Goal: Use online tool/utility: Utilize a website feature to perform a specific function

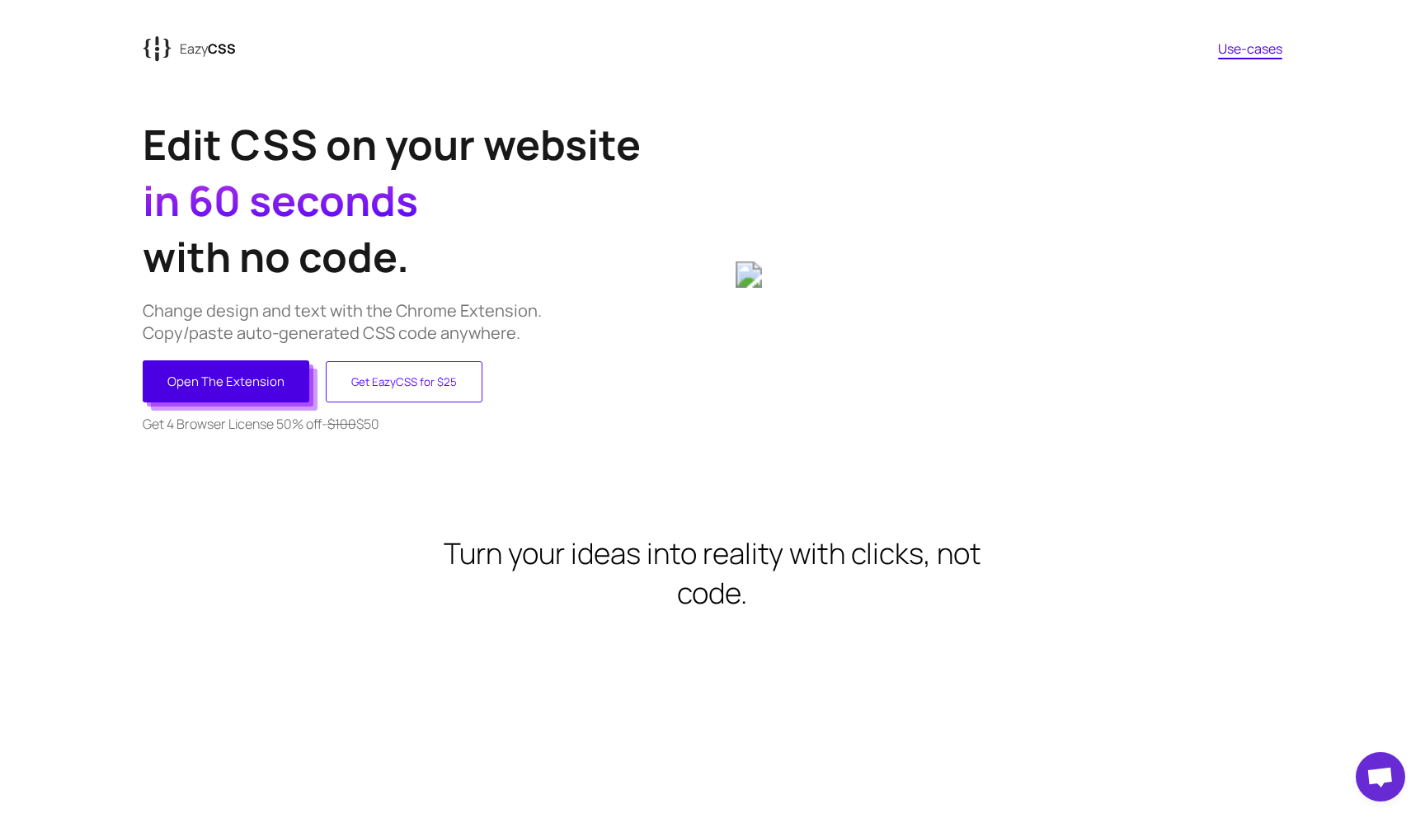
click at [262, 369] on button "Open The Extension" at bounding box center [226, 381] width 167 height 42
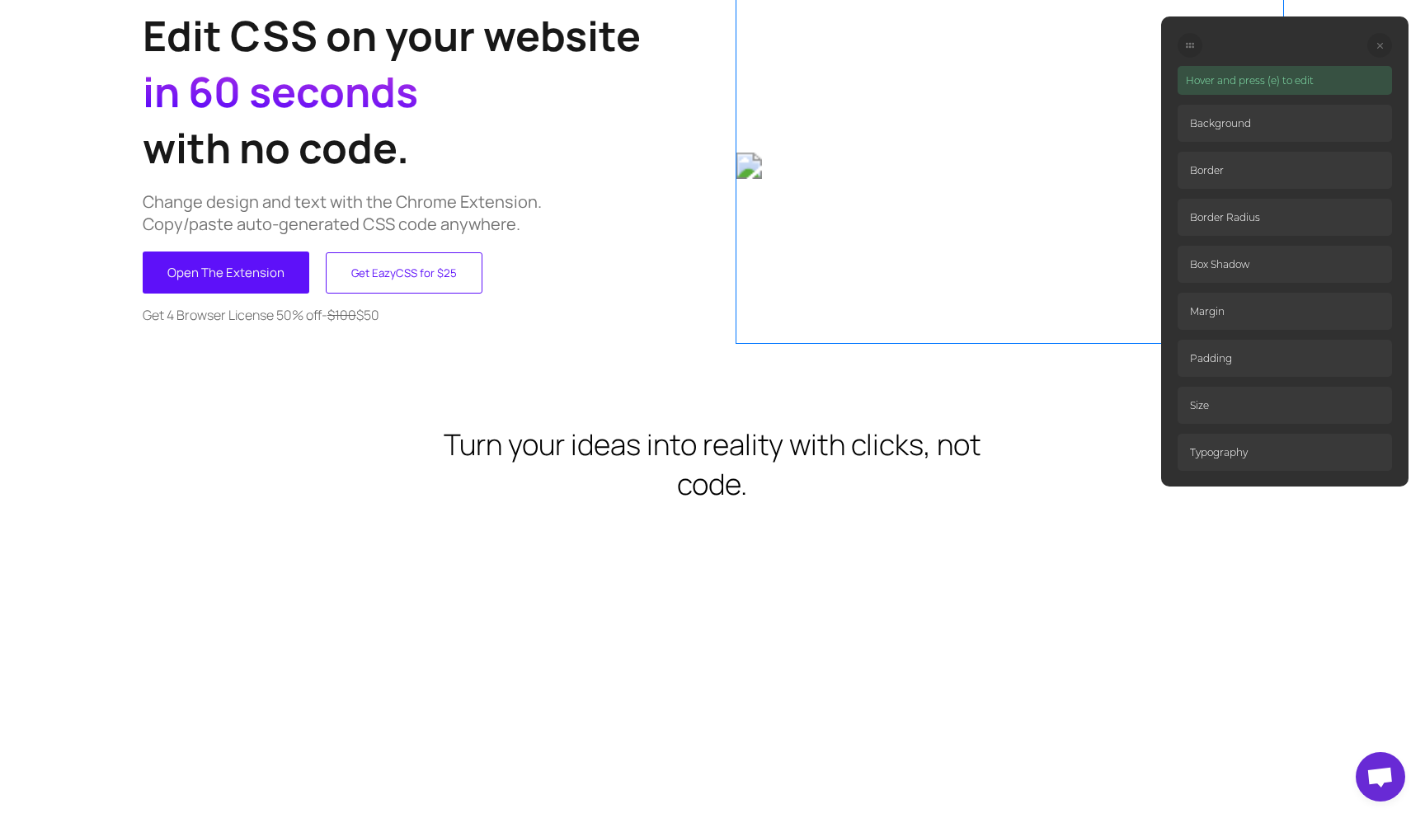
scroll to position [397, 0]
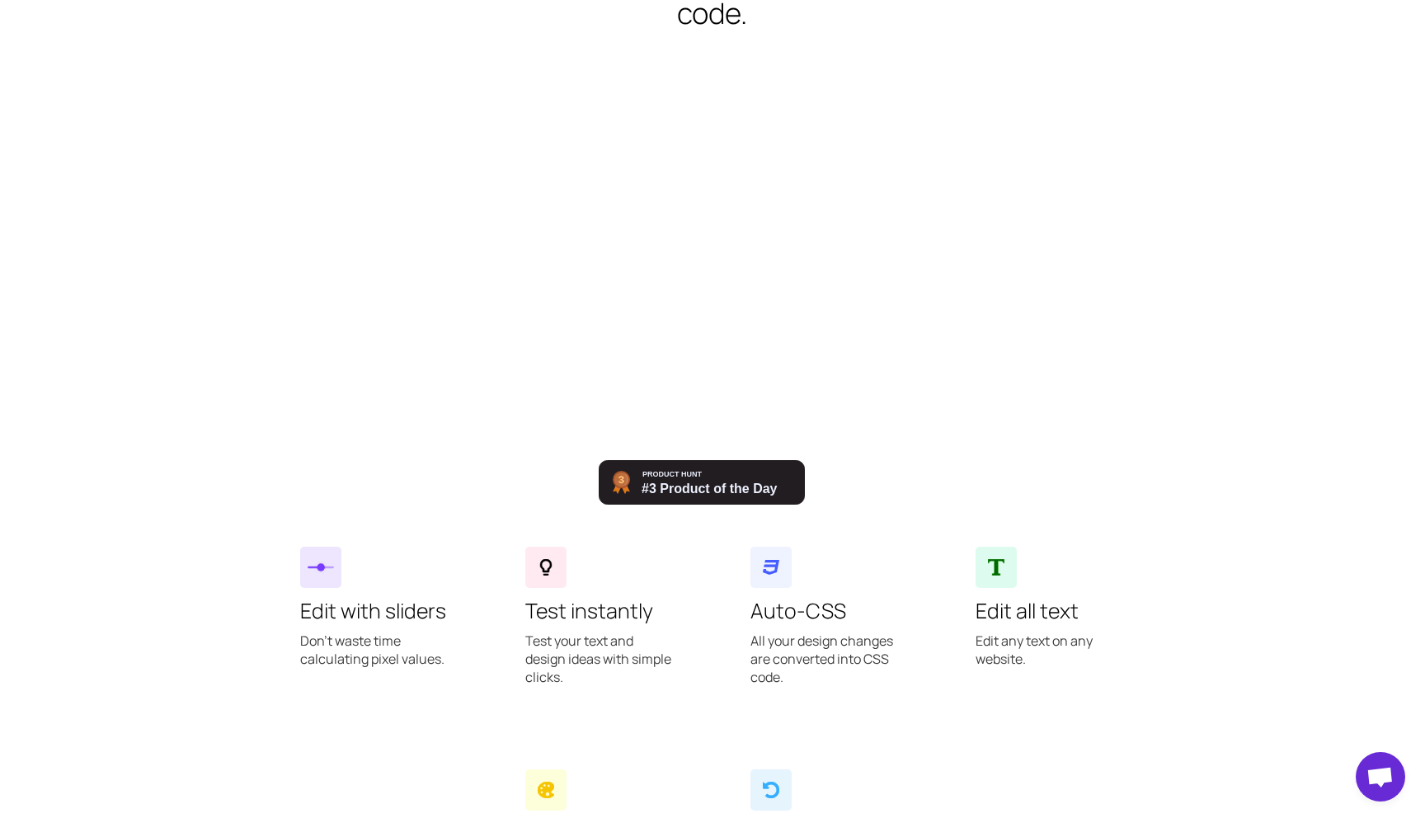
scroll to position [675, 0]
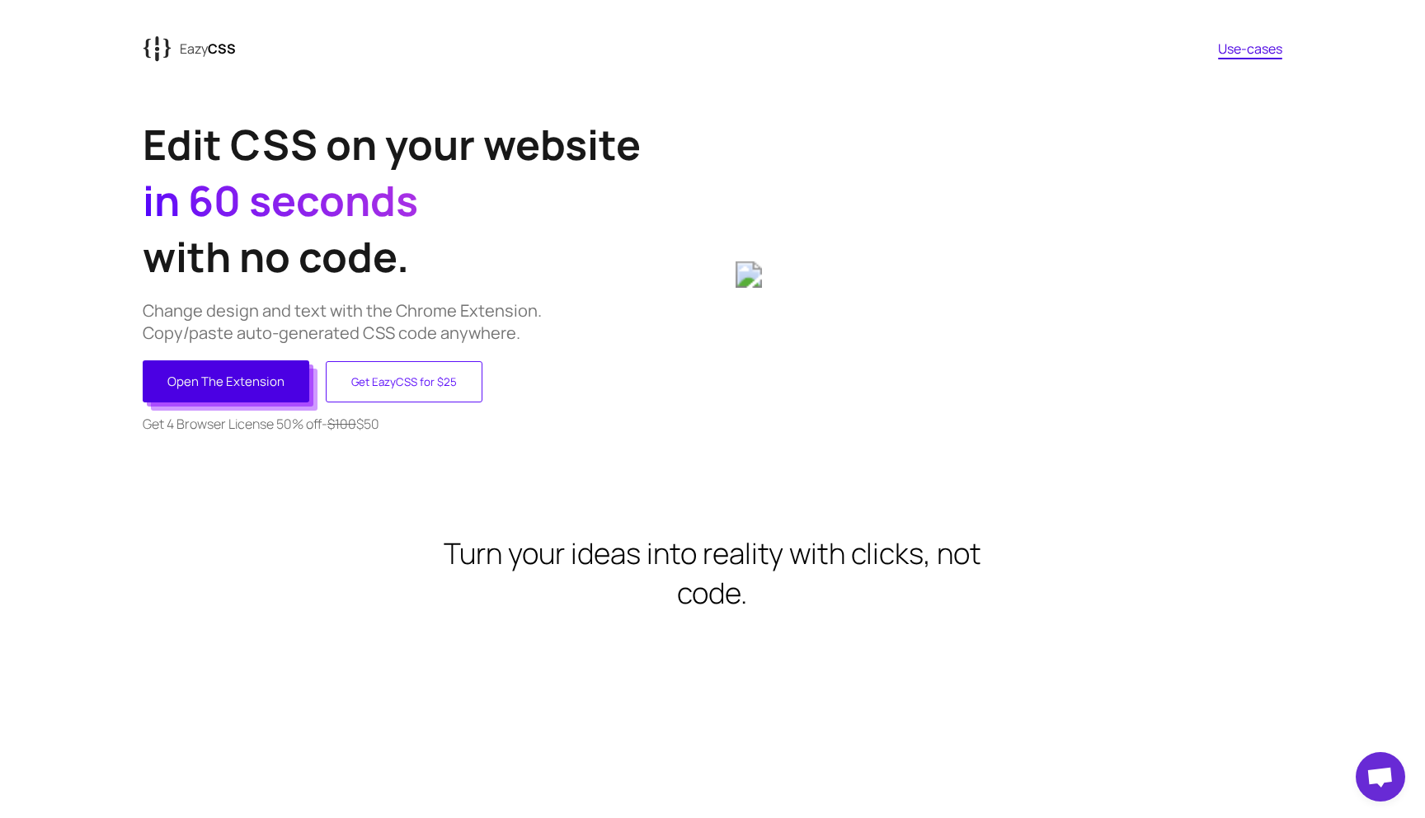
click at [250, 380] on button "Open The Extension" at bounding box center [226, 381] width 167 height 42
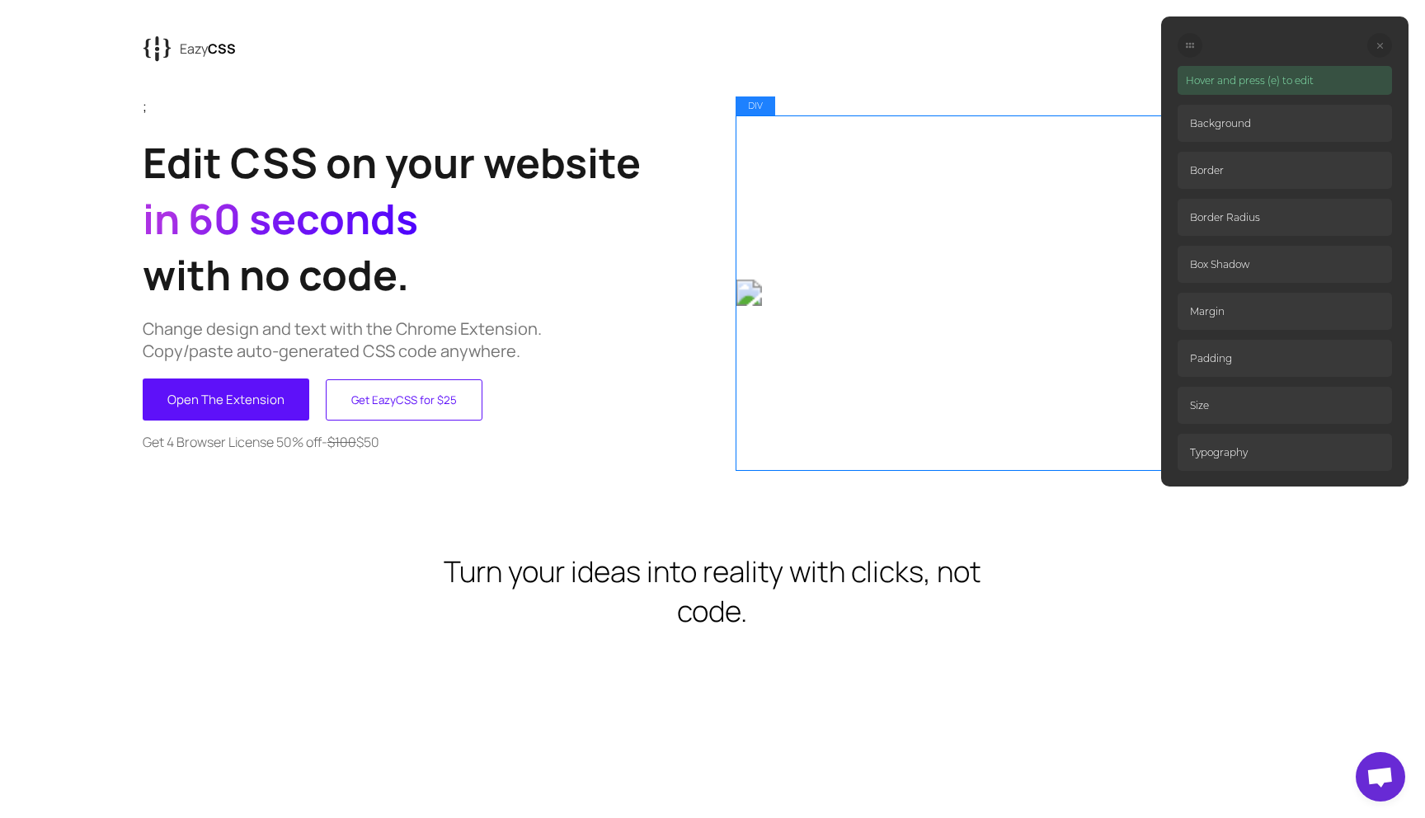
click at [823, 344] on div at bounding box center [1010, 292] width 548 height 354
click at [992, 308] on div at bounding box center [1010, 292] width 548 height 354
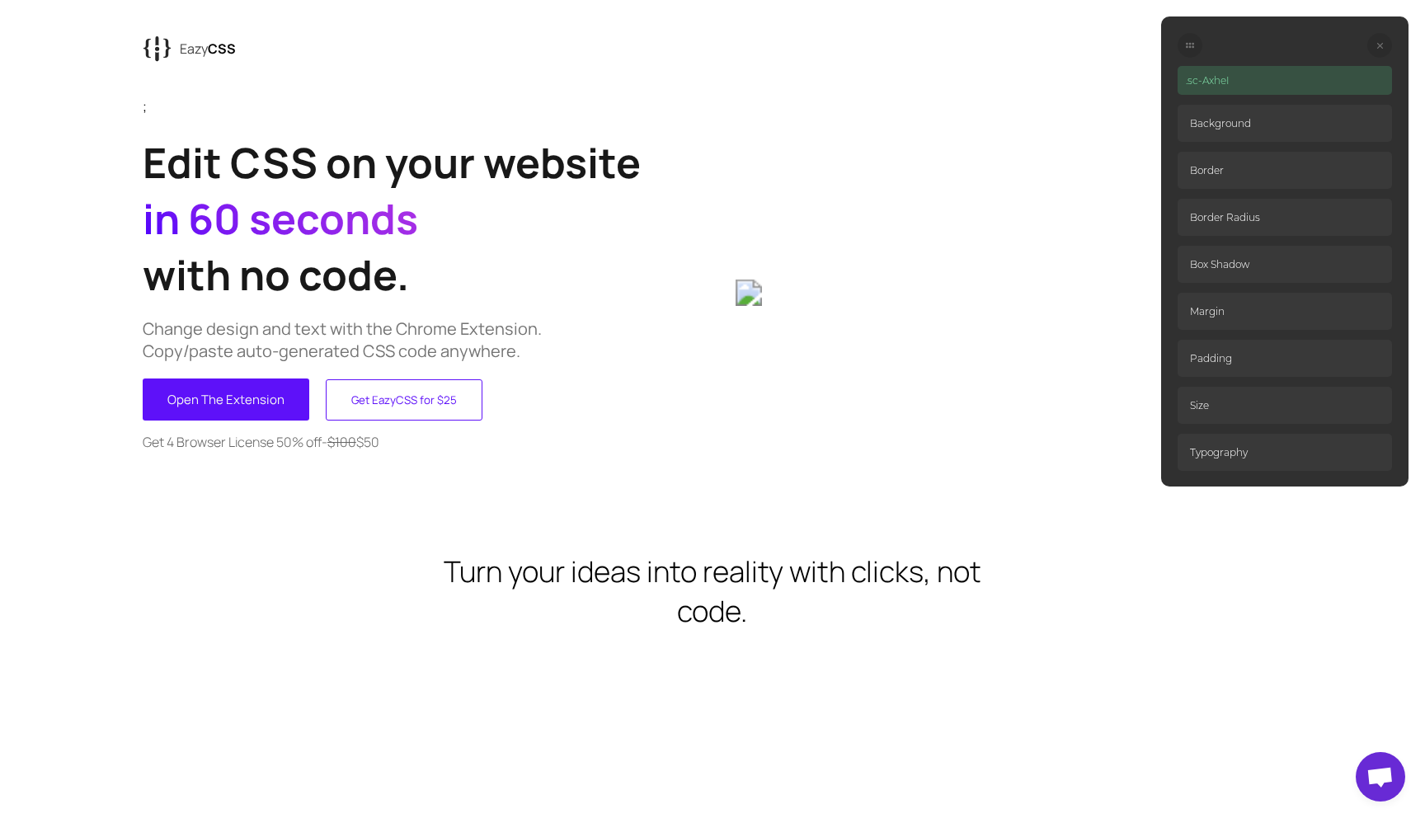
click at [1226, 316] on p "Margin" at bounding box center [1284, 311] width 214 height 37
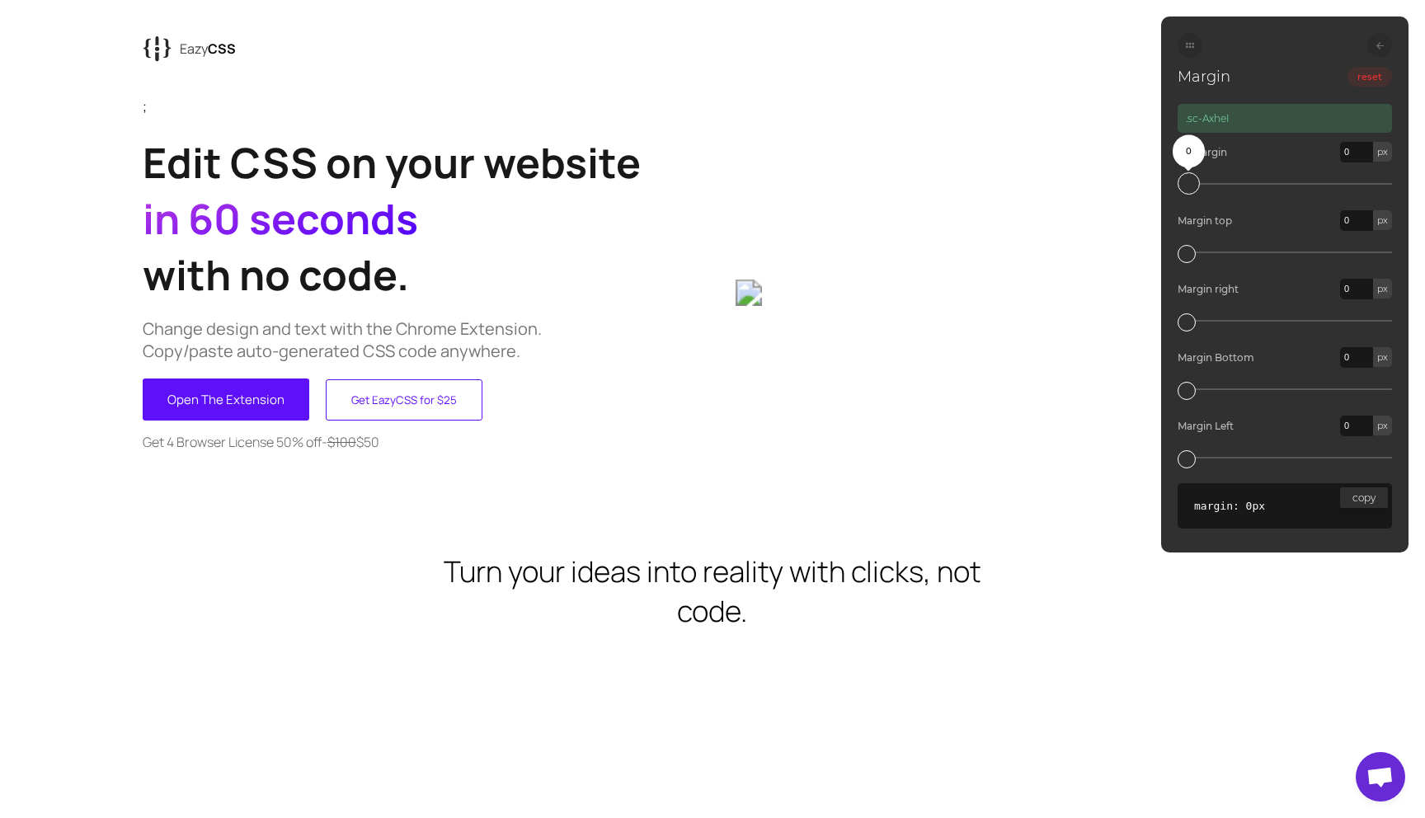
type input "5"
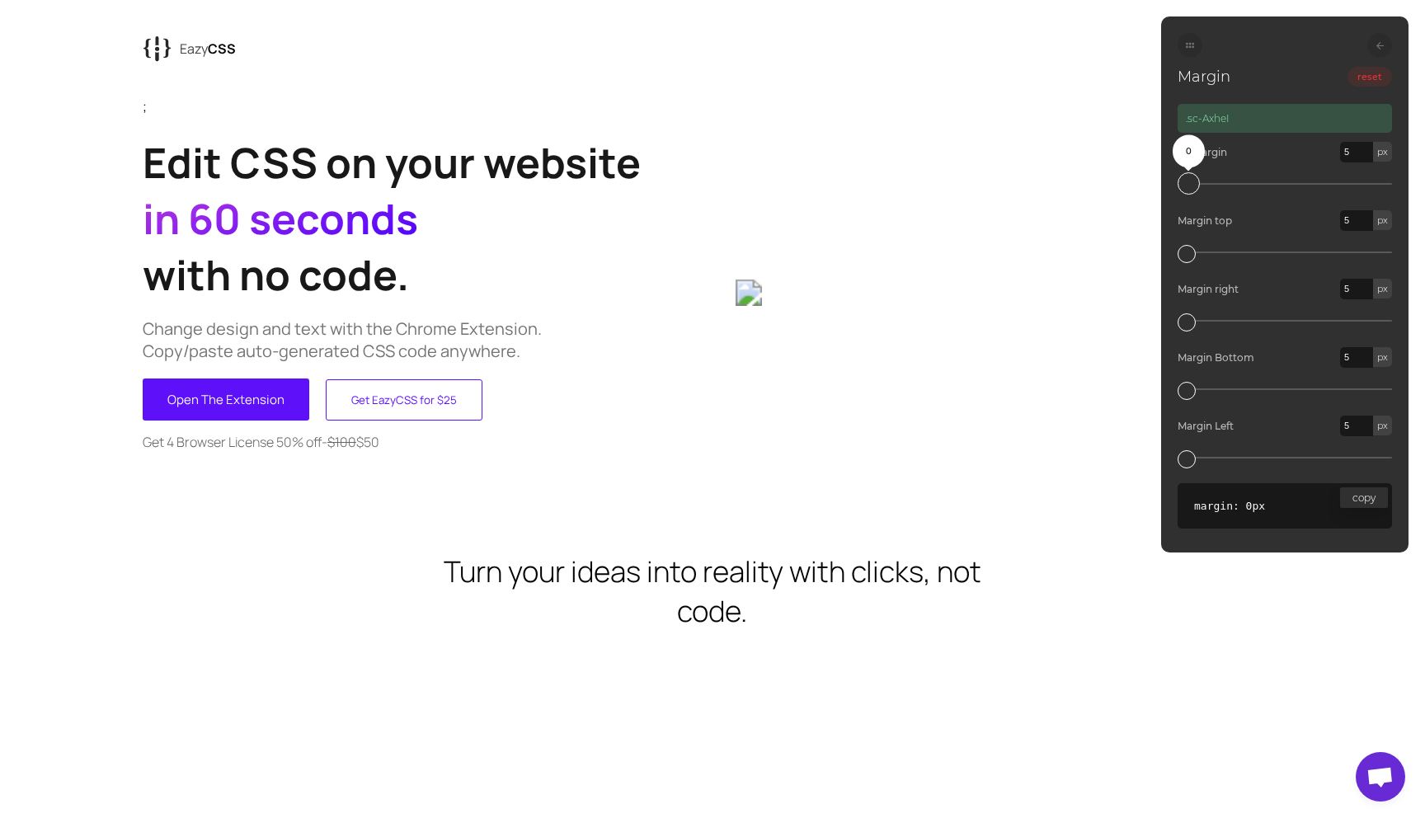
type input "7"
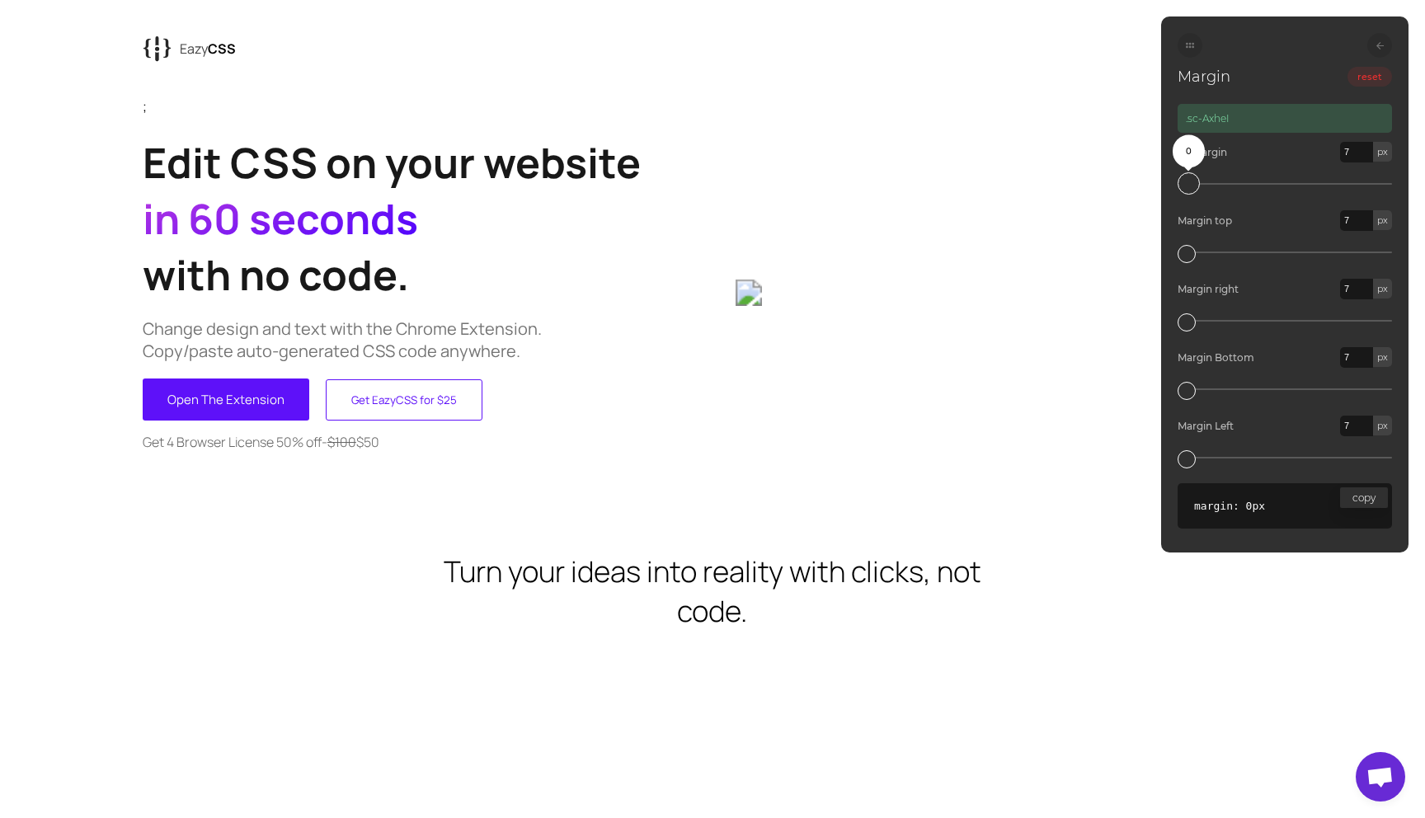
type input "9"
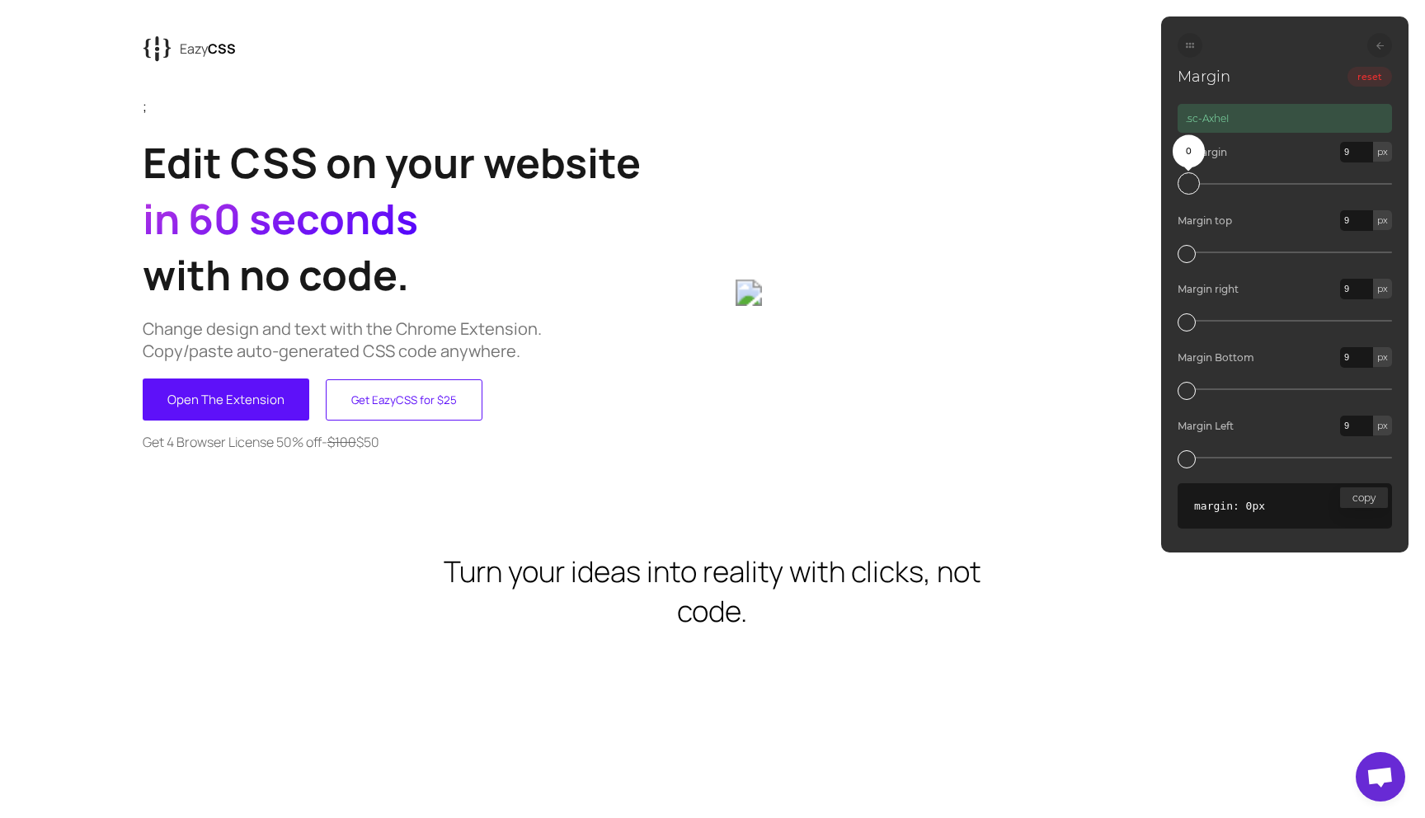
type input "13"
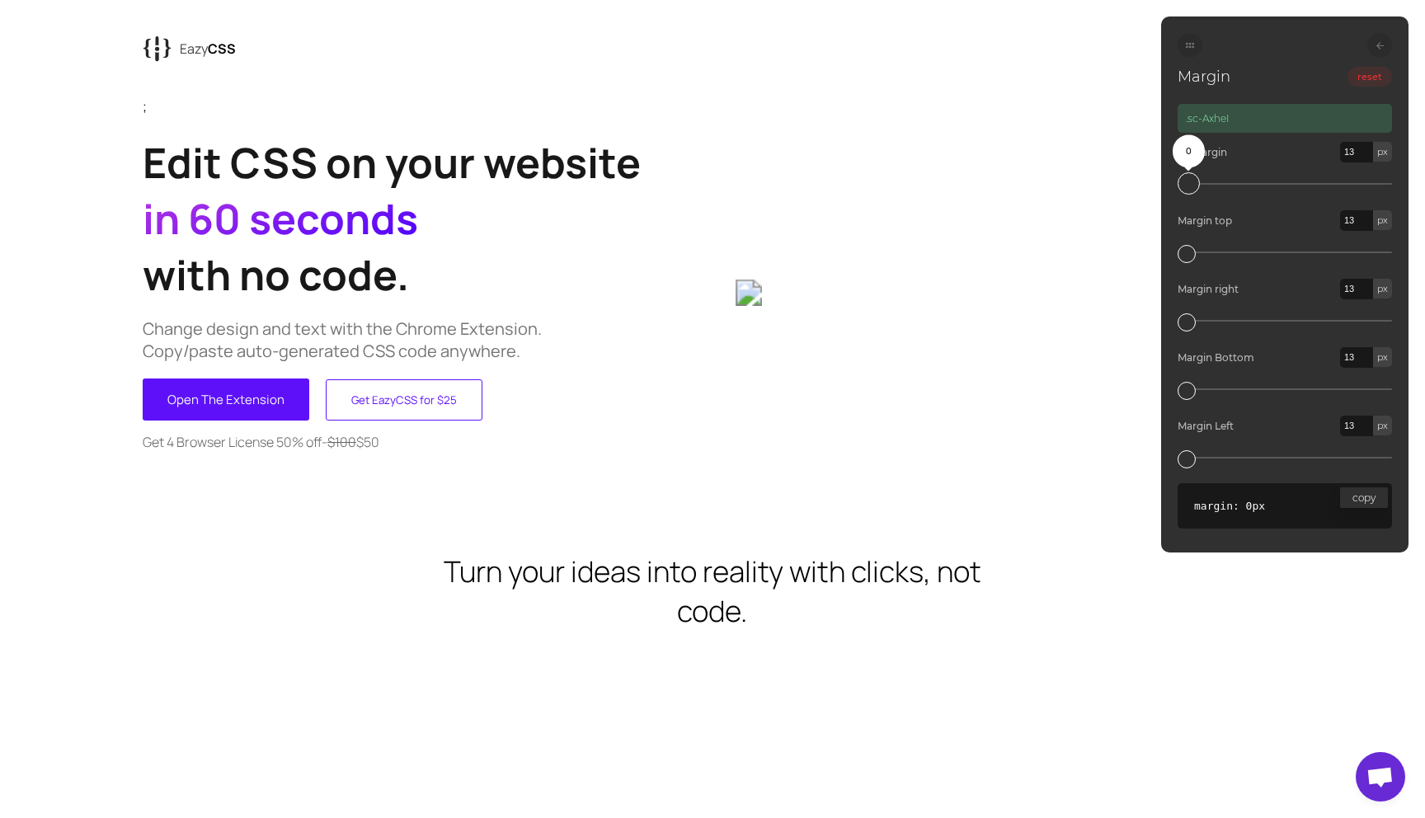
type input "16"
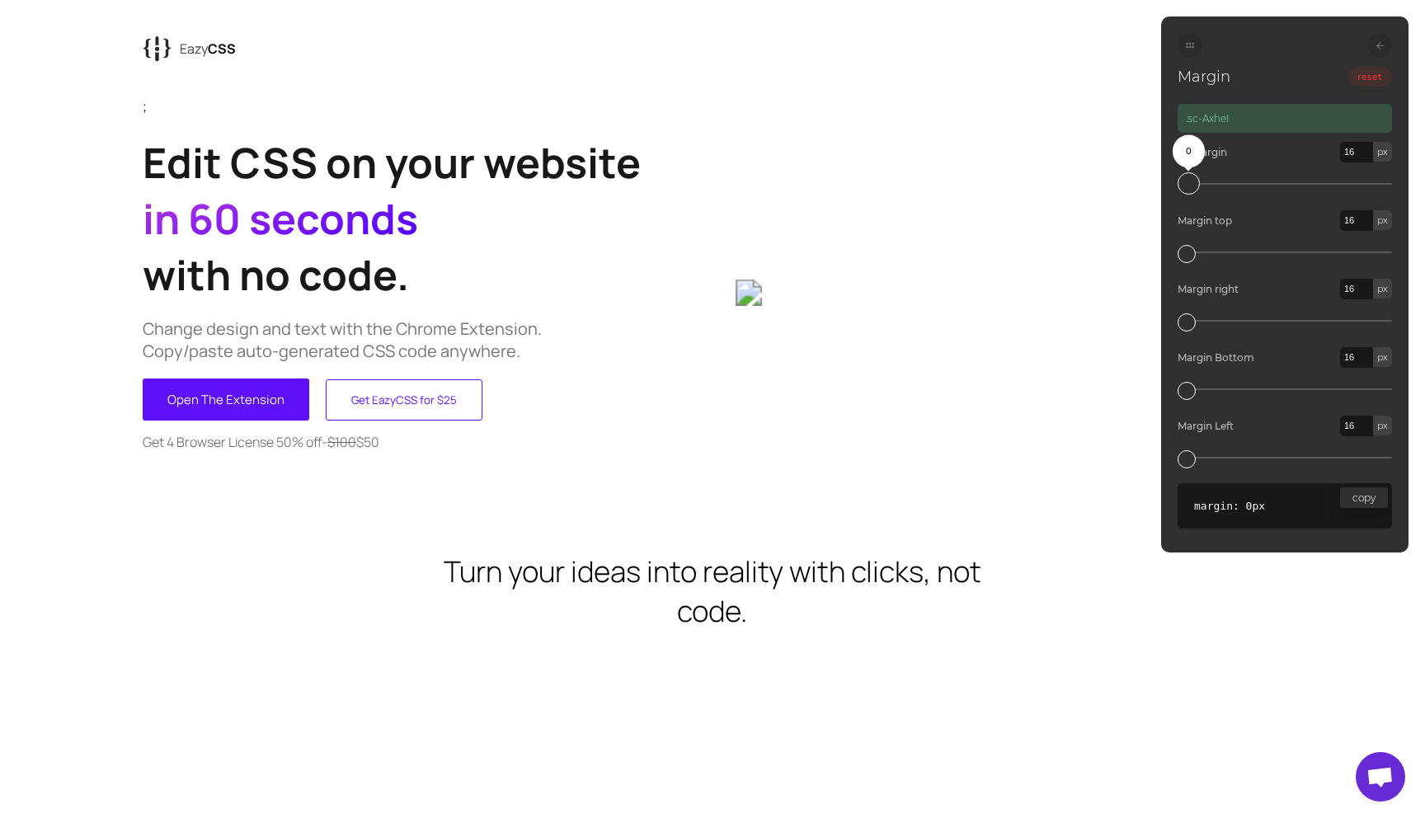
type input "20"
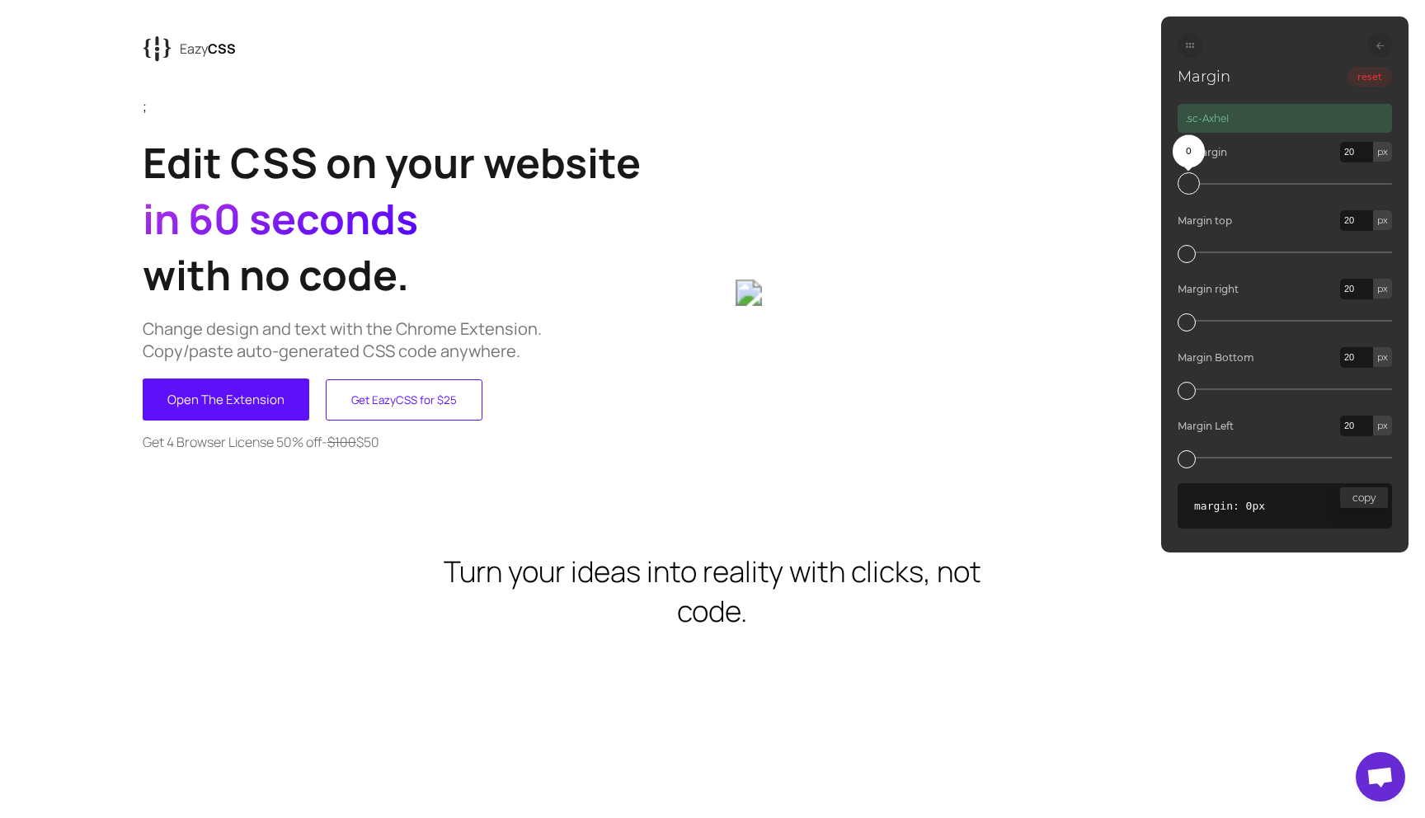
type input "24"
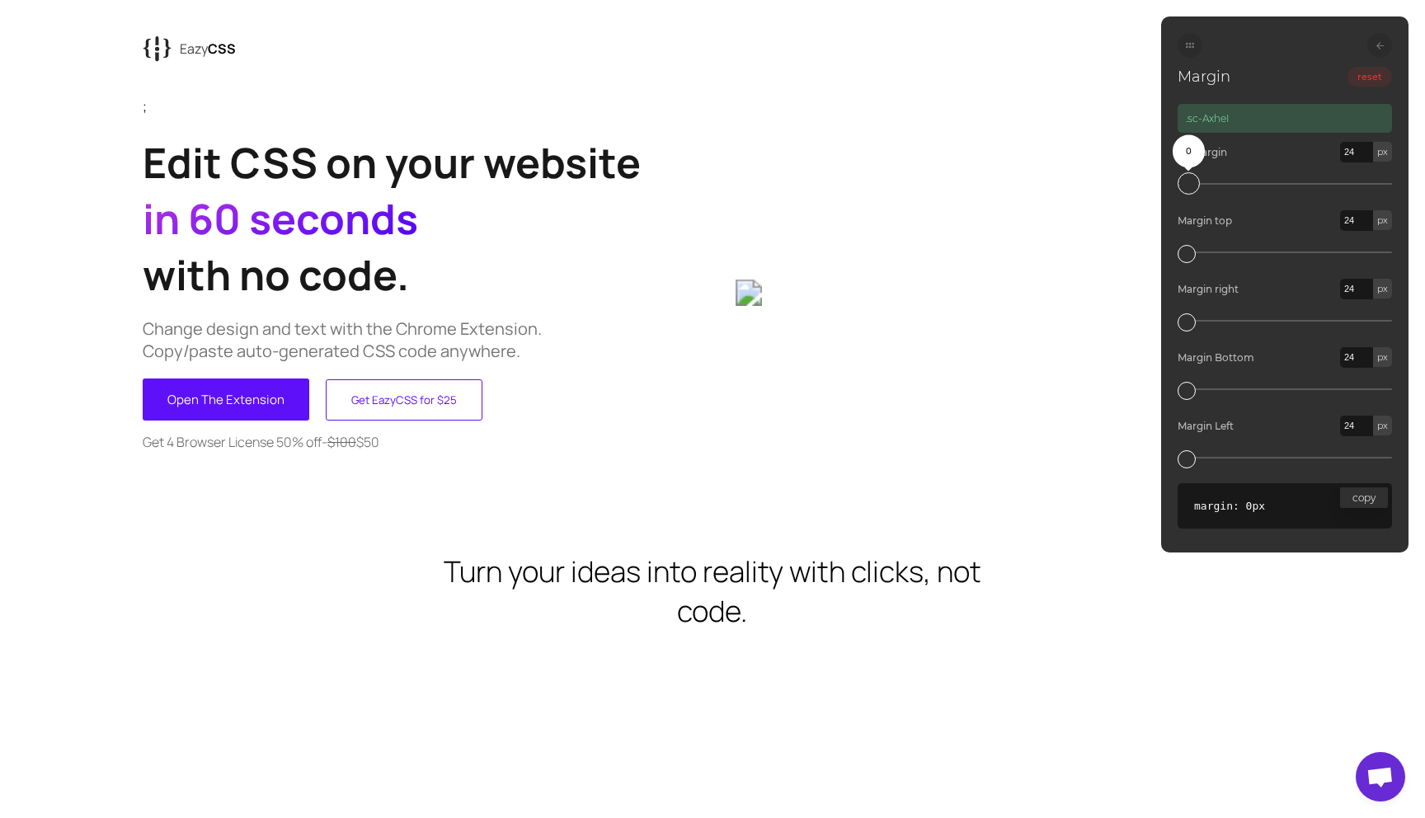
type input "30"
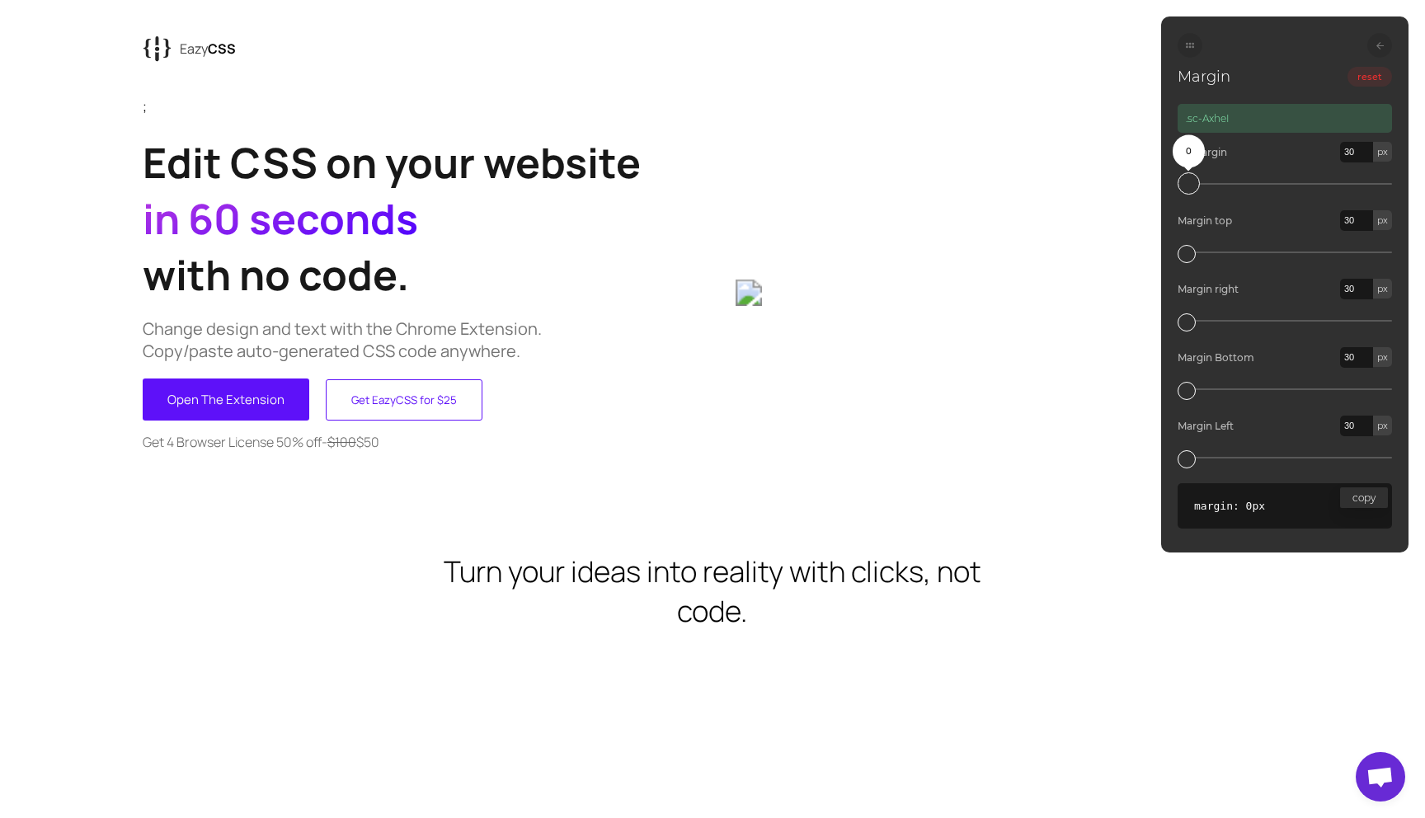
type input "35"
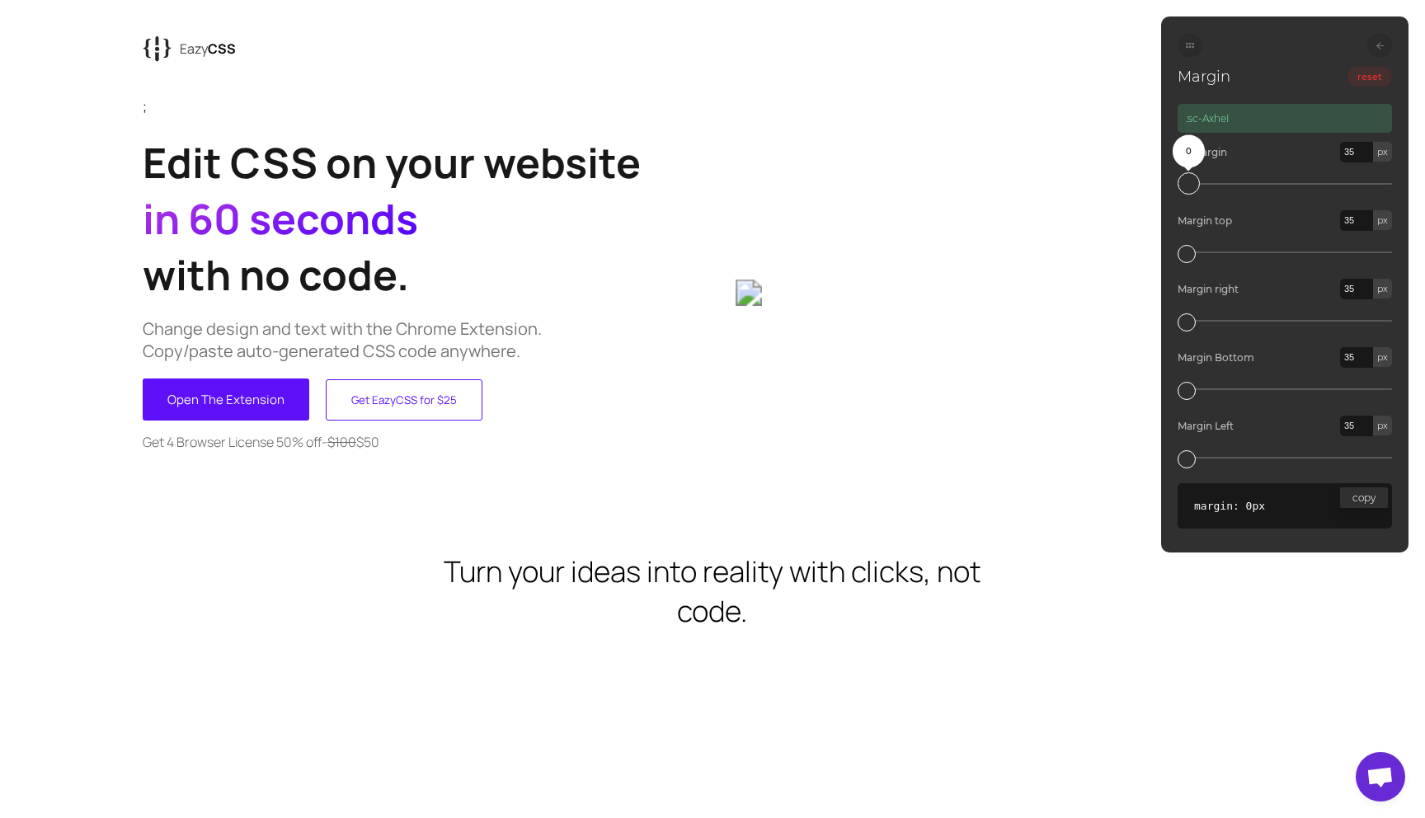
type input "43"
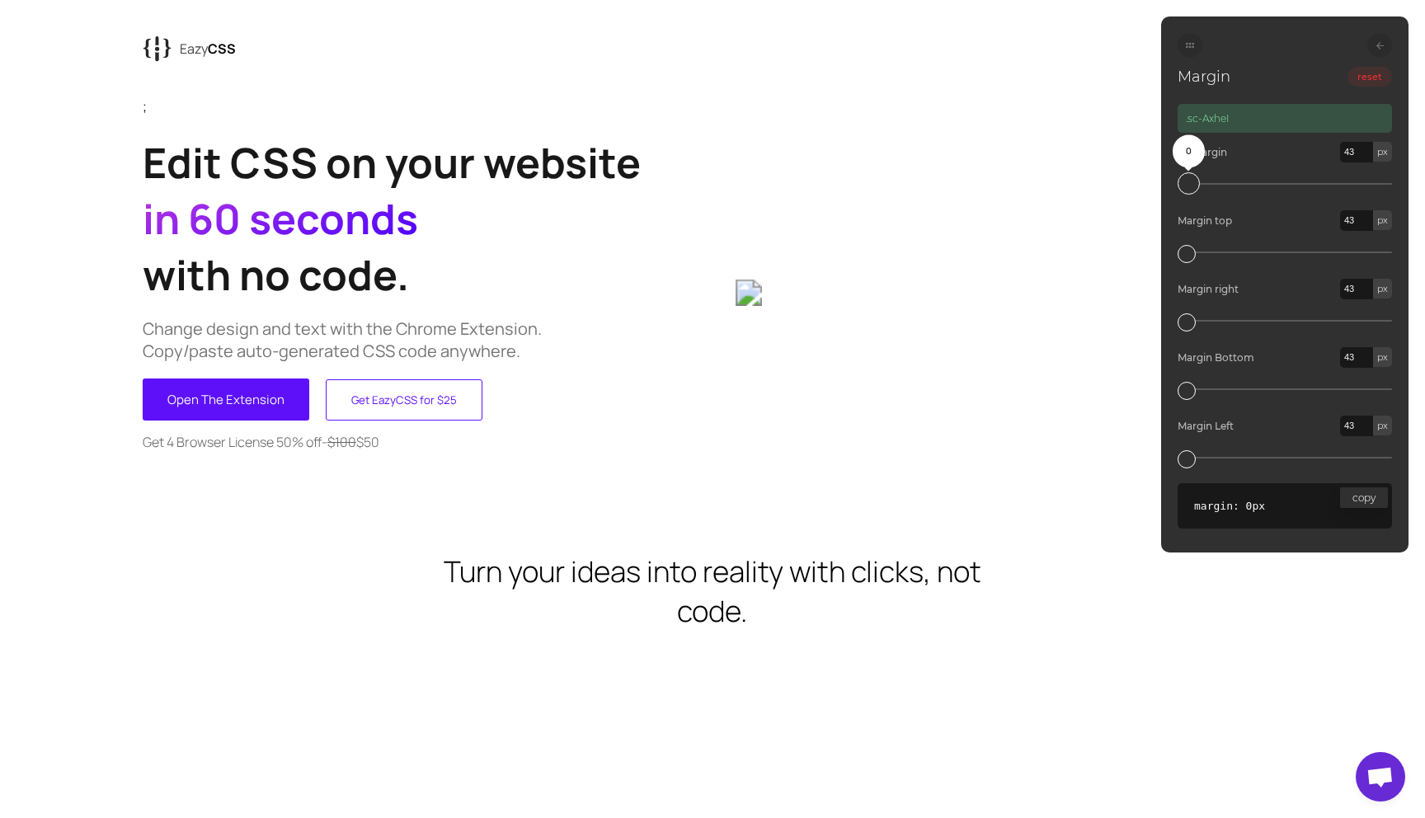
type input "49"
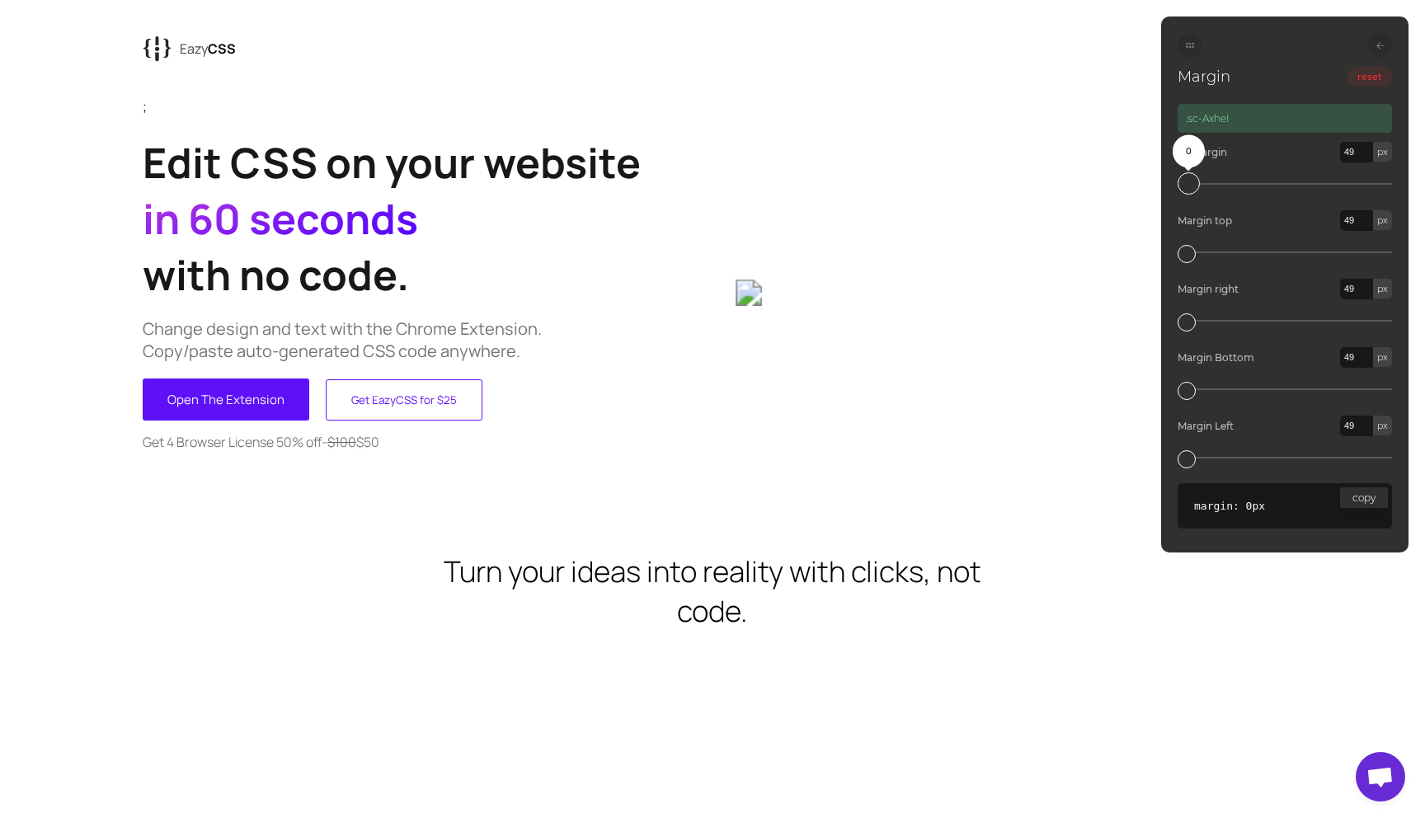
type input "55"
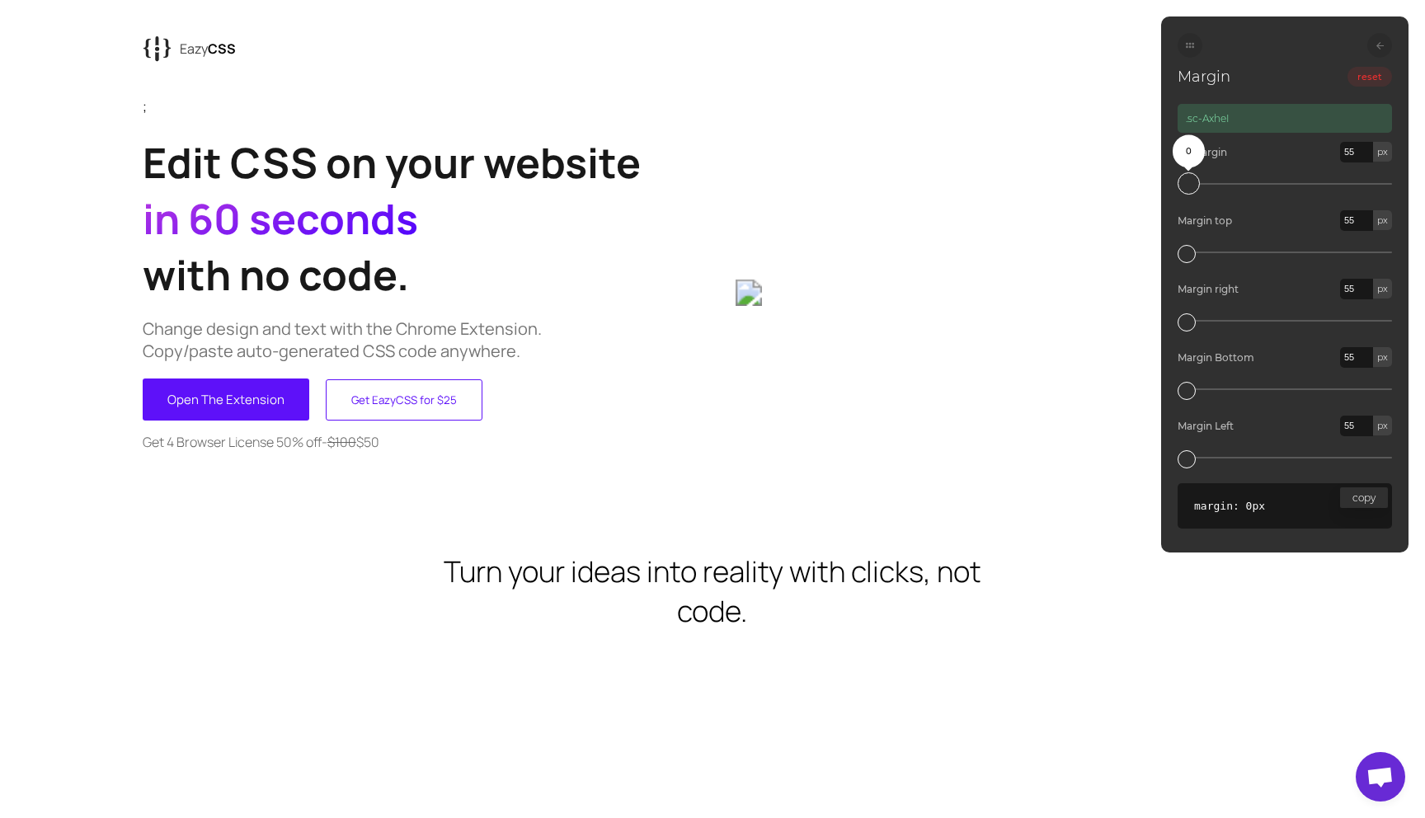
type input "61"
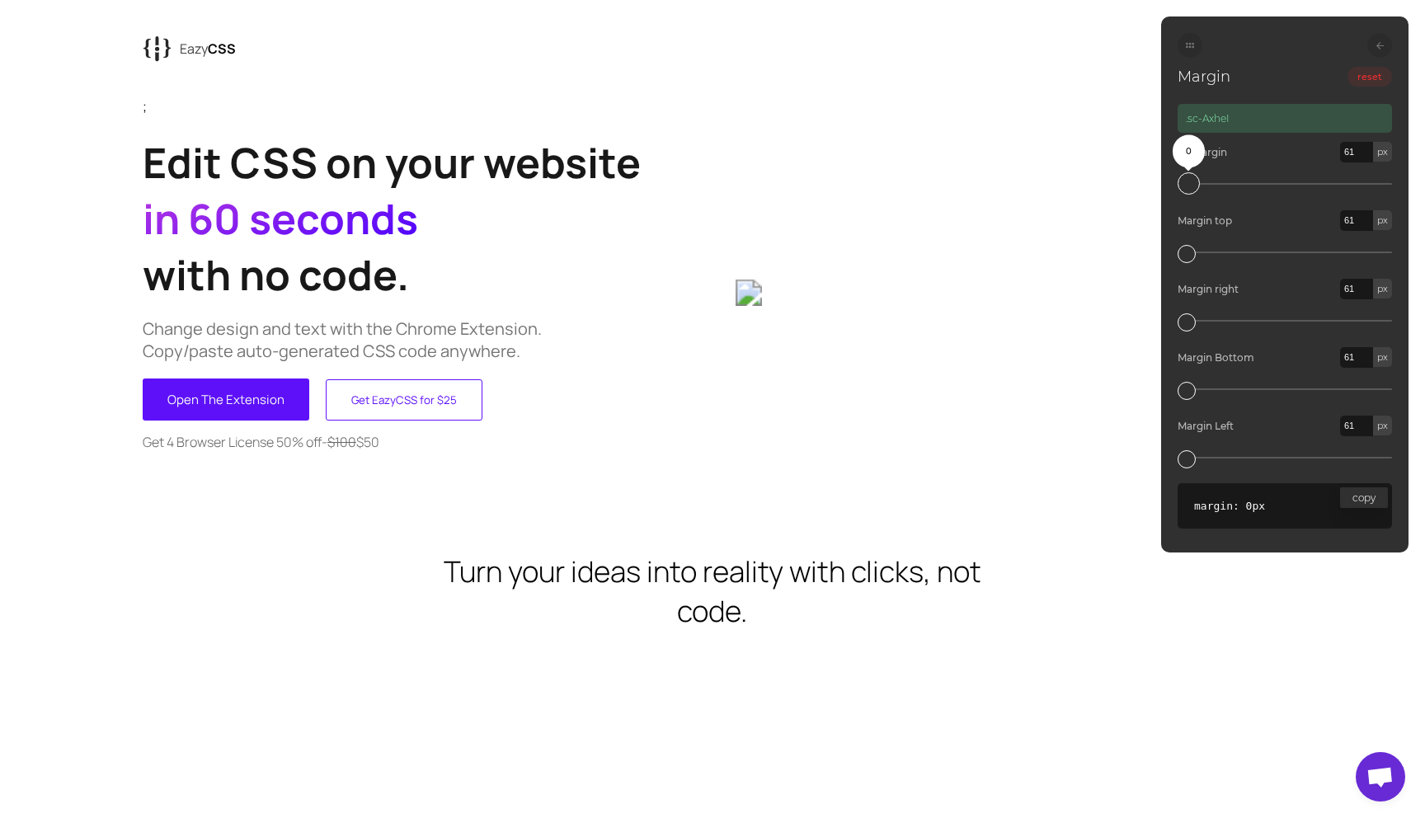
type input "69"
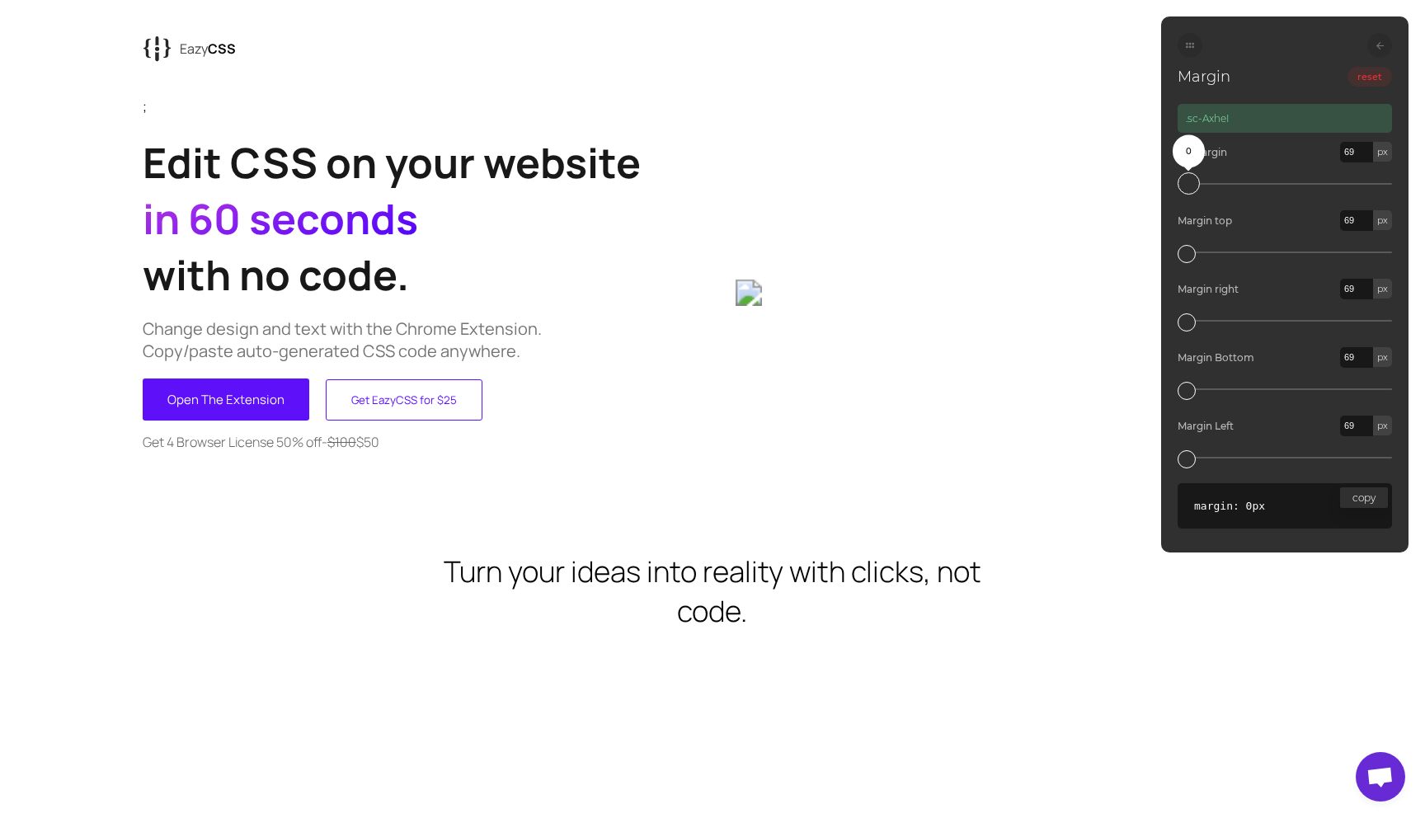
type input "76"
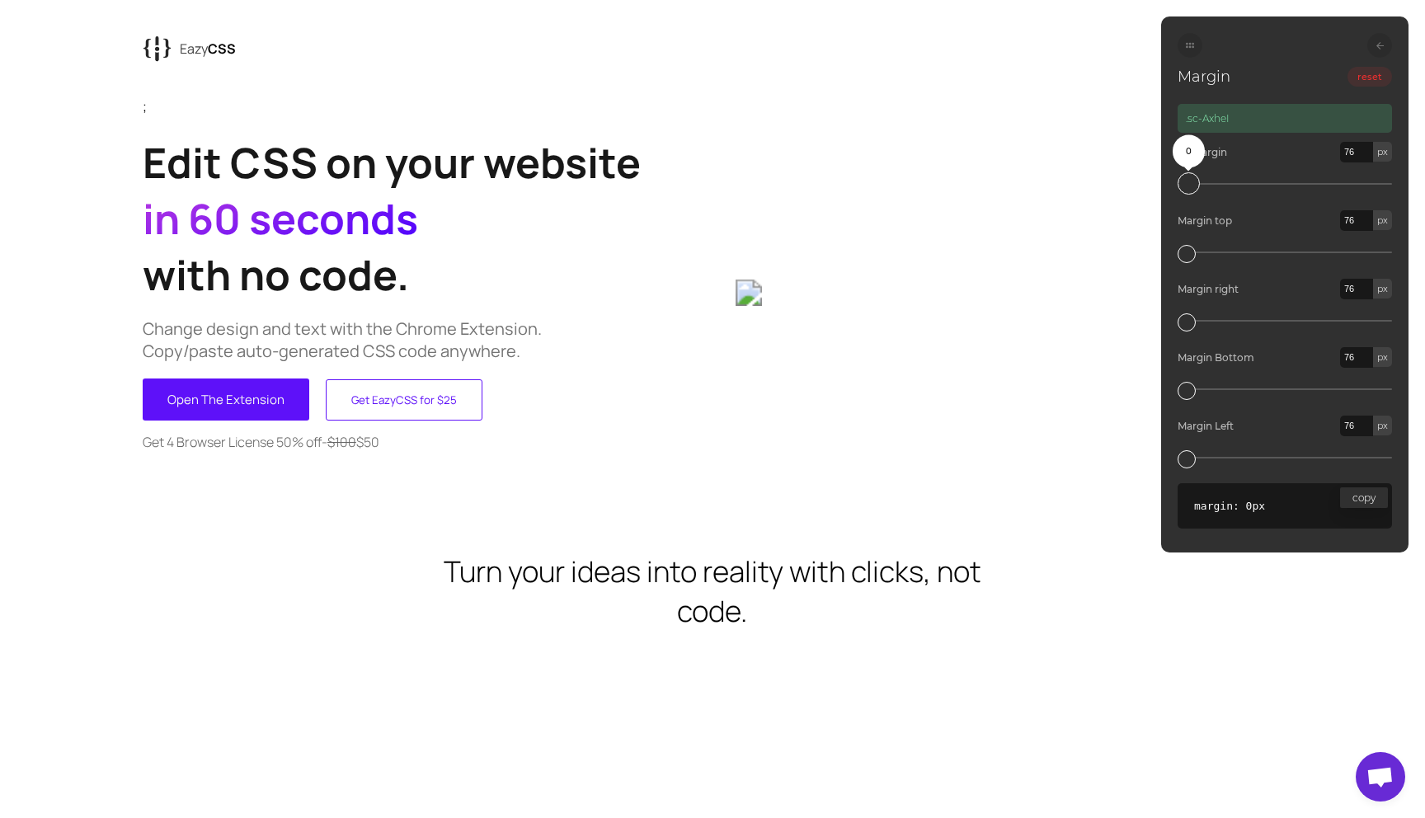
type input "85"
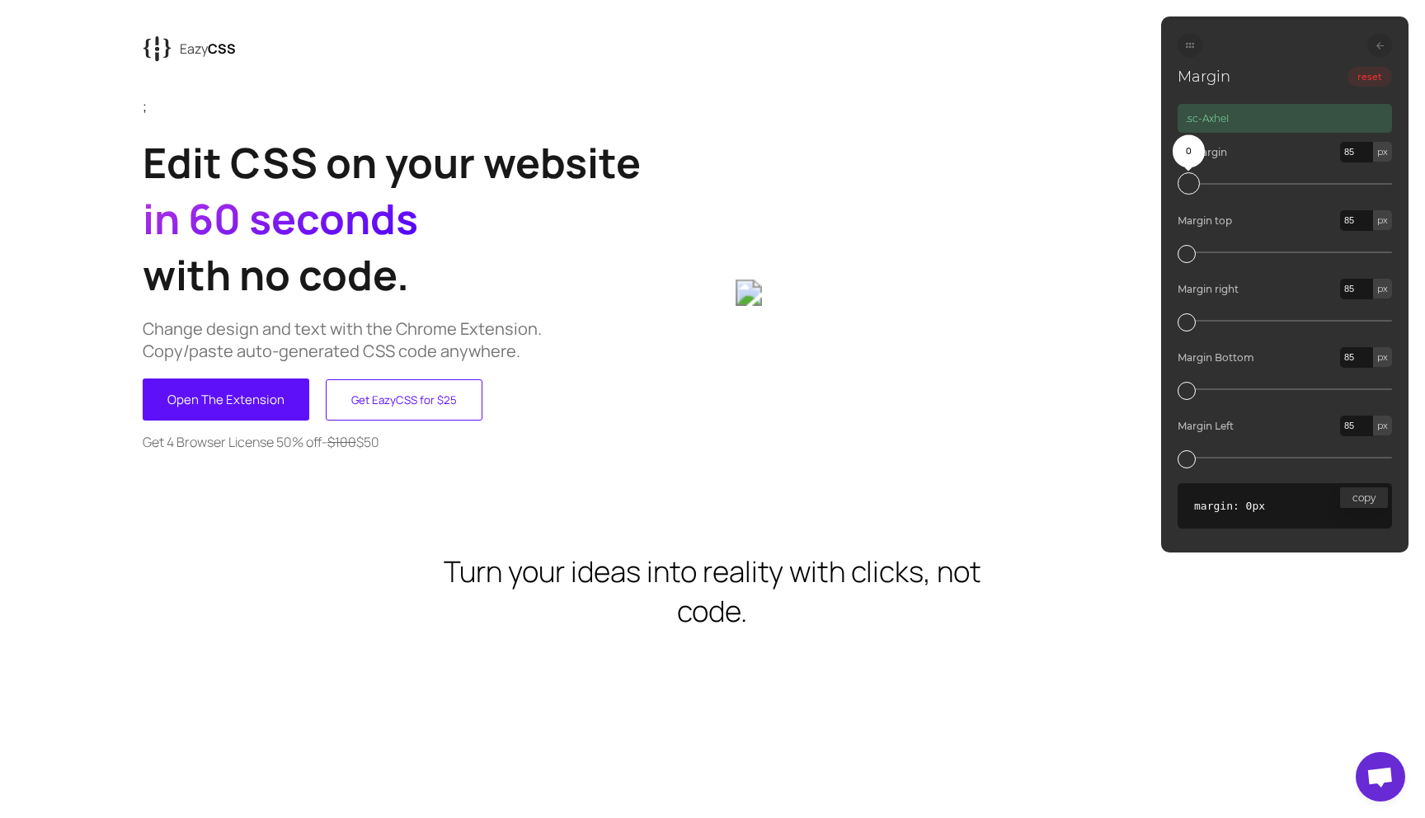
type input "94"
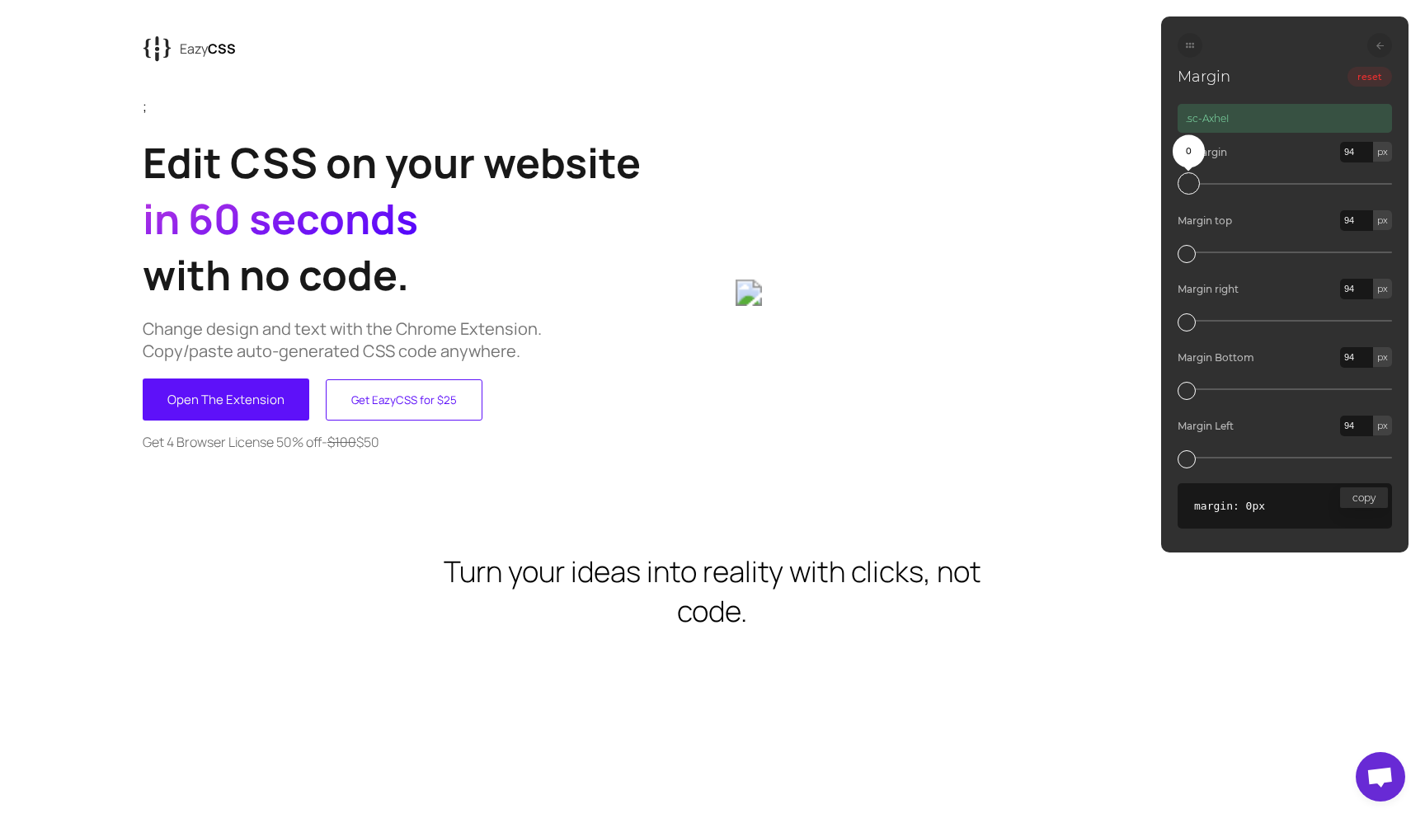
type input "104"
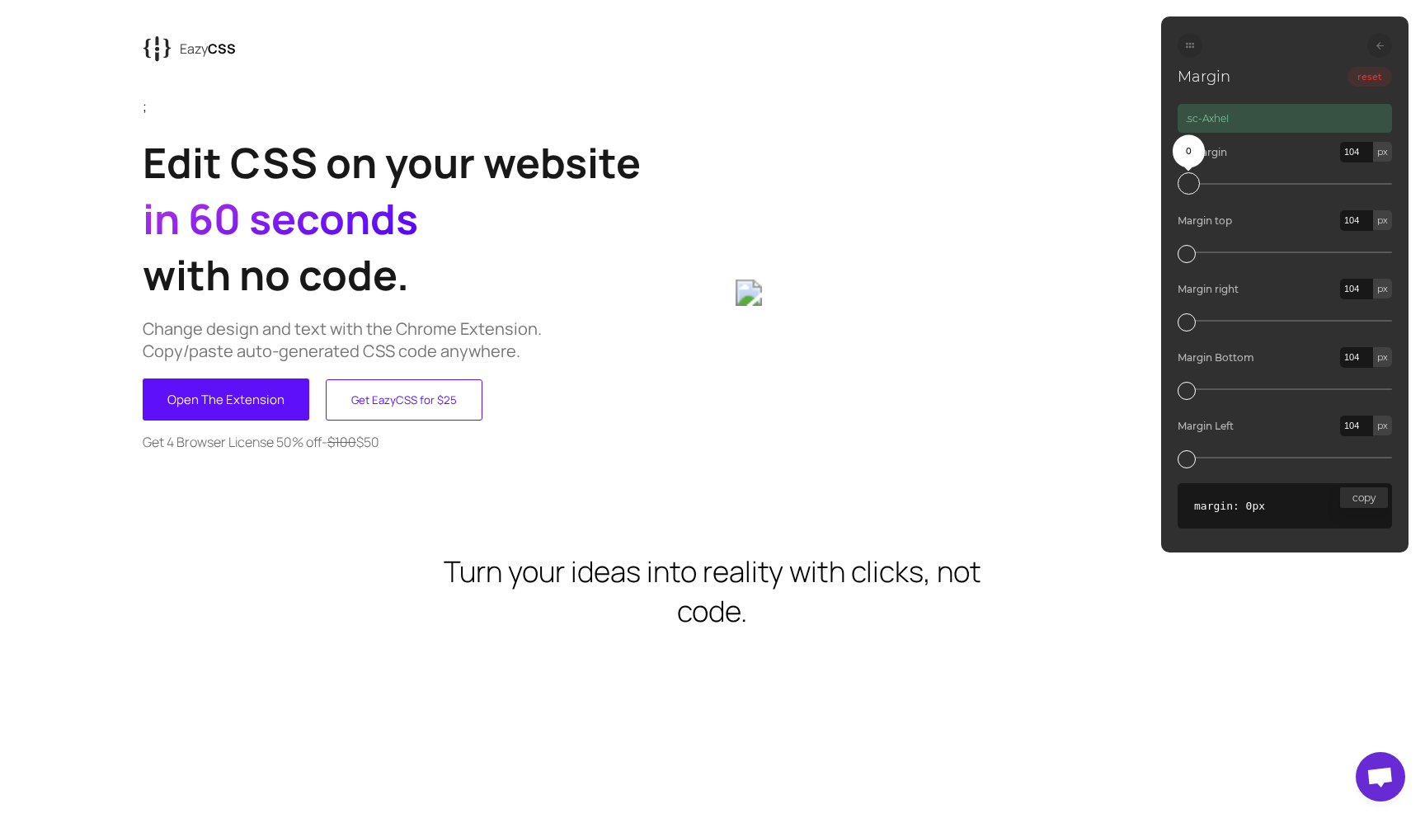
type input "114"
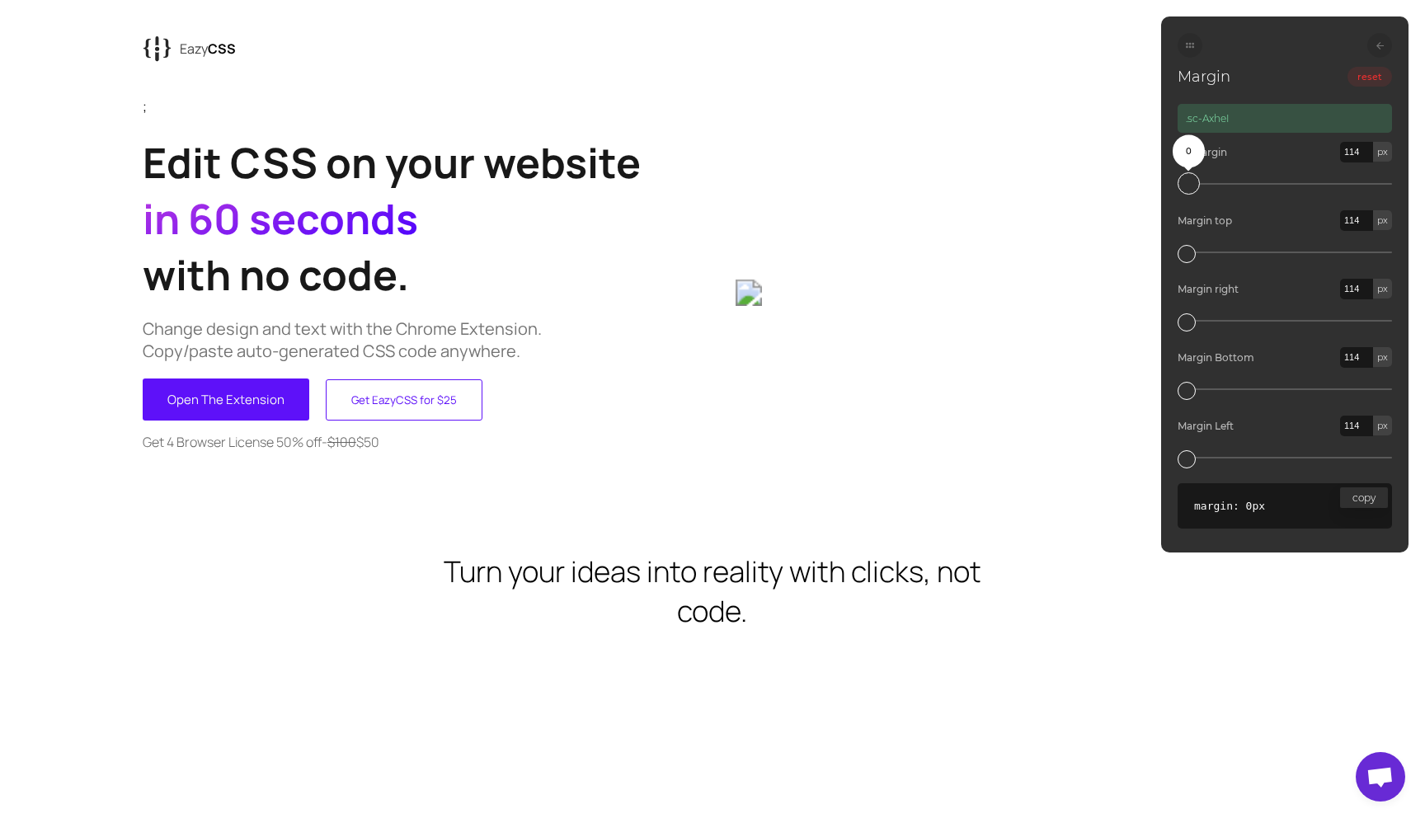
type input "124"
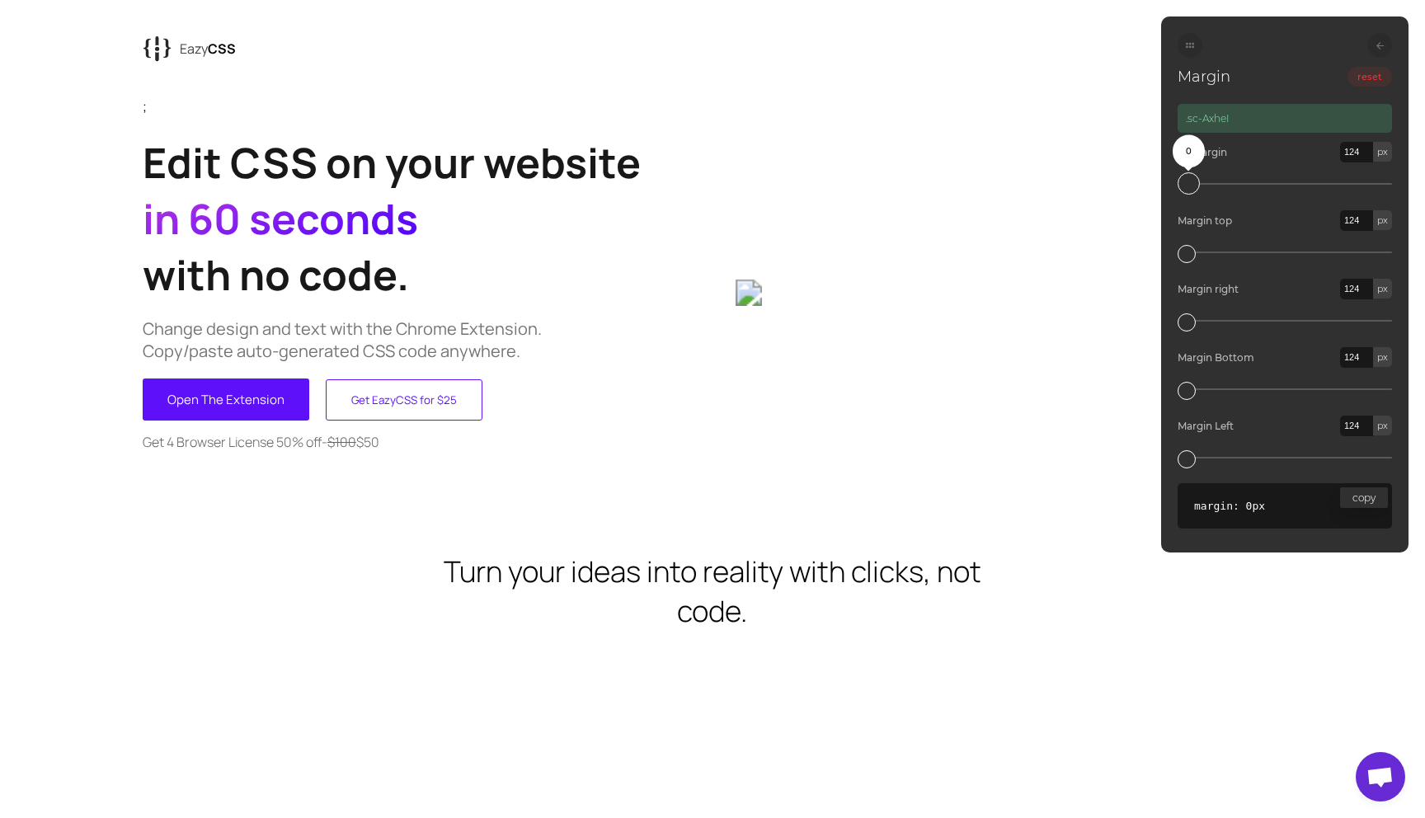
type input "134"
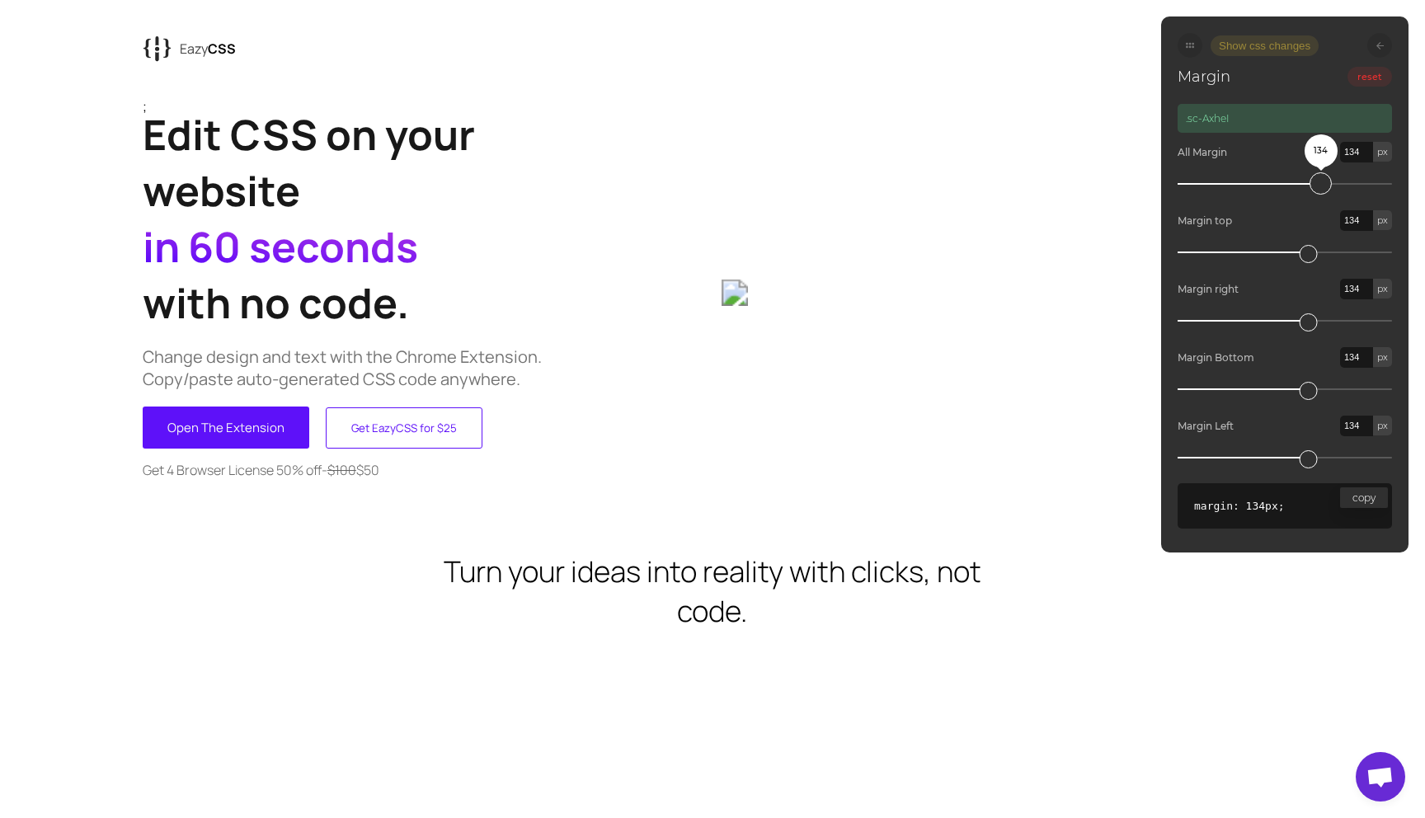
type input "144"
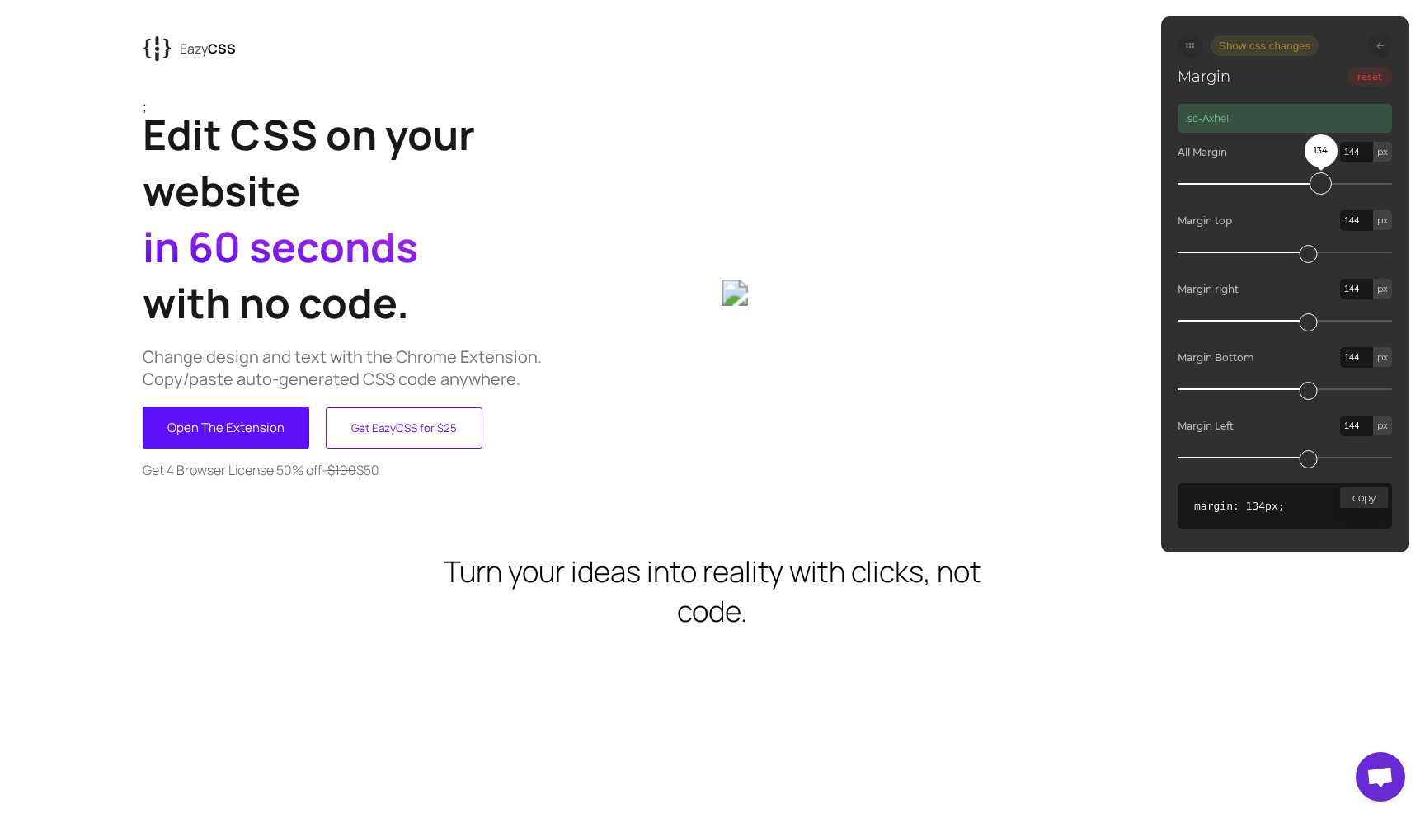
type input "152"
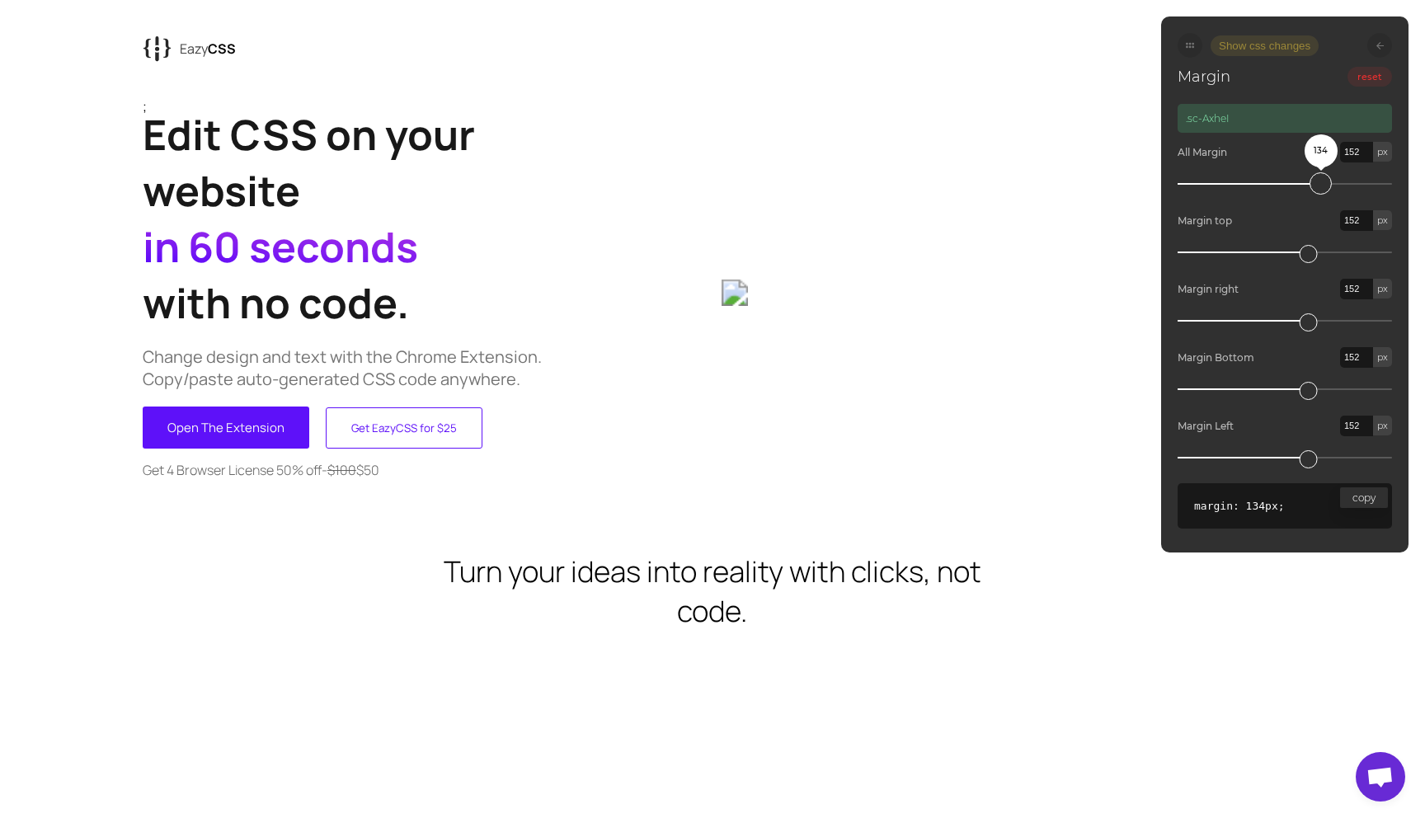
type input "159"
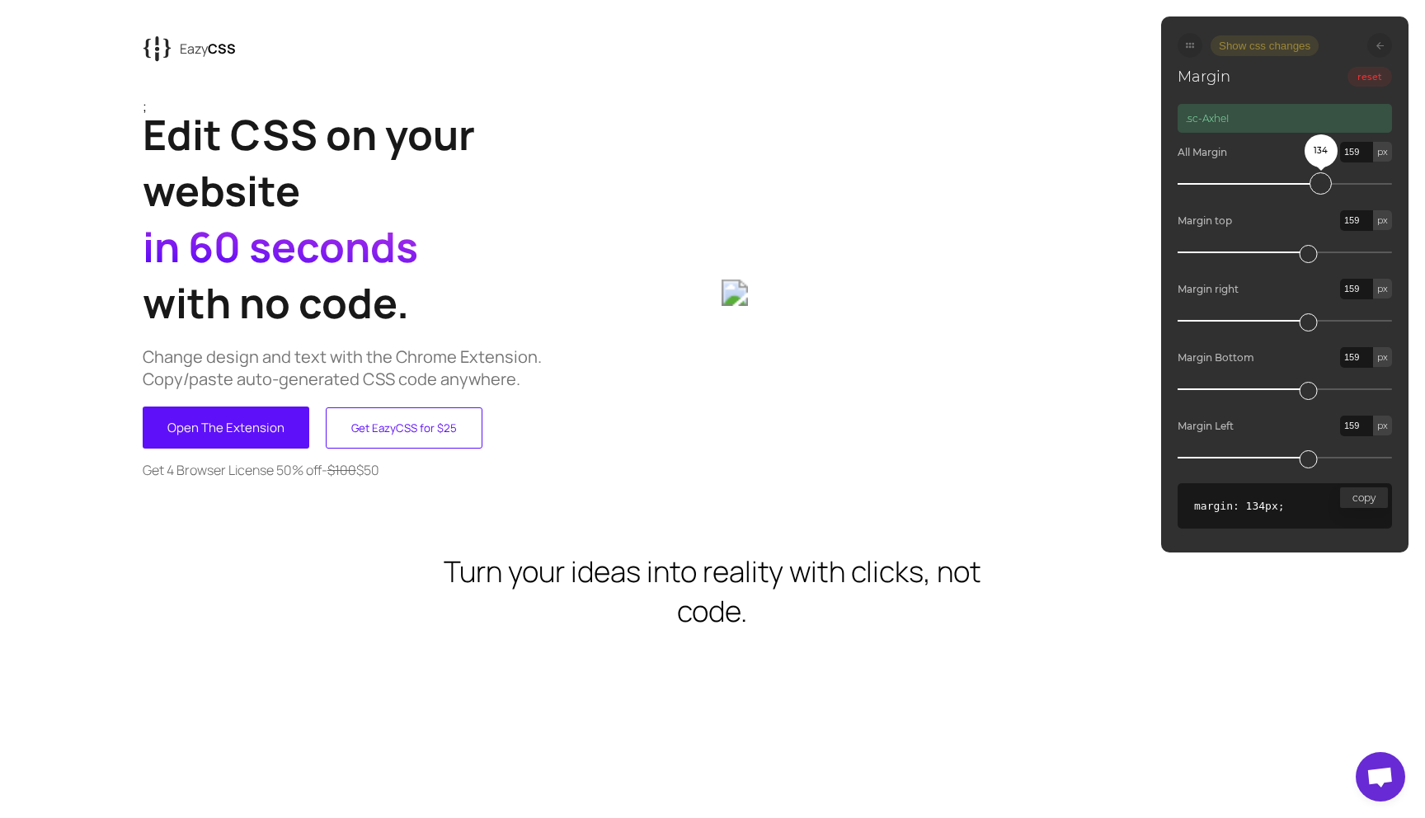
type input "166"
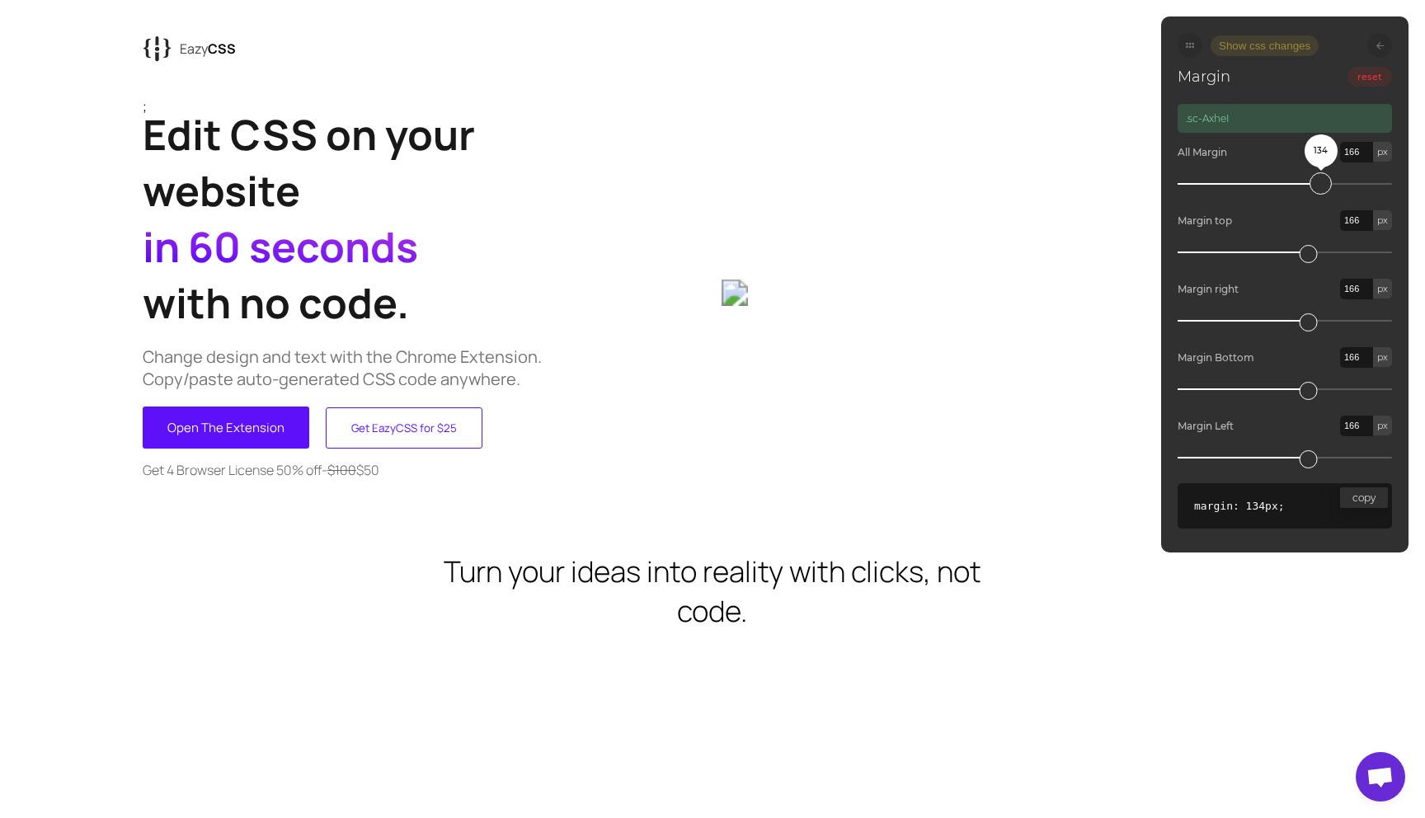
type input "176"
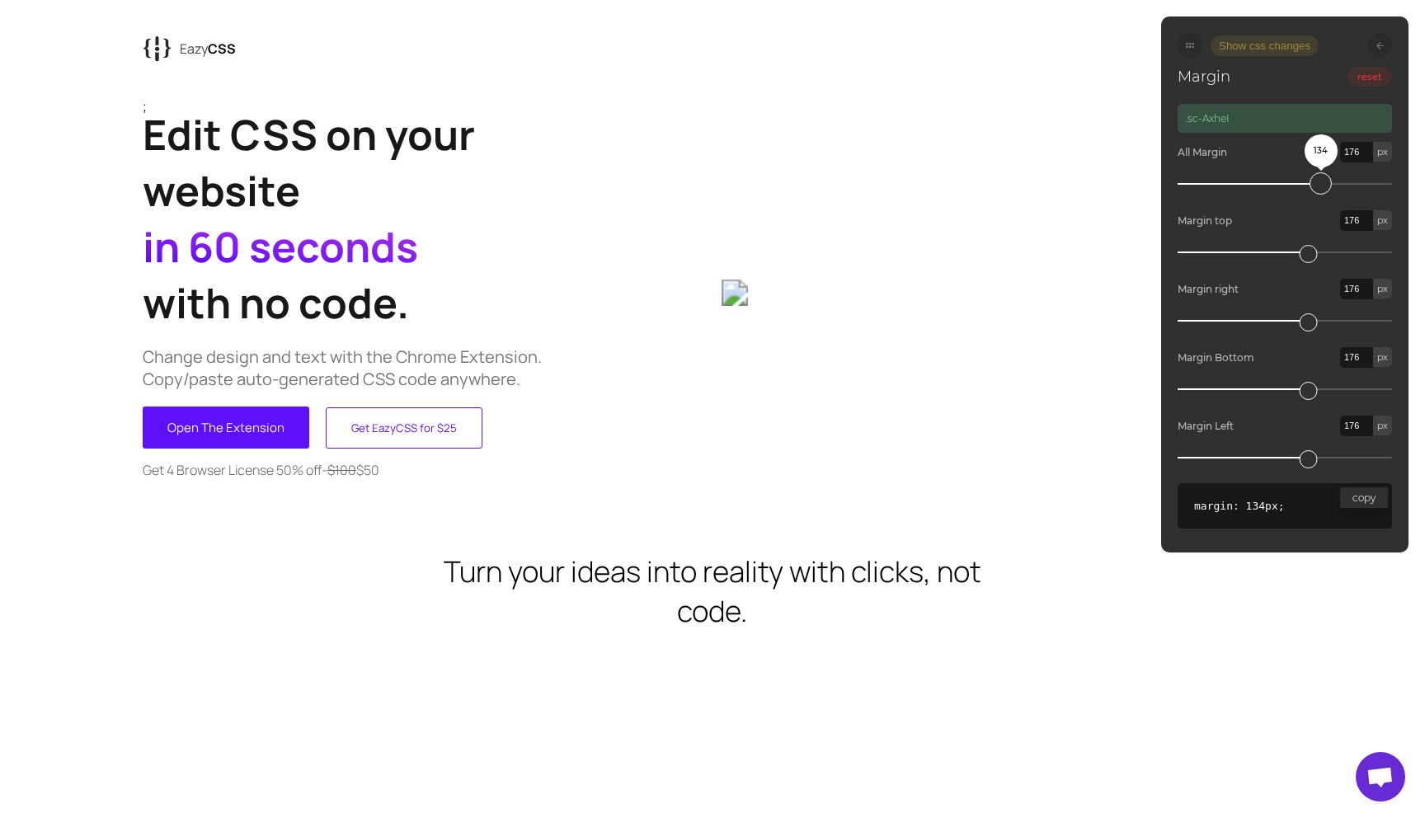
type input "179"
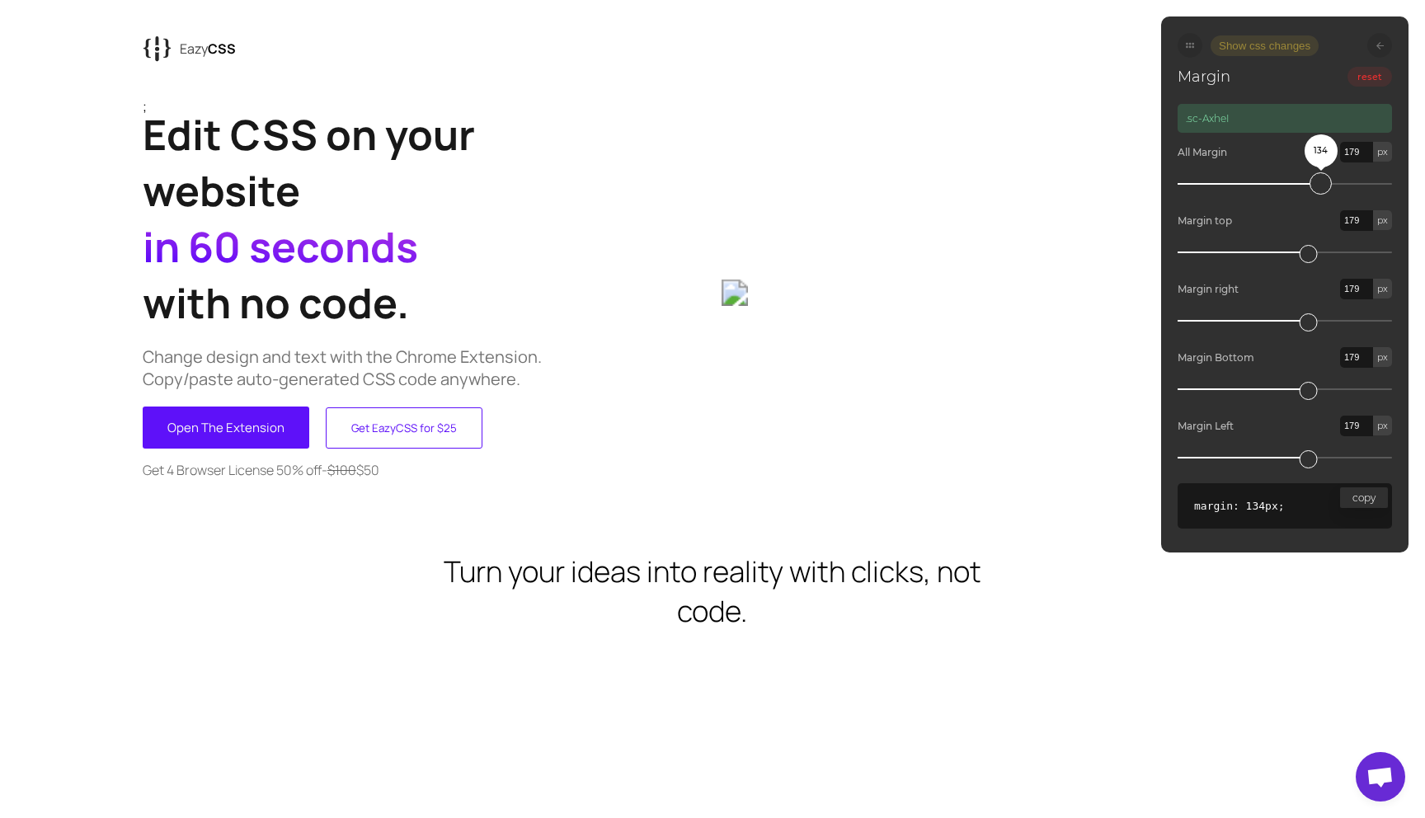
type input "182"
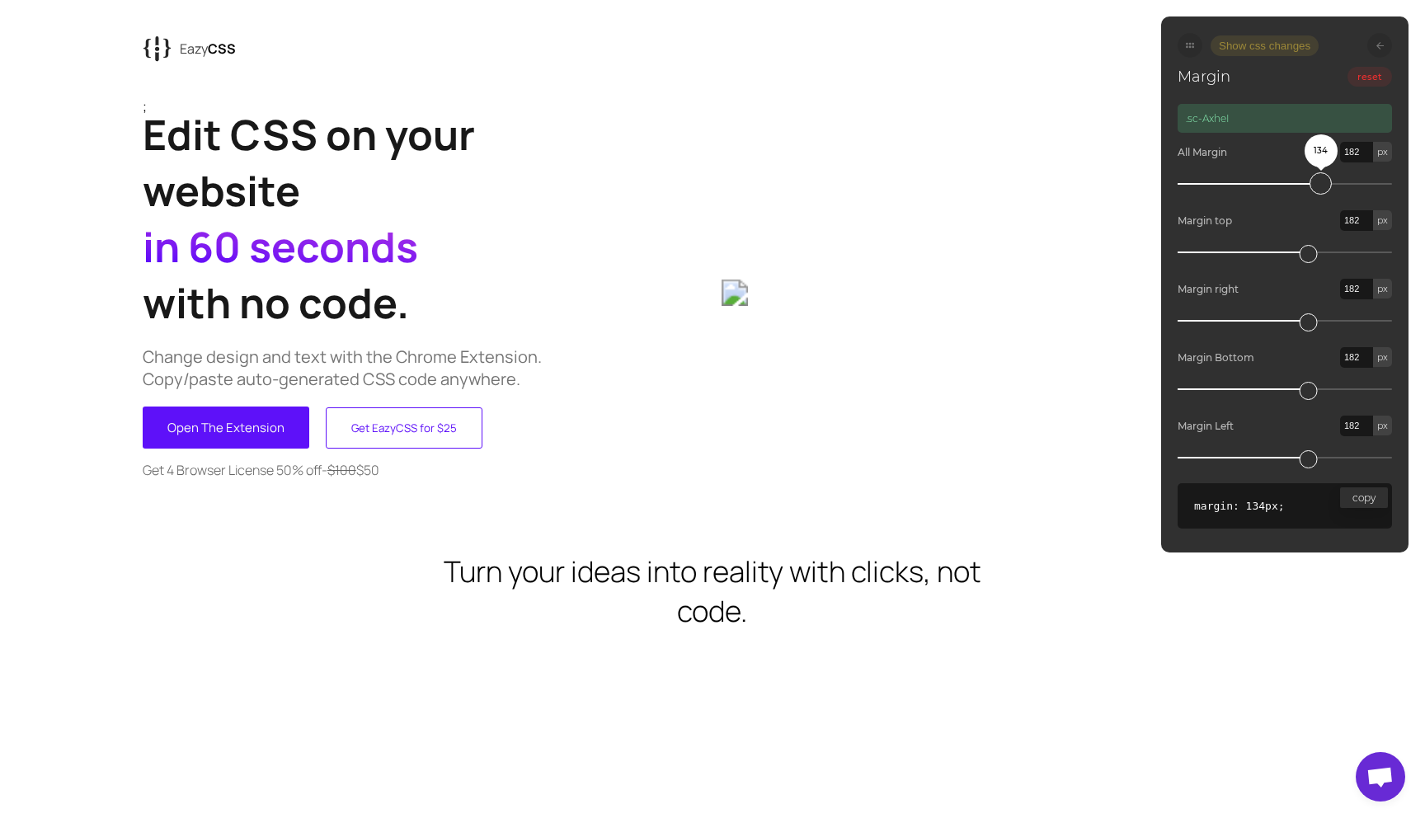
type input "185"
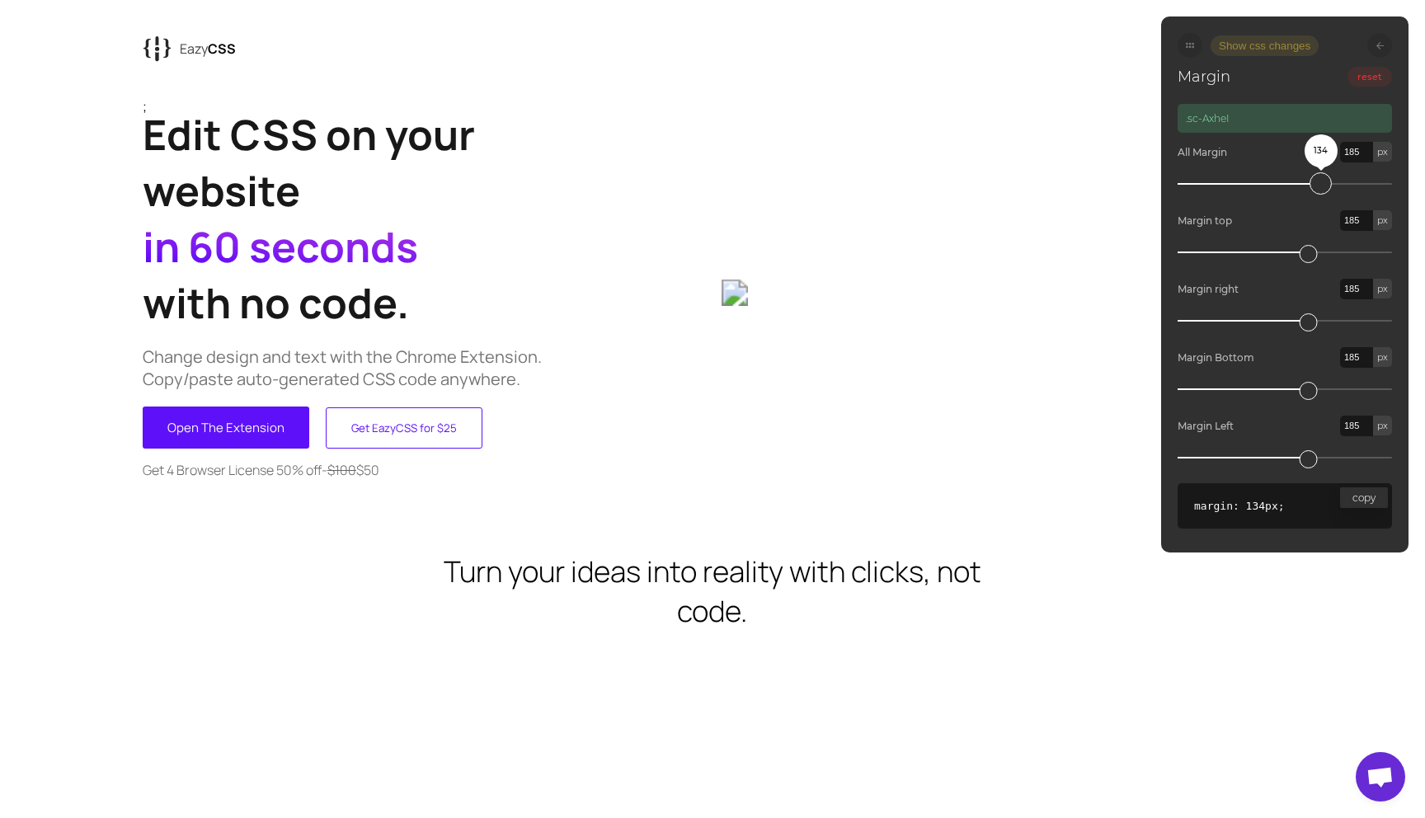
type input "189"
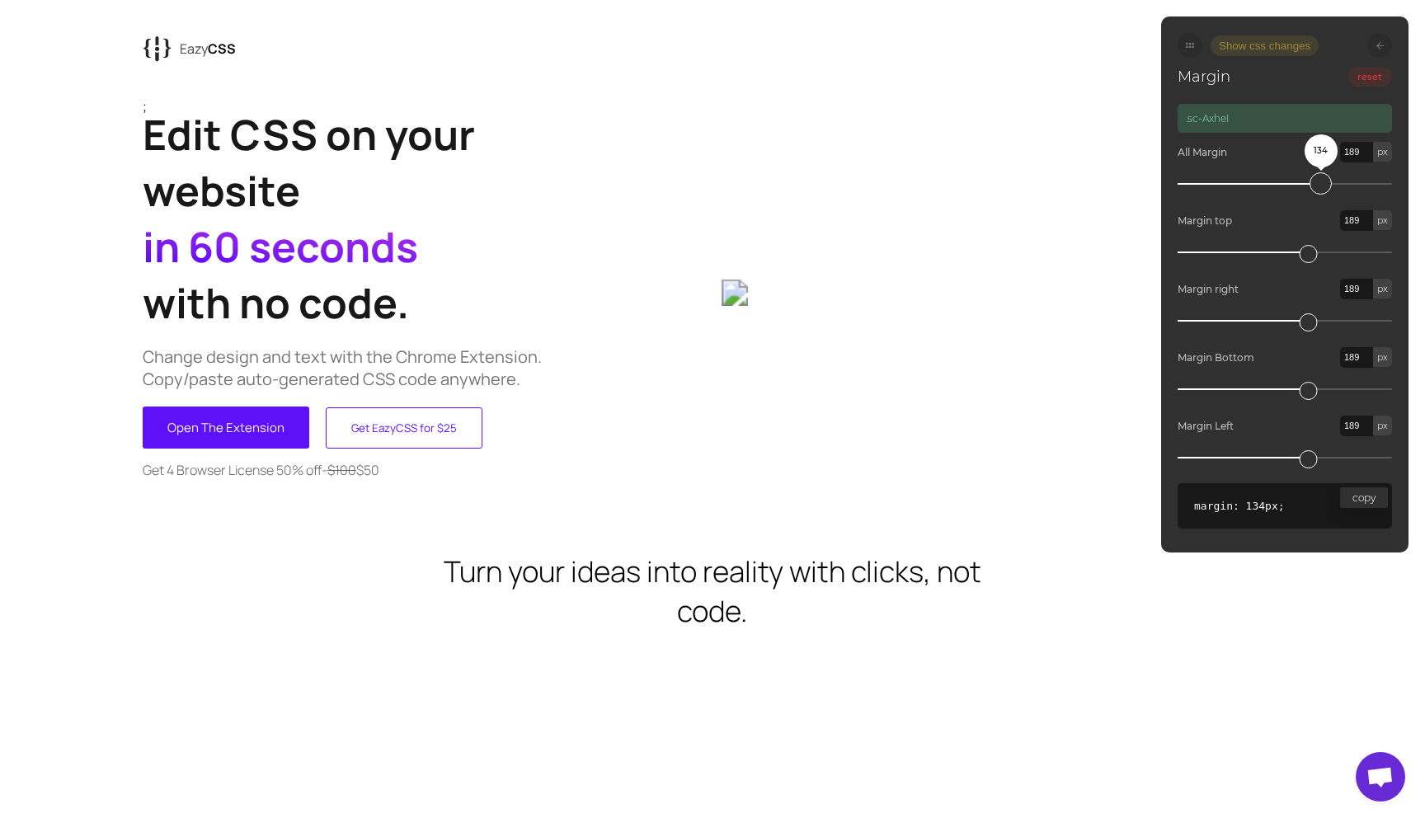
type input "191"
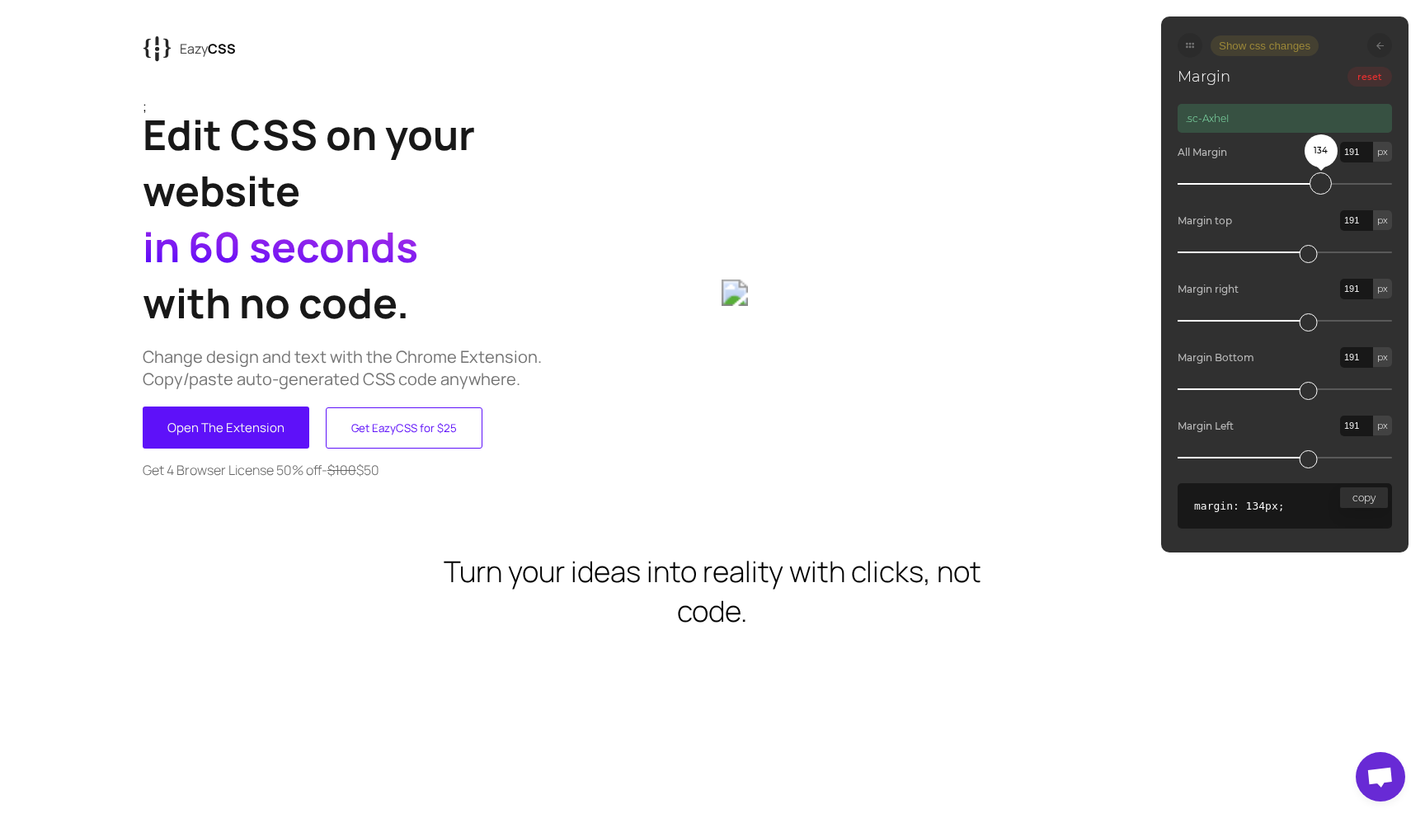
type input "193"
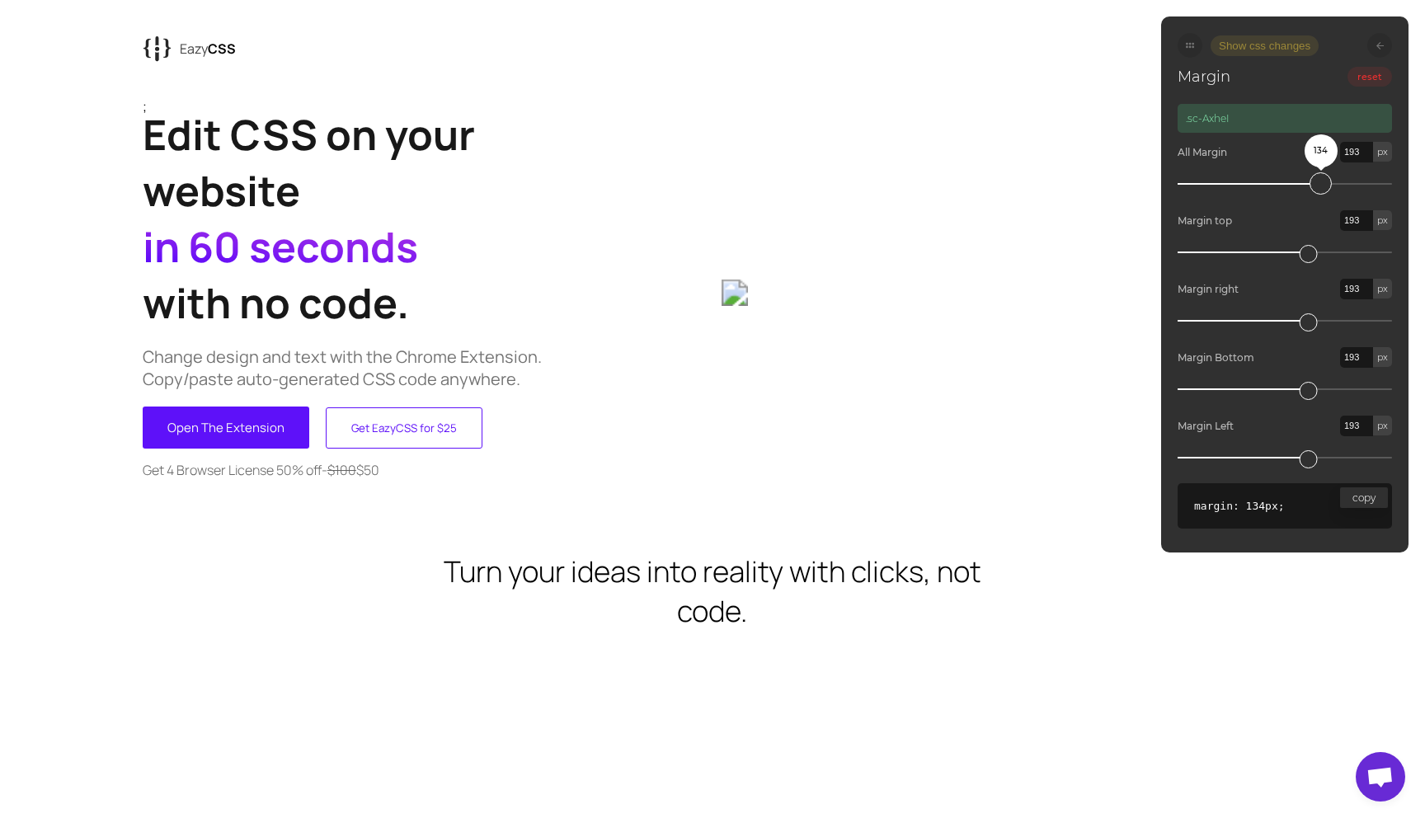
type input "195"
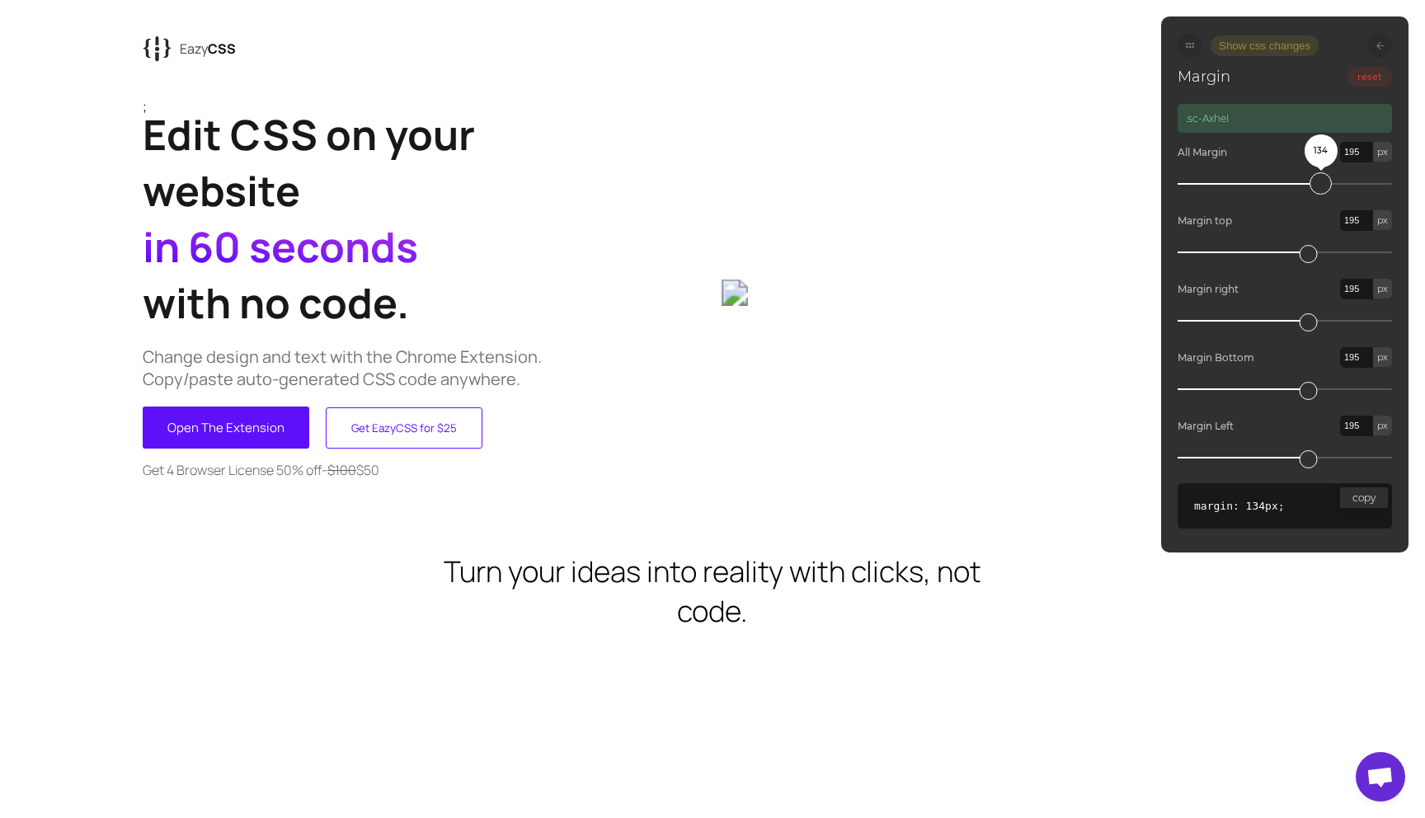
type input "196"
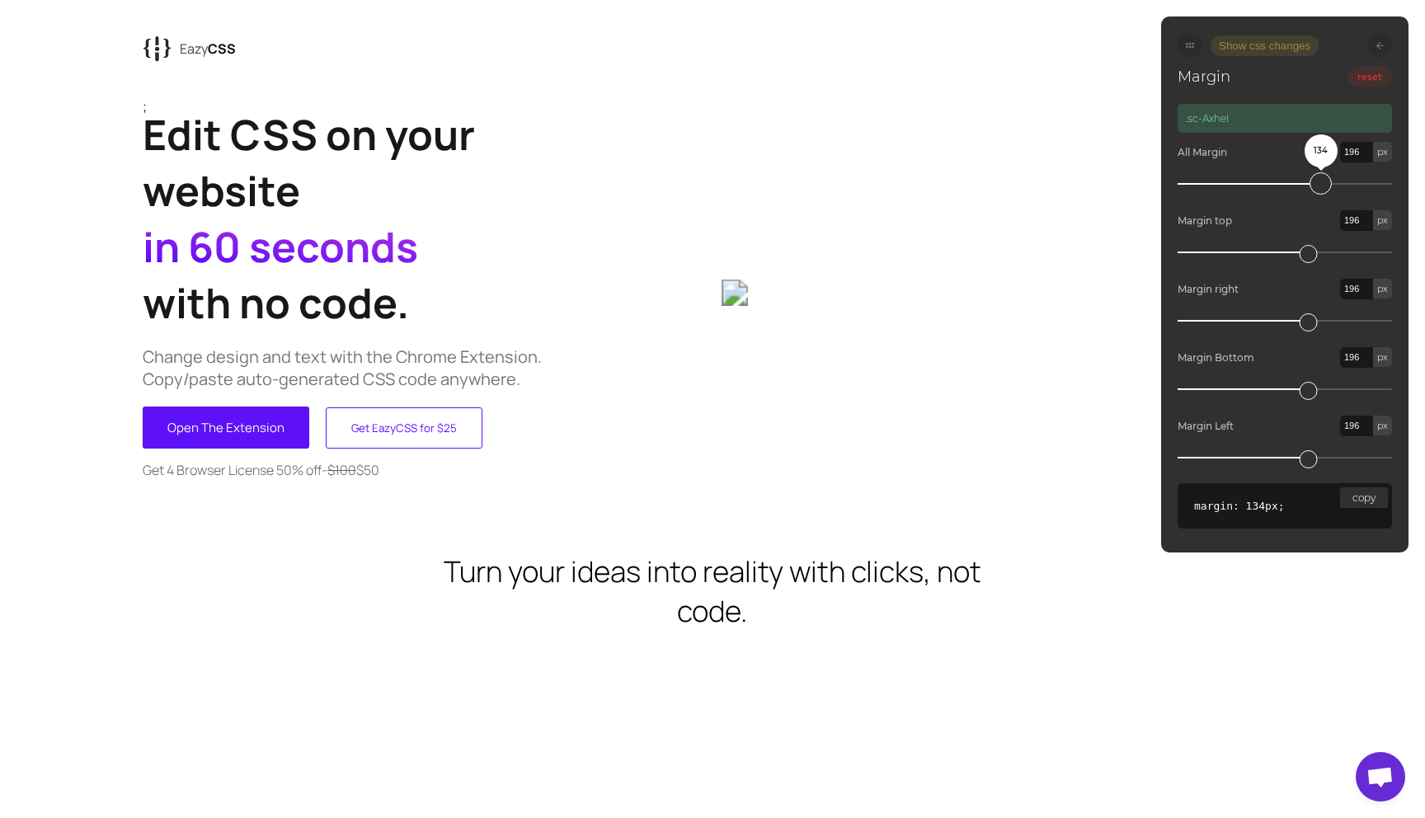
type input "198"
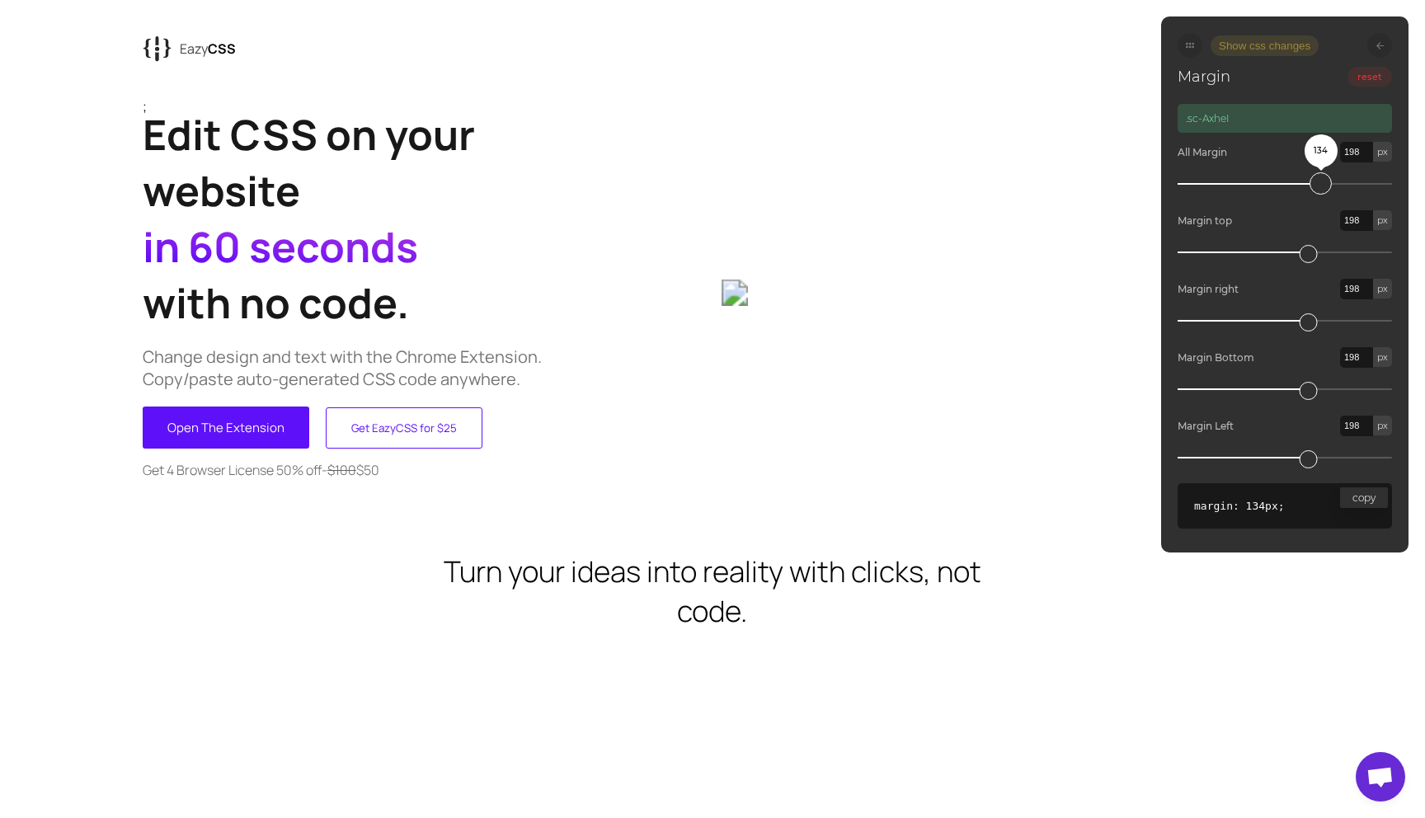
type input "199"
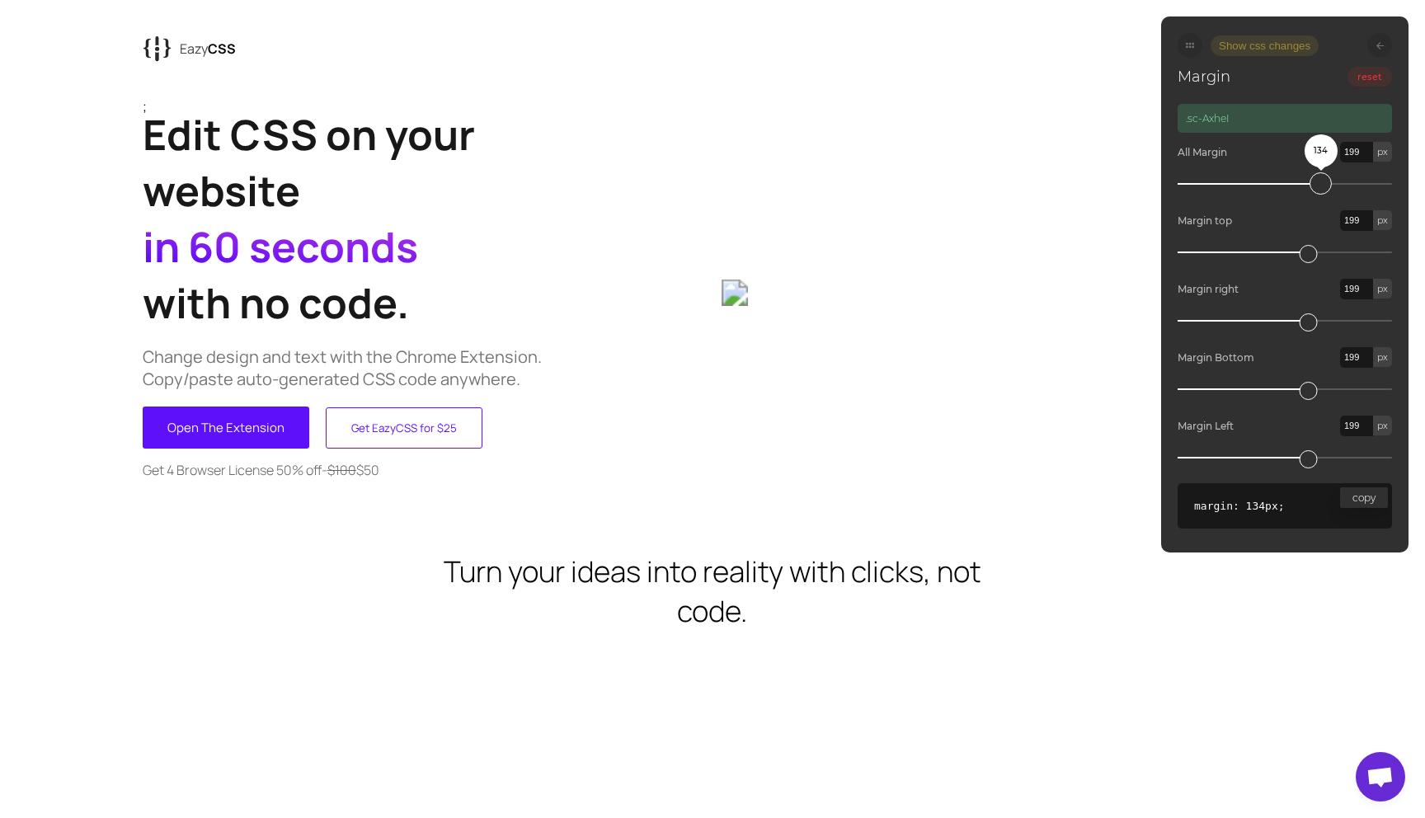
type input "200"
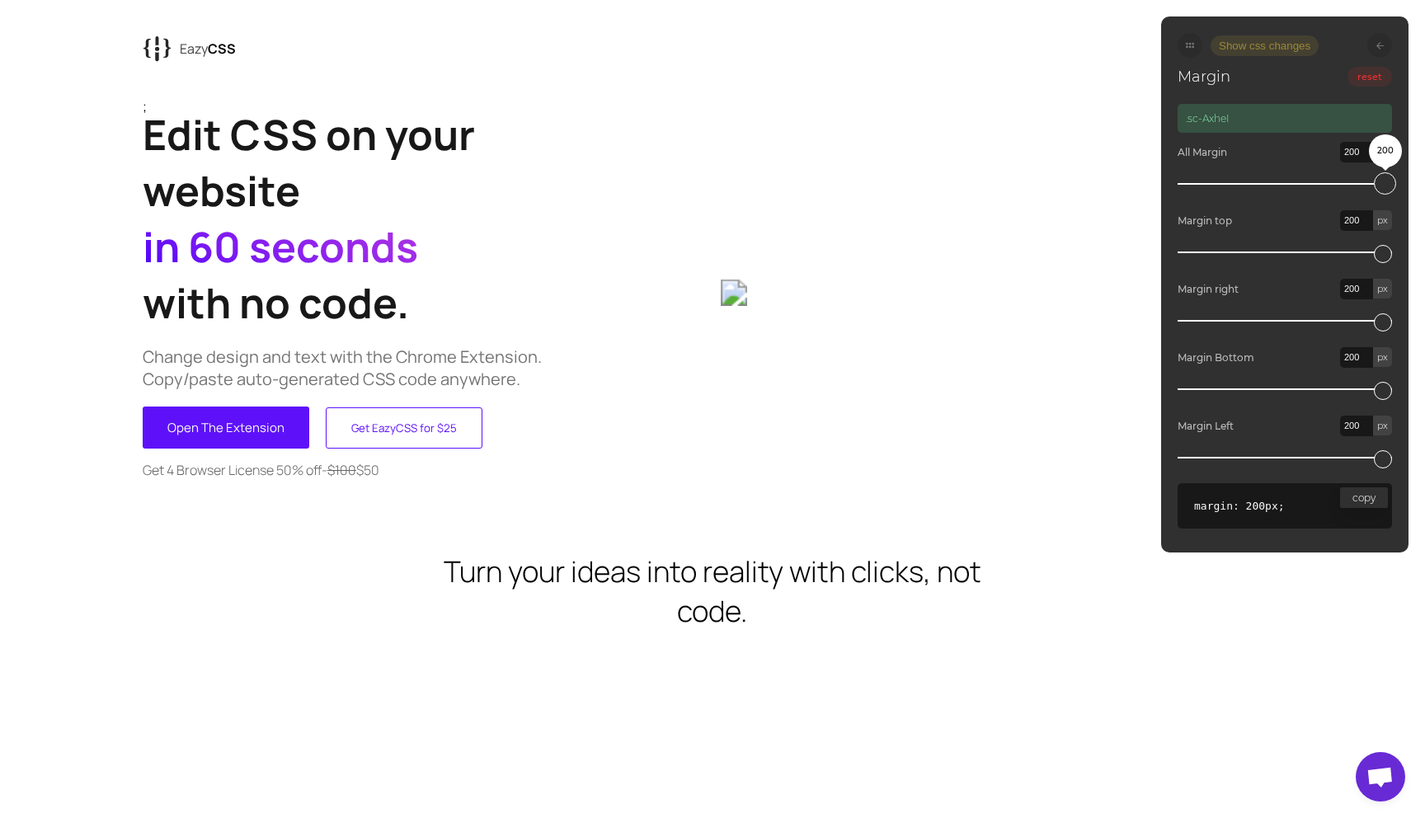
type input "196"
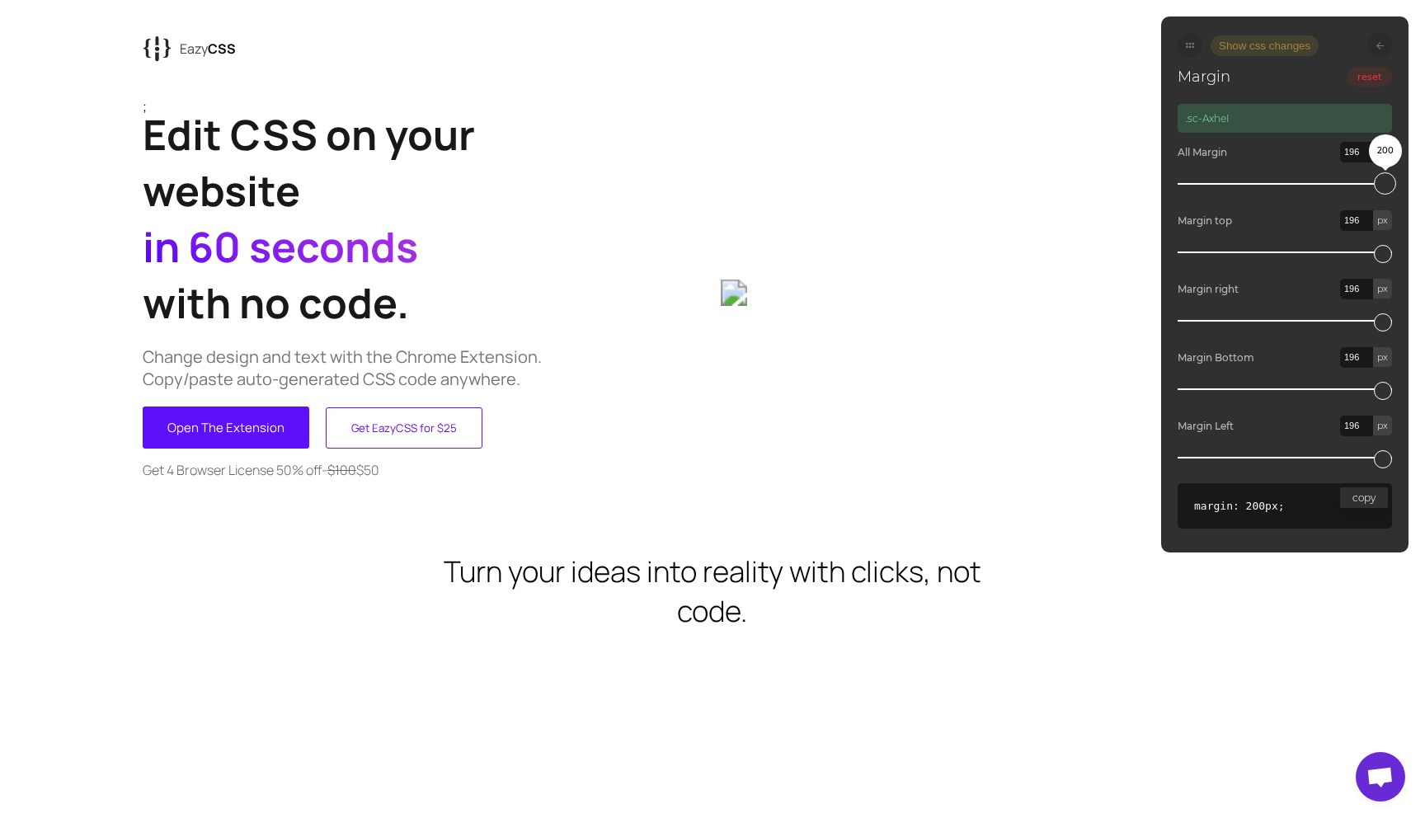
type input "193"
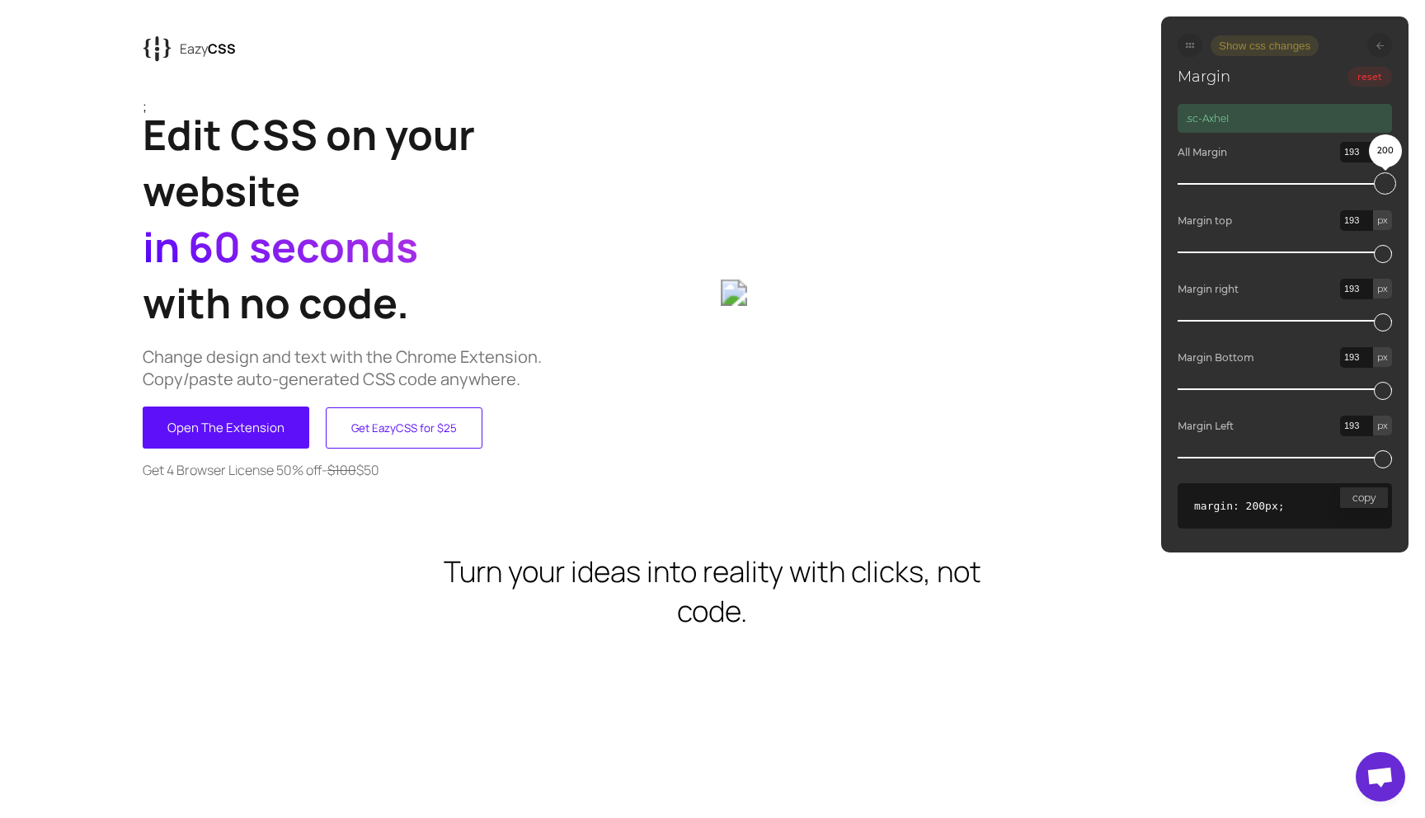
type input "188"
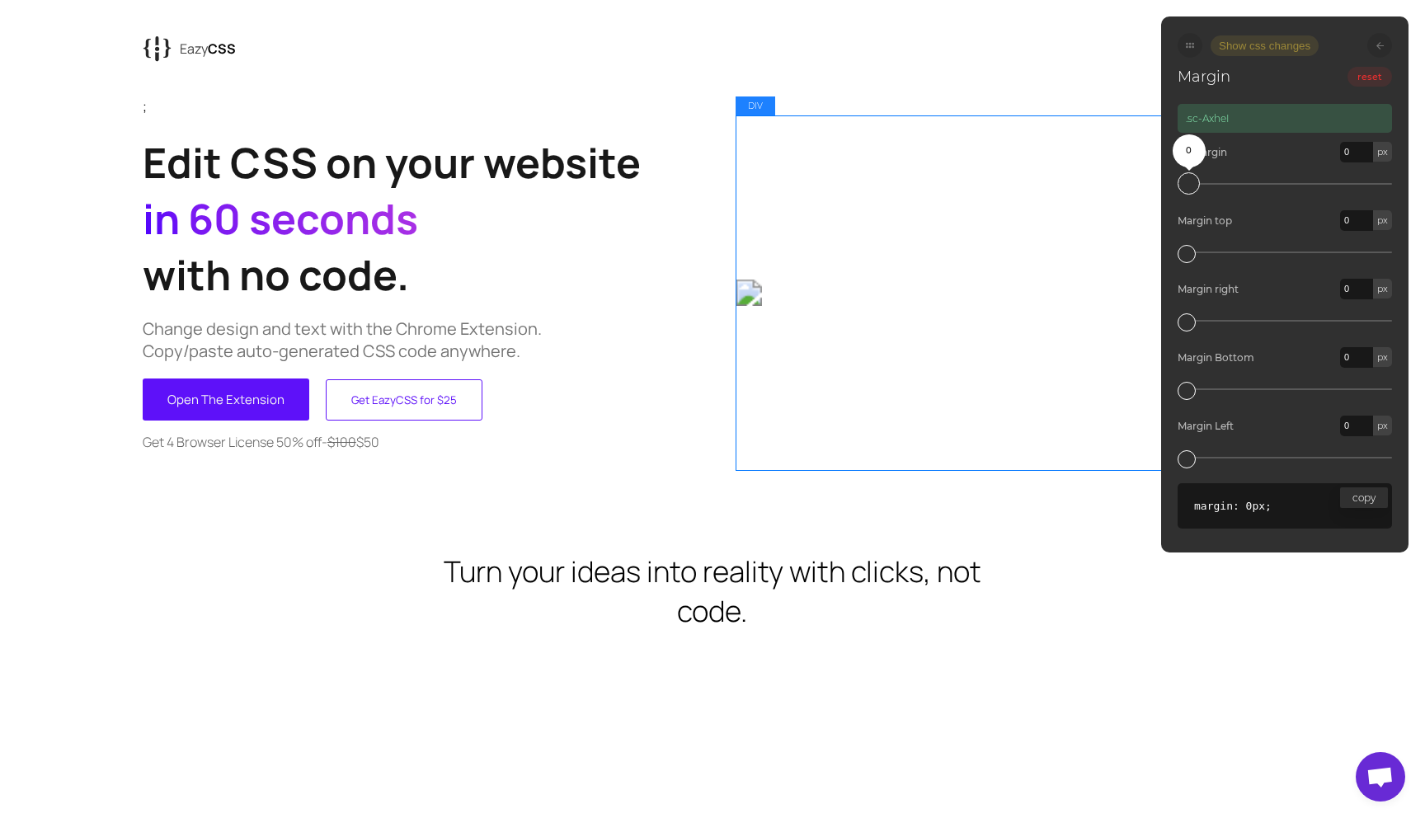
drag, startPoint x: 1188, startPoint y: 187, endPoint x: 1068, endPoint y: 195, distance: 120.7
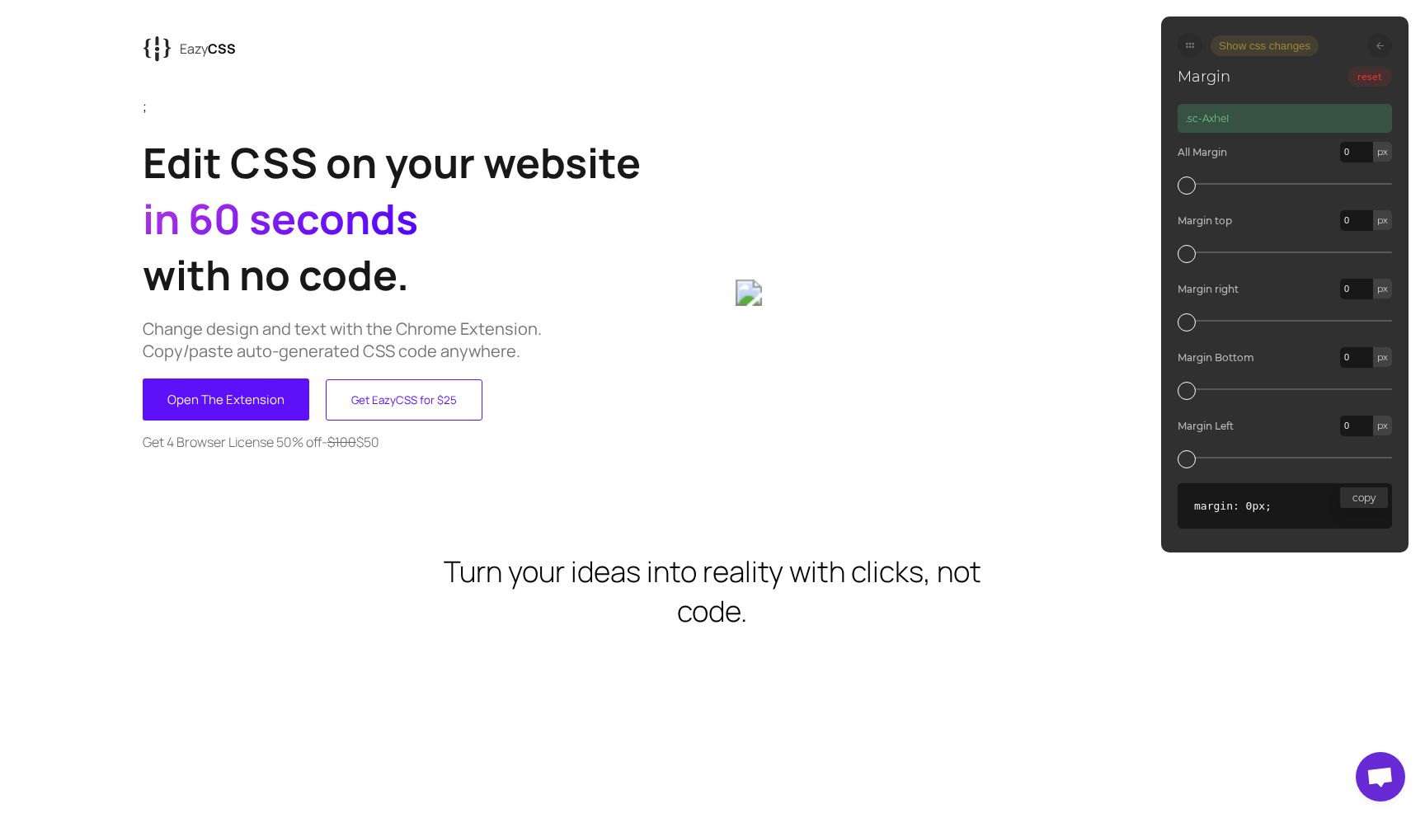
click at [1280, 47] on button "Show css changes" at bounding box center [1264, 45] width 108 height 21
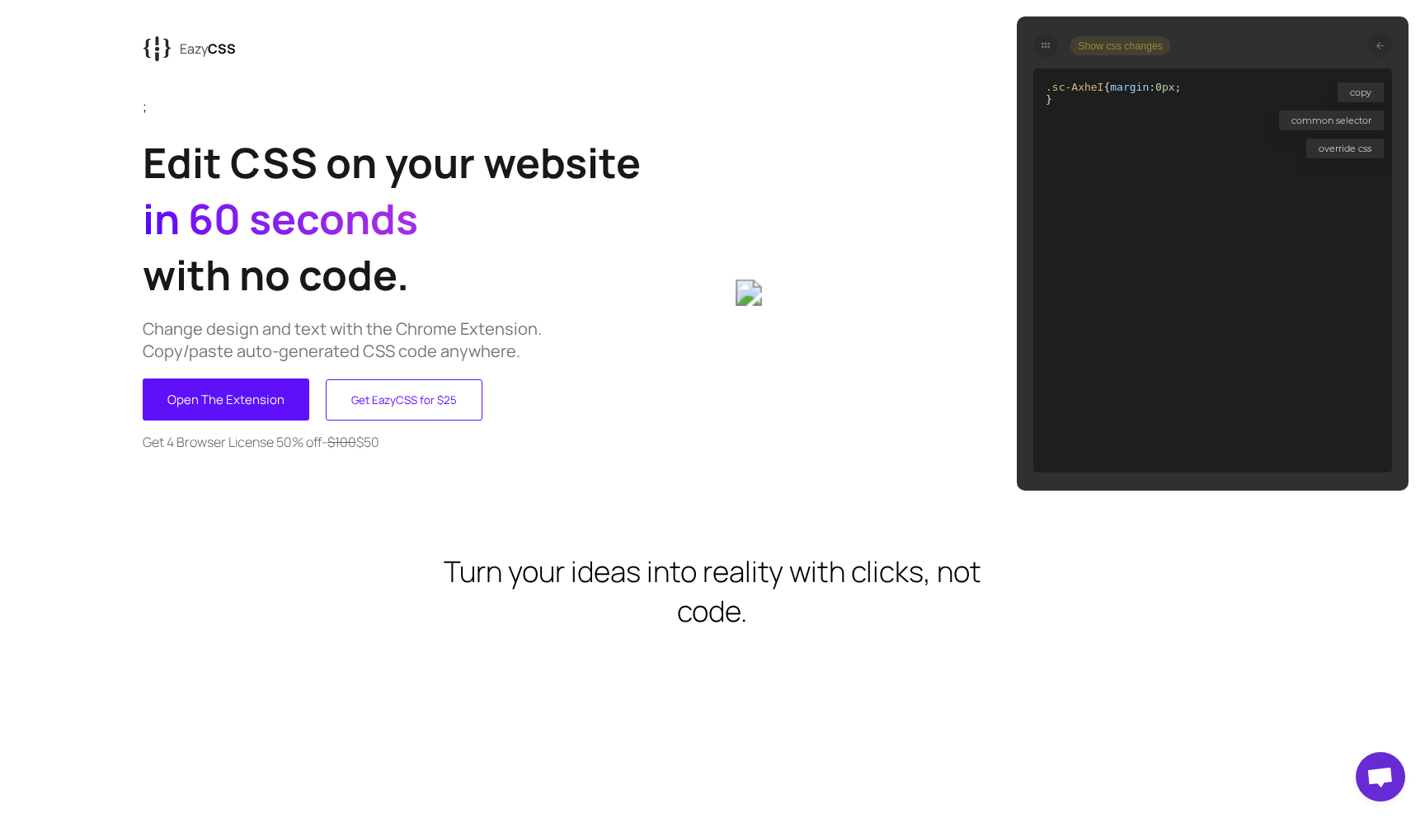
click at [1096, 46] on button "Show css changes" at bounding box center [1120, 44] width 100 height 19
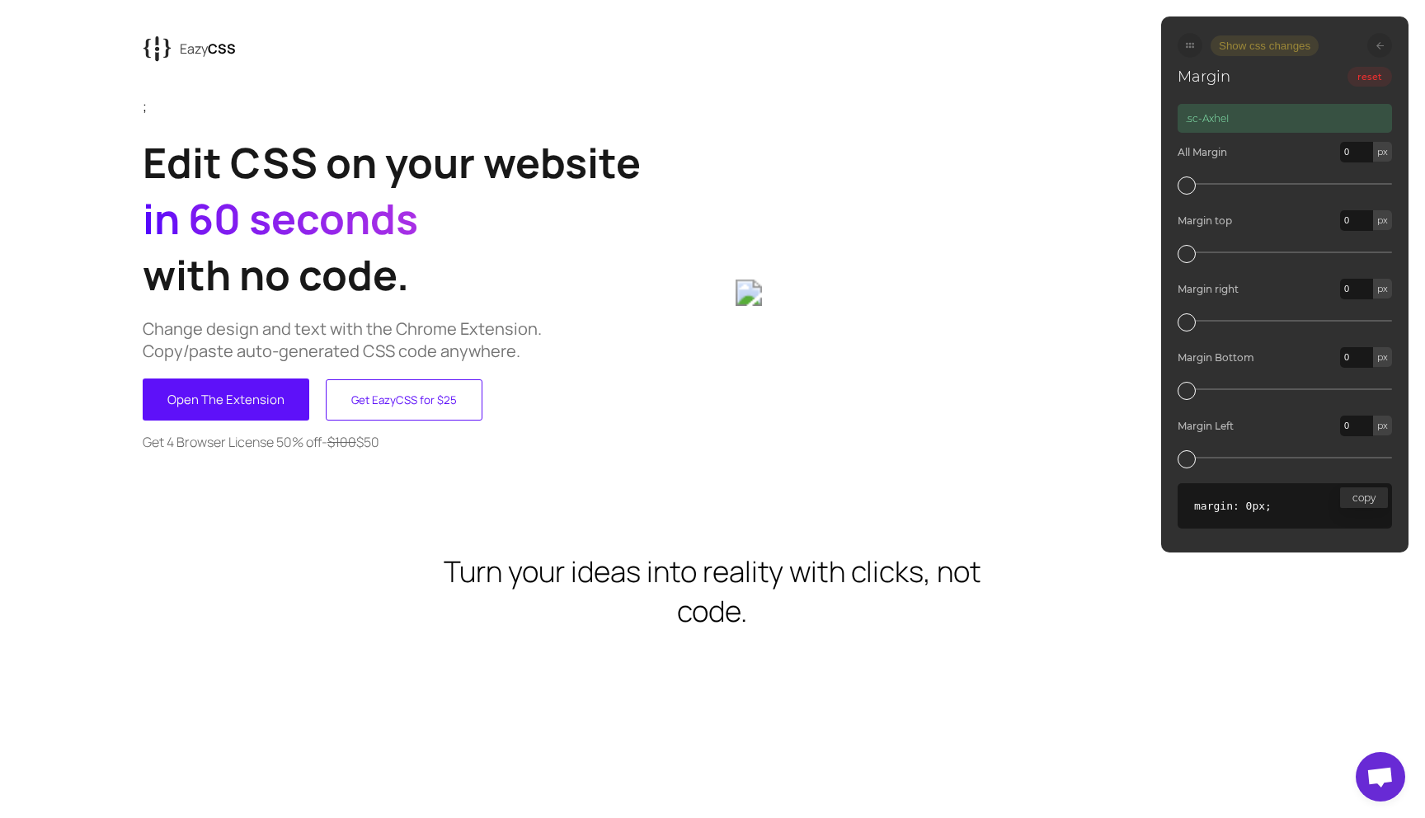
click at [1373, 46] on div at bounding box center [1379, 45] width 25 height 25
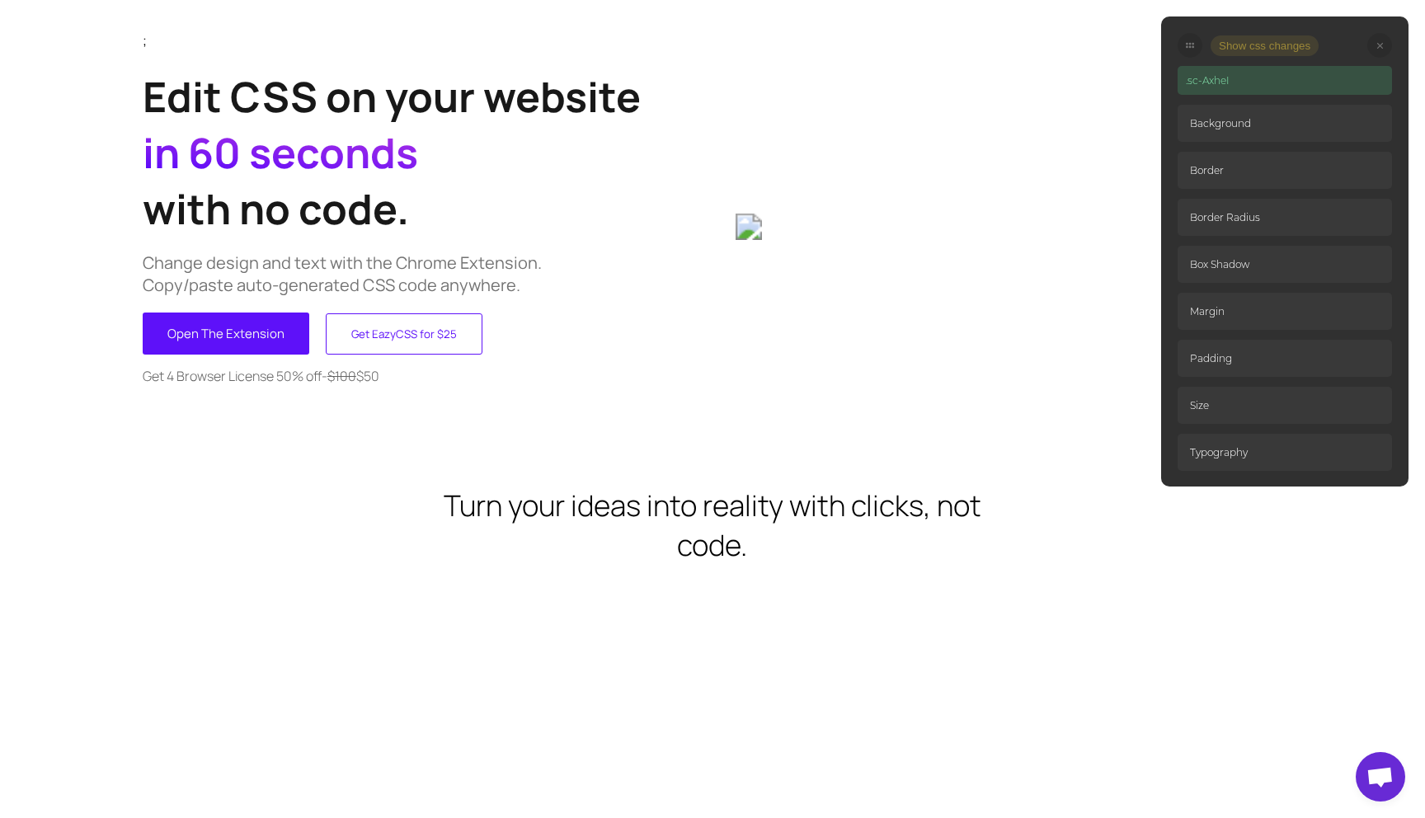
scroll to position [67, 0]
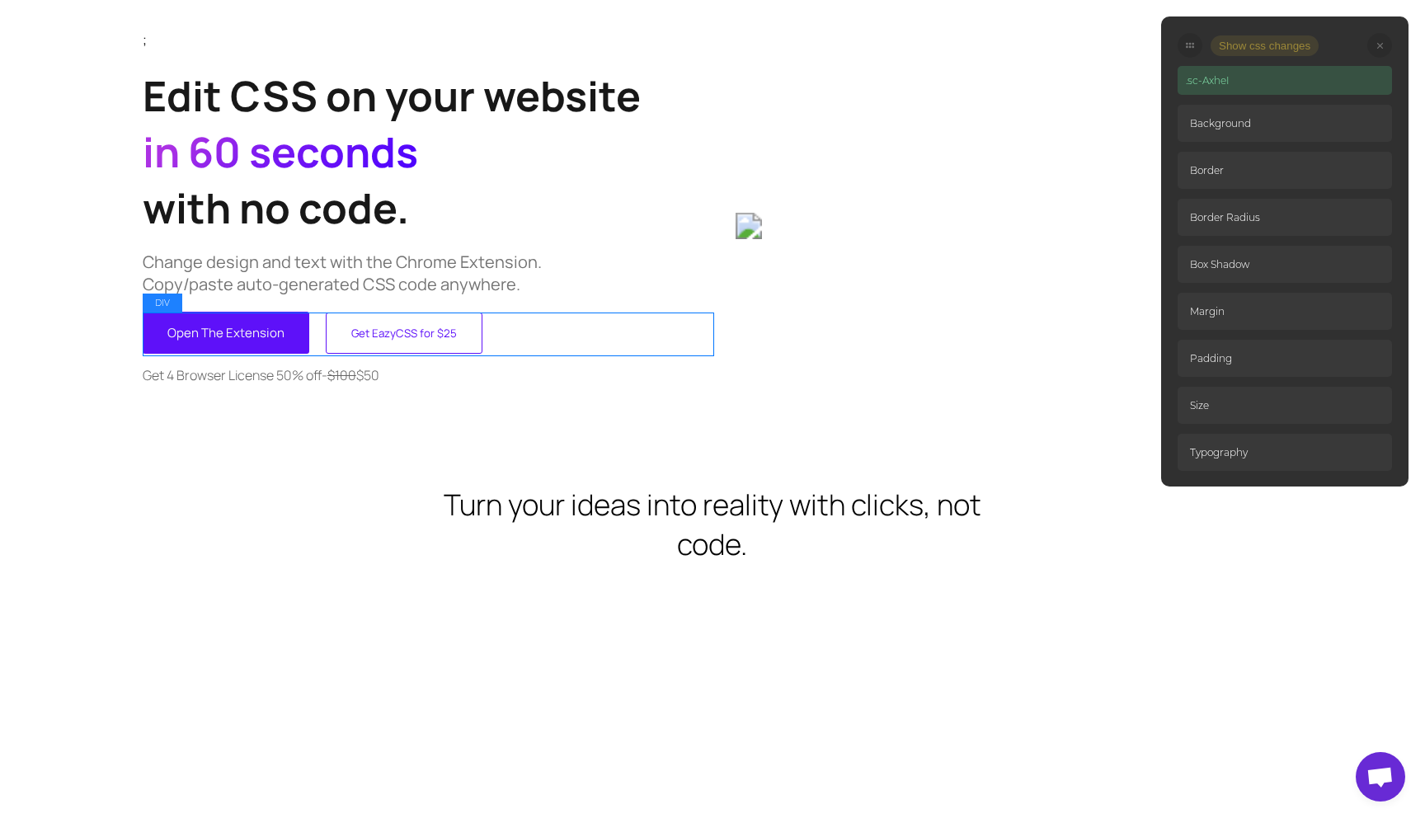
click at [315, 331] on div "Open The Extension Get EazyCSS for $25 Get EazyCSS for $25" at bounding box center [428, 333] width 570 height 42
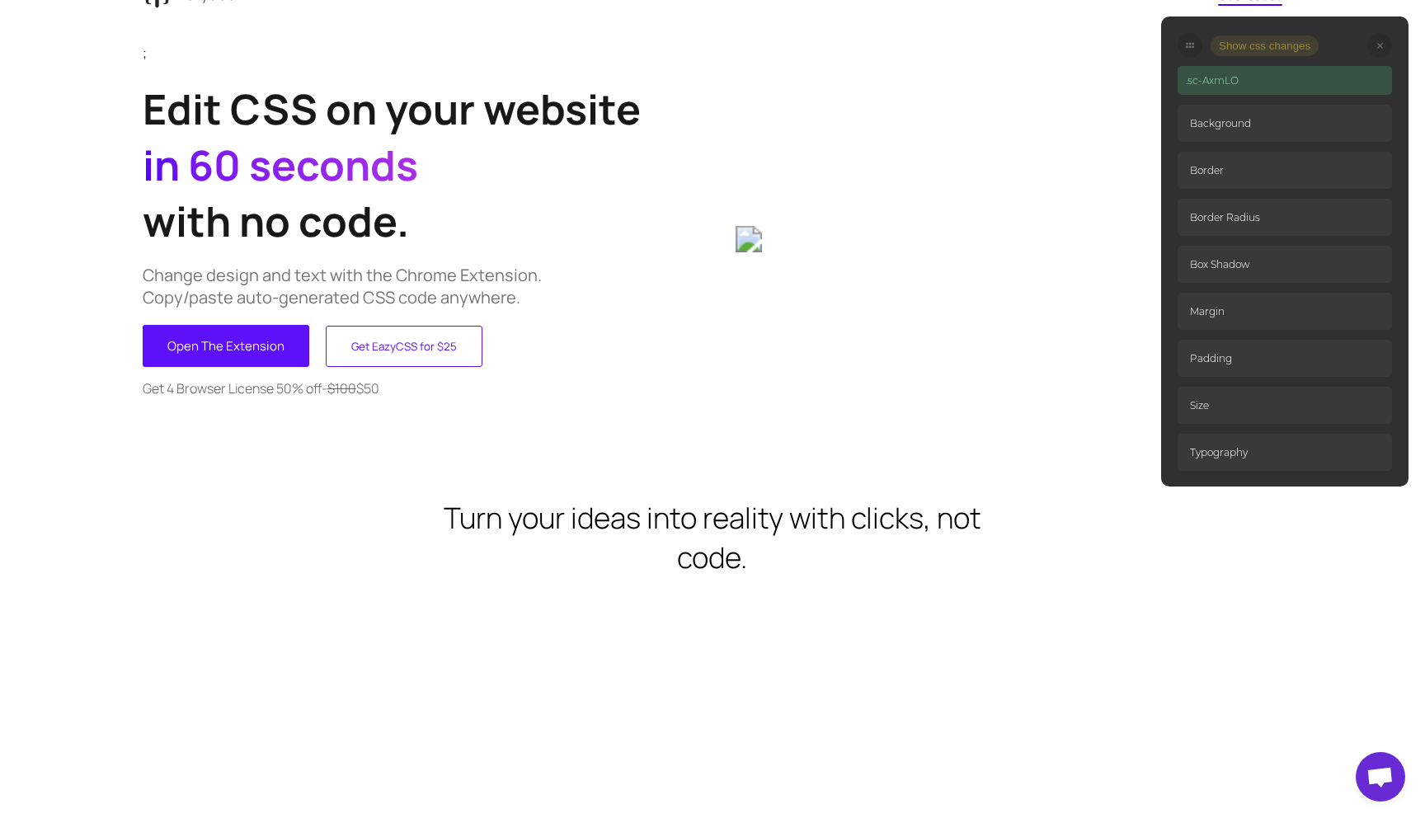
scroll to position [50, 0]
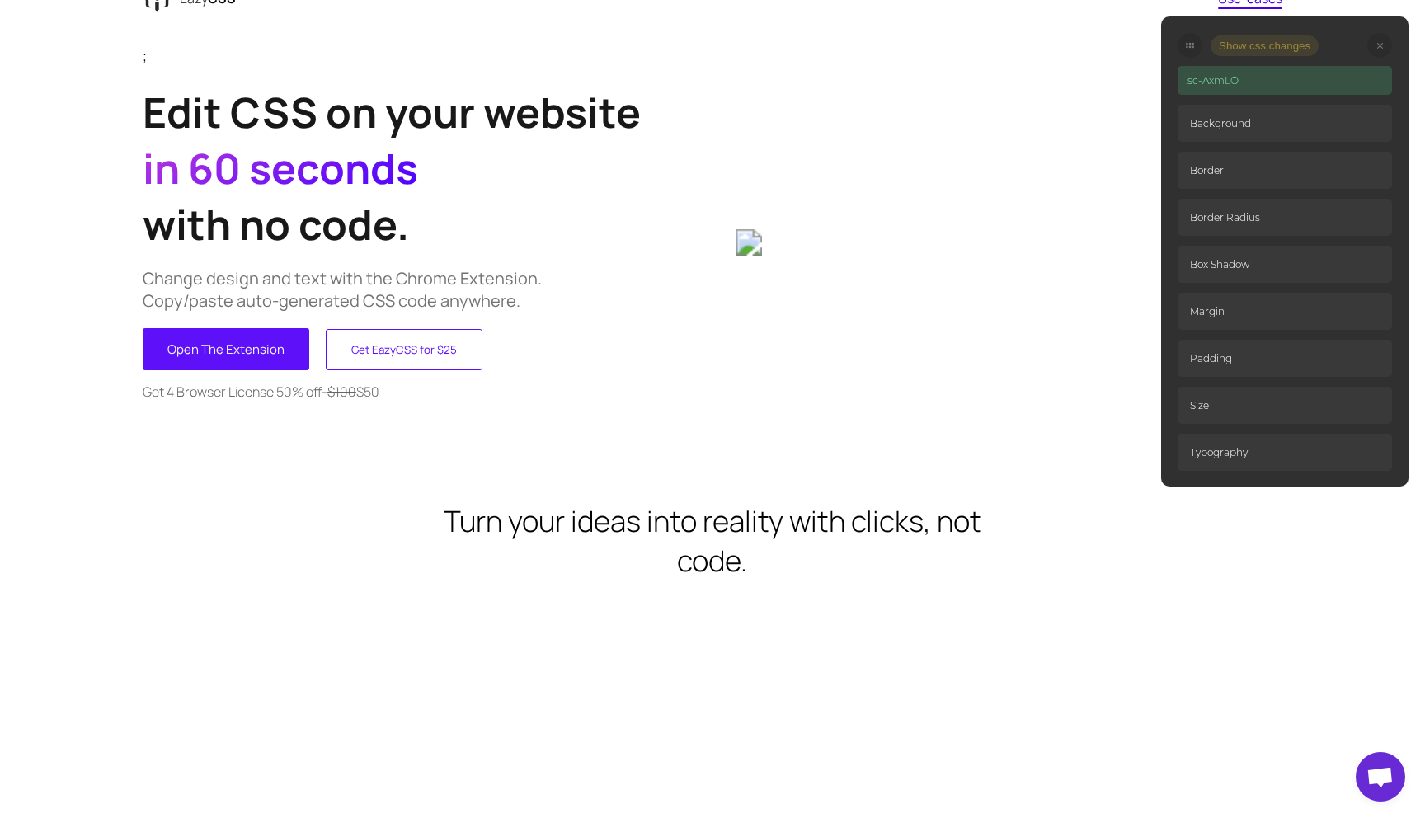
click at [1223, 73] on p ".sc-AxmLO" at bounding box center [1284, 80] width 214 height 29
click at [1193, 49] on icon at bounding box center [1190, 45] width 8 height 8
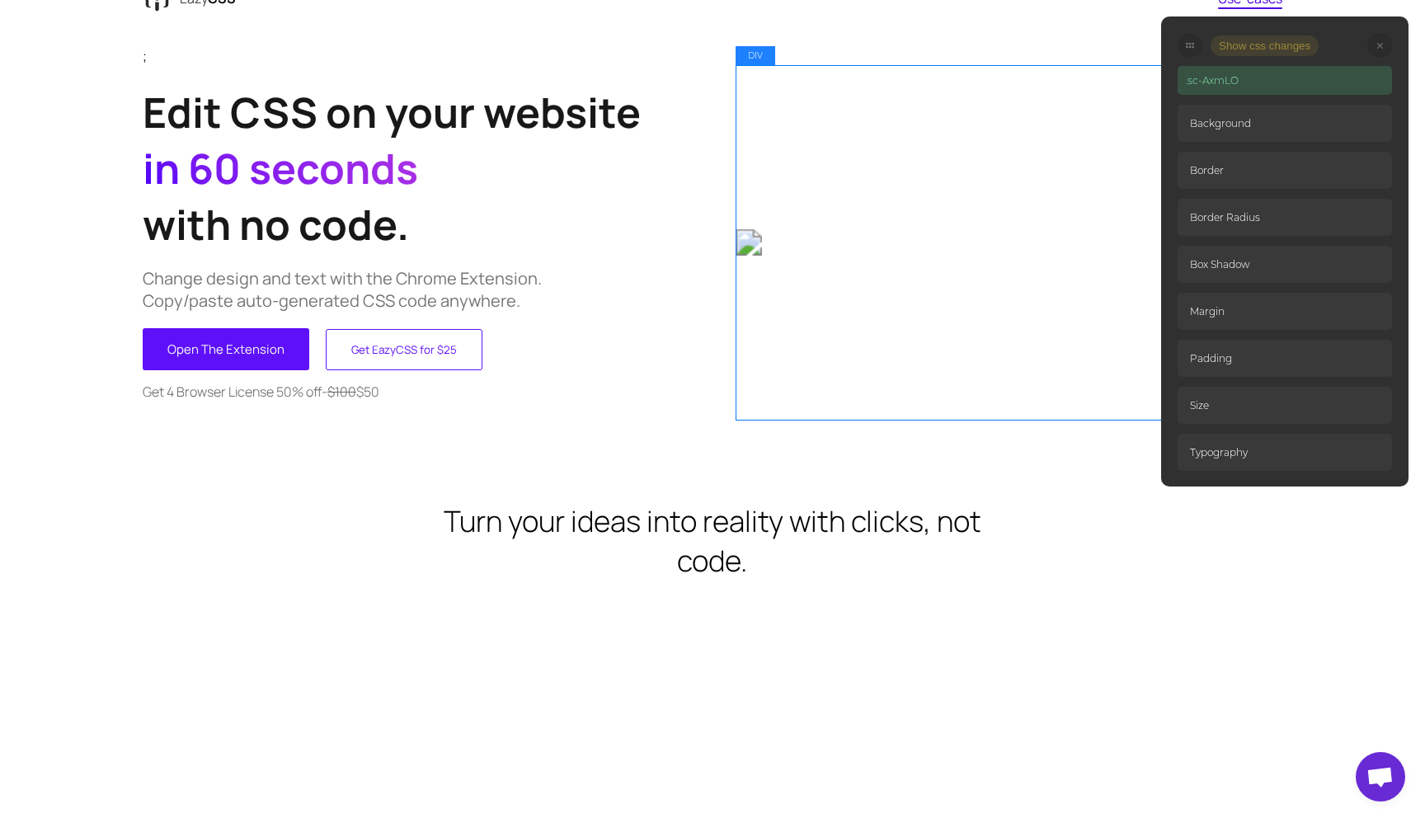
drag, startPoint x: 1187, startPoint y: 45, endPoint x: 1064, endPoint y: 306, distance: 288.4
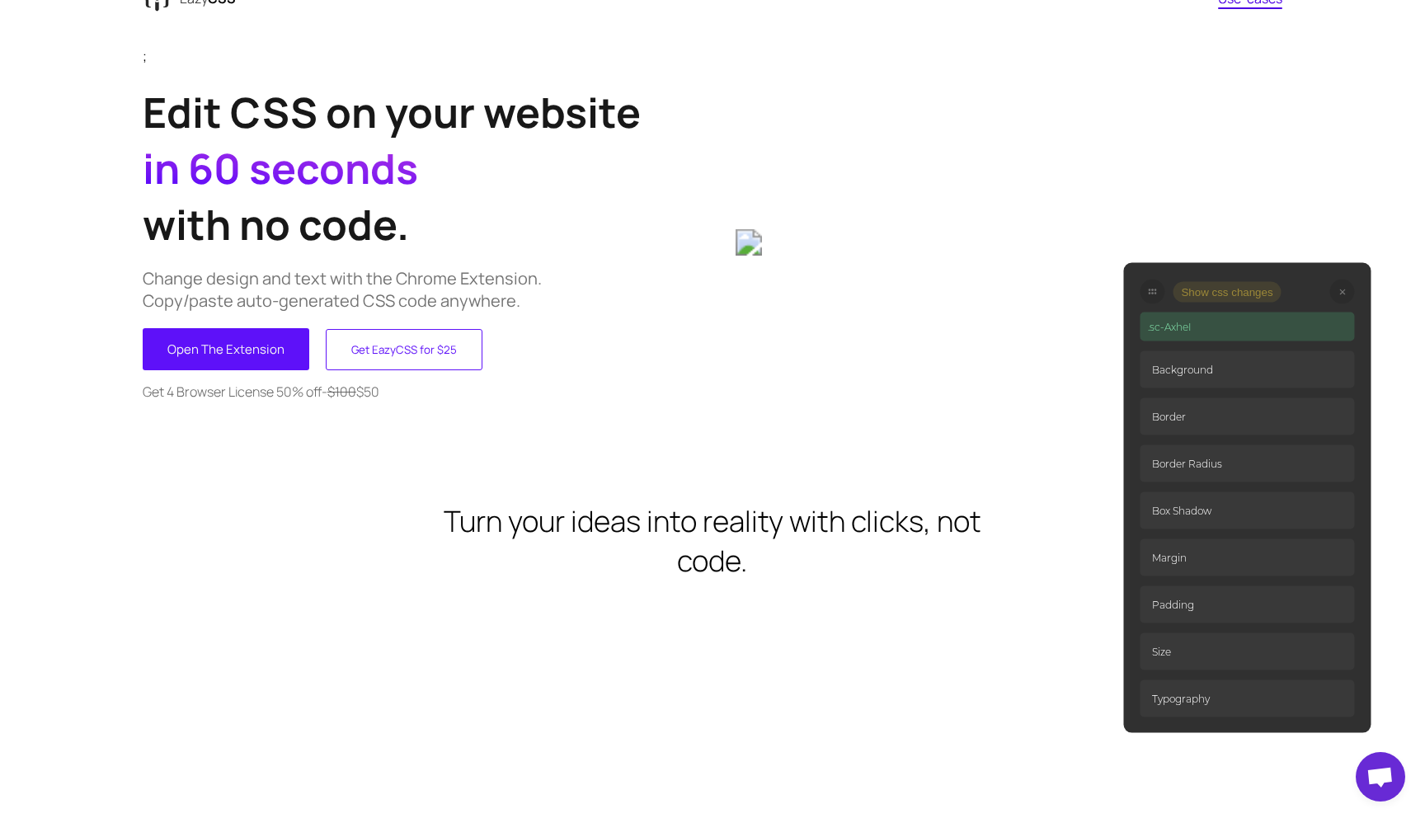
drag, startPoint x: 1192, startPoint y: 47, endPoint x: 1154, endPoint y: 292, distance: 247.7
click at [1154, 292] on ellipse at bounding box center [1155, 293] width 2 height 2
click at [1316, 296] on div "Show css changes" at bounding box center [1247, 291] width 214 height 25
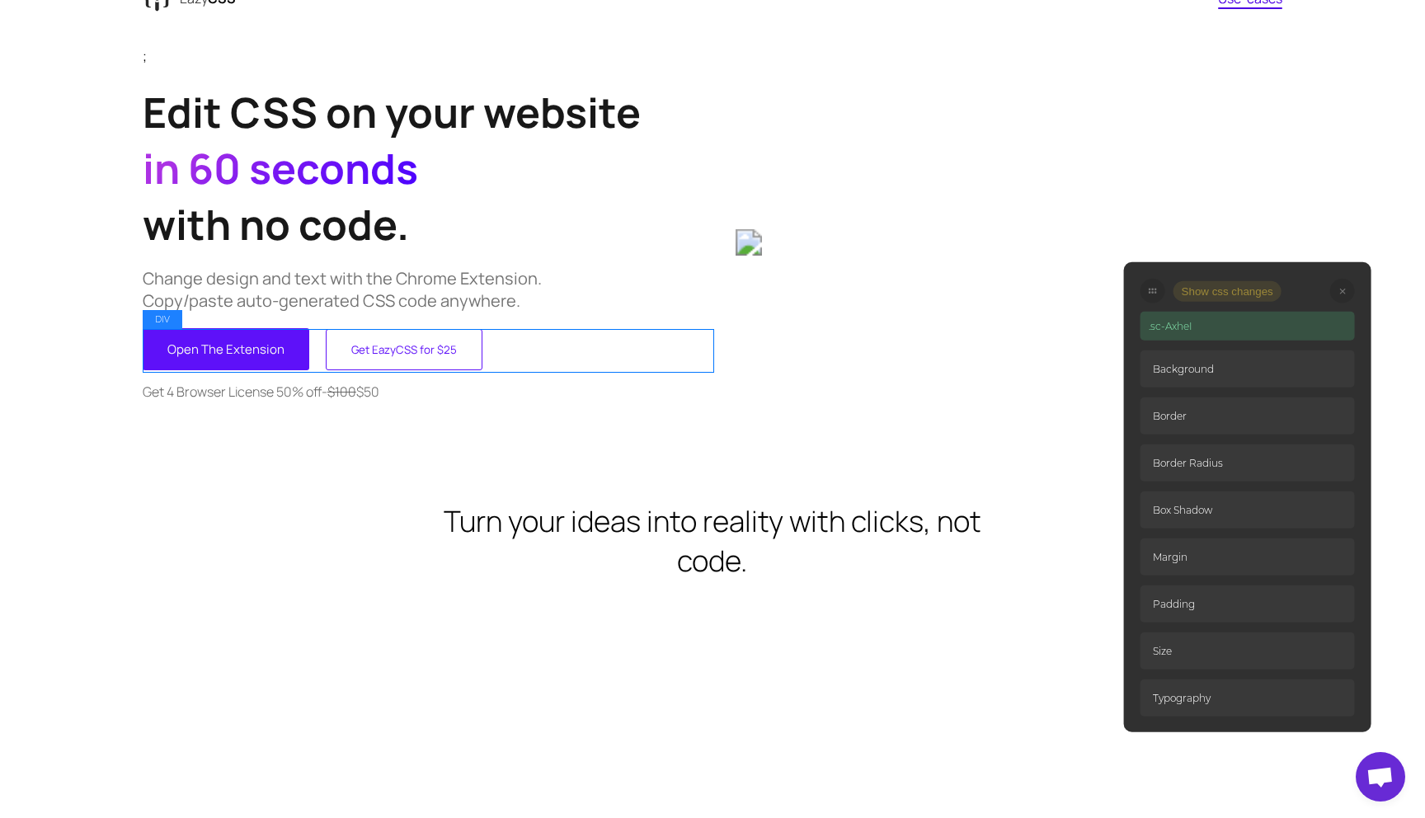
click at [314, 356] on div "Open The Extension Get EazyCSS for $25 Get EazyCSS for $25" at bounding box center [428, 349] width 570 height 42
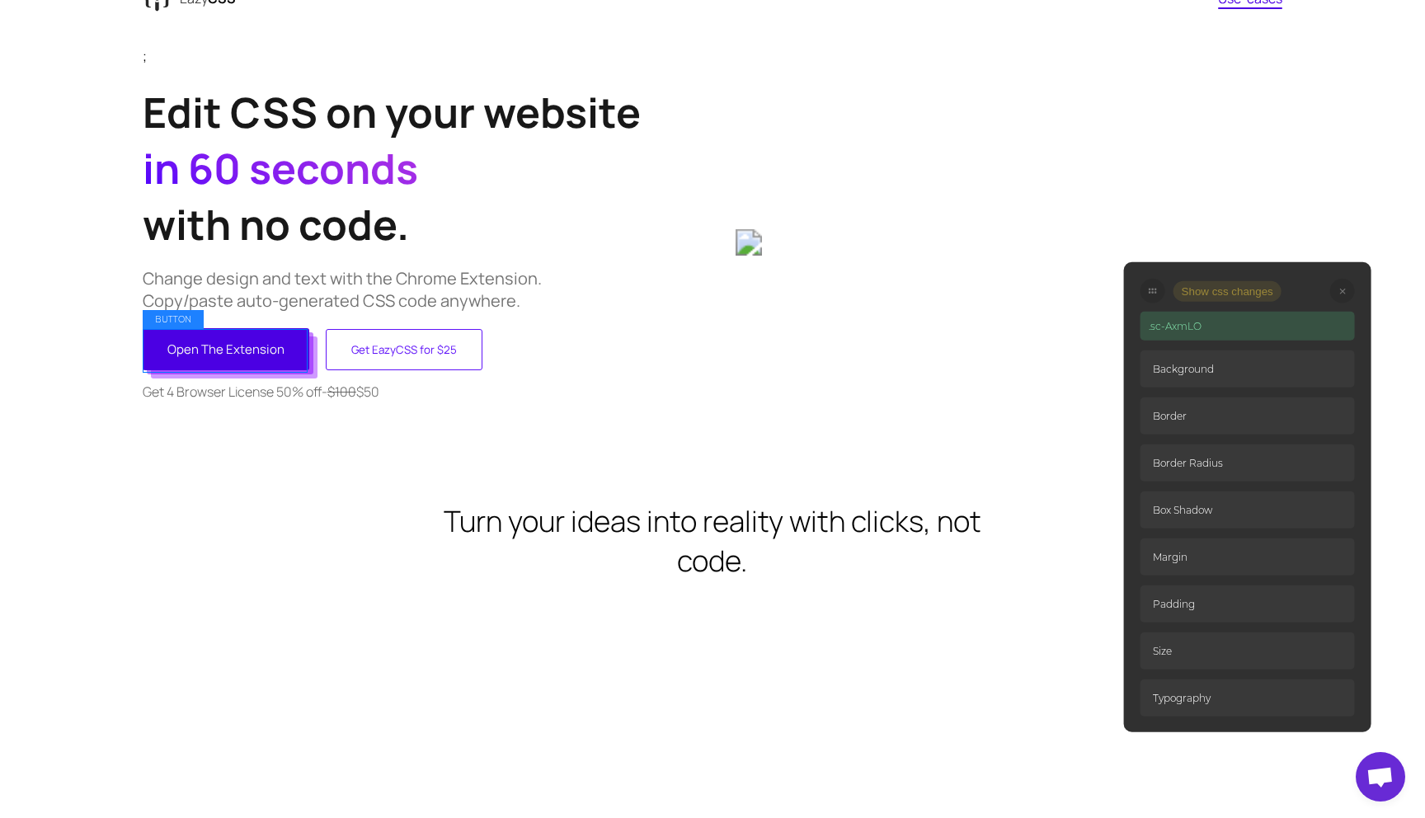
click at [288, 356] on button "Open The Extension" at bounding box center [226, 349] width 167 height 42
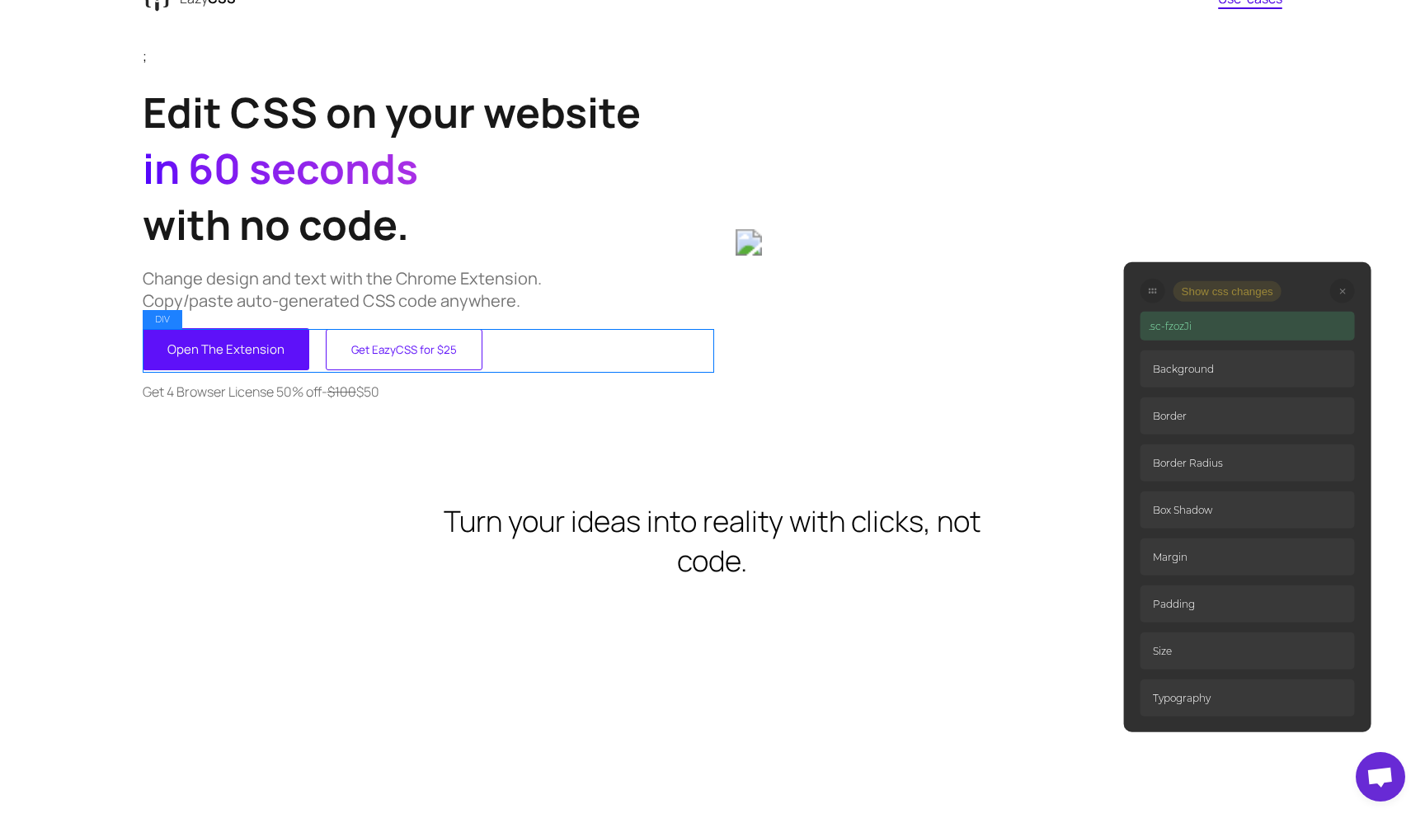
click at [309, 352] on div "Open The Extension Get EazyCSS for $25 Get EazyCSS for $25" at bounding box center [428, 349] width 570 height 42
click at [313, 348] on div "Open The Extension Get EazyCSS for $25 Get EazyCSS for $25" at bounding box center [428, 349] width 570 height 42
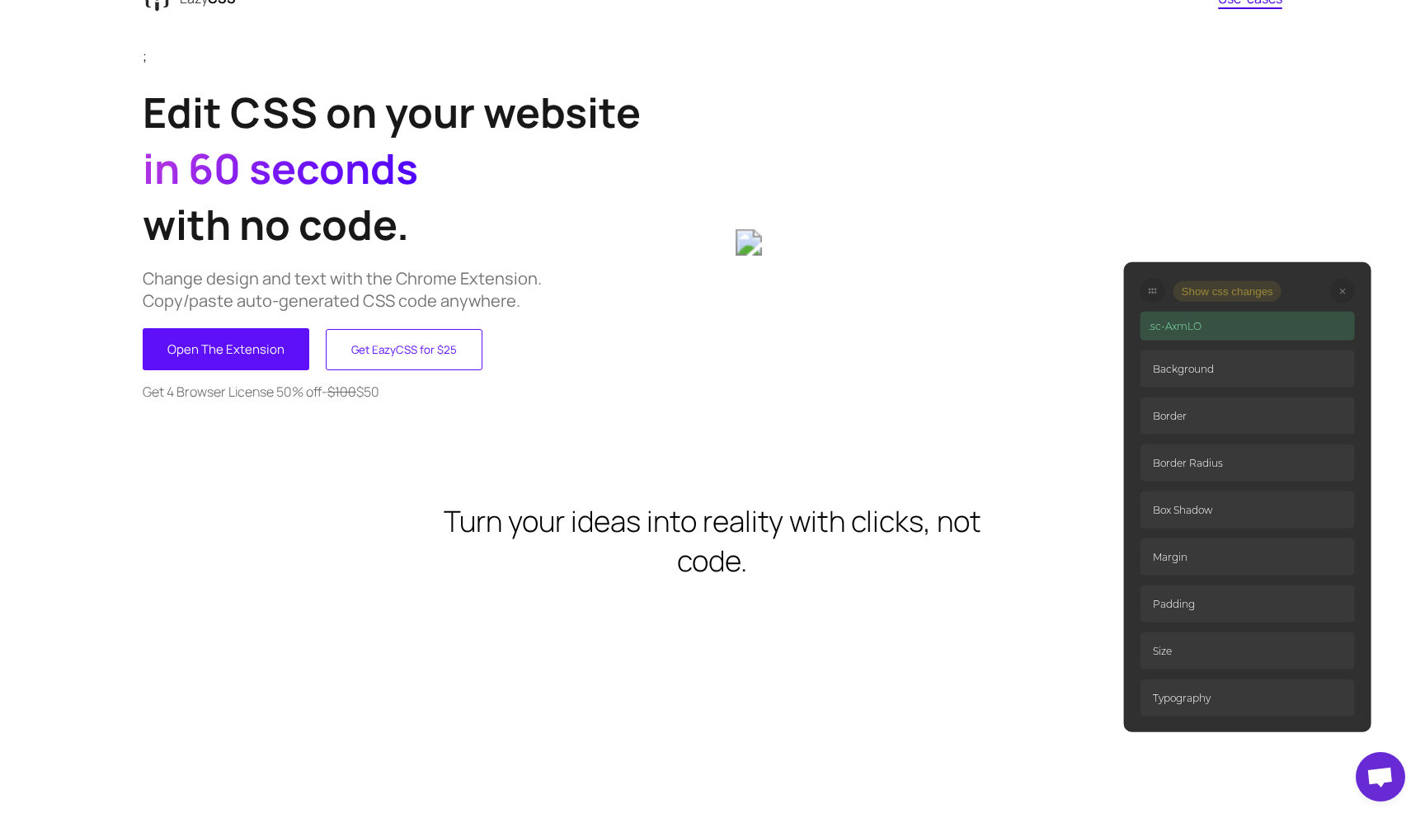
click at [1192, 370] on p "Background" at bounding box center [1247, 368] width 214 height 37
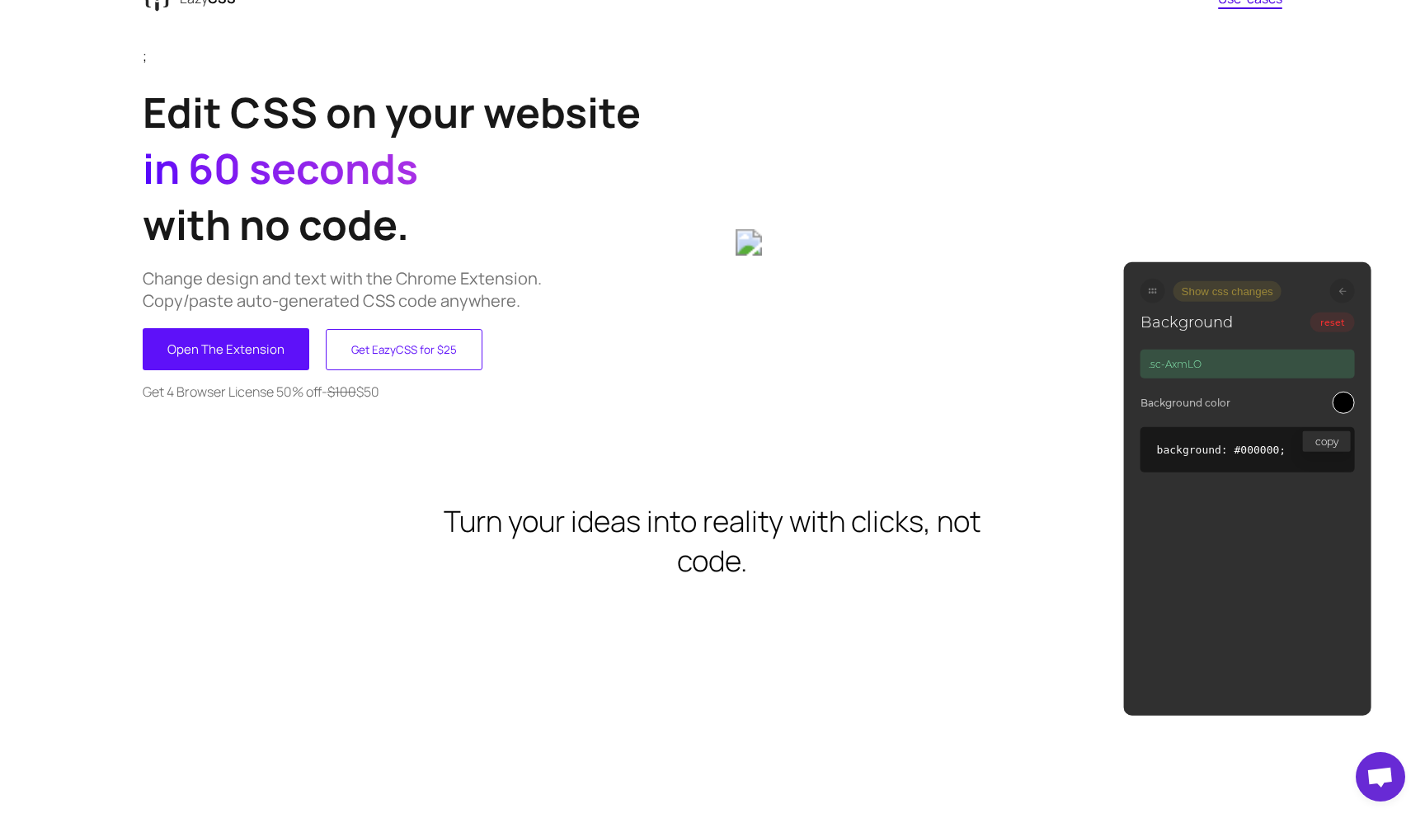
click at [1344, 292] on icon at bounding box center [1341, 290] width 7 height 7
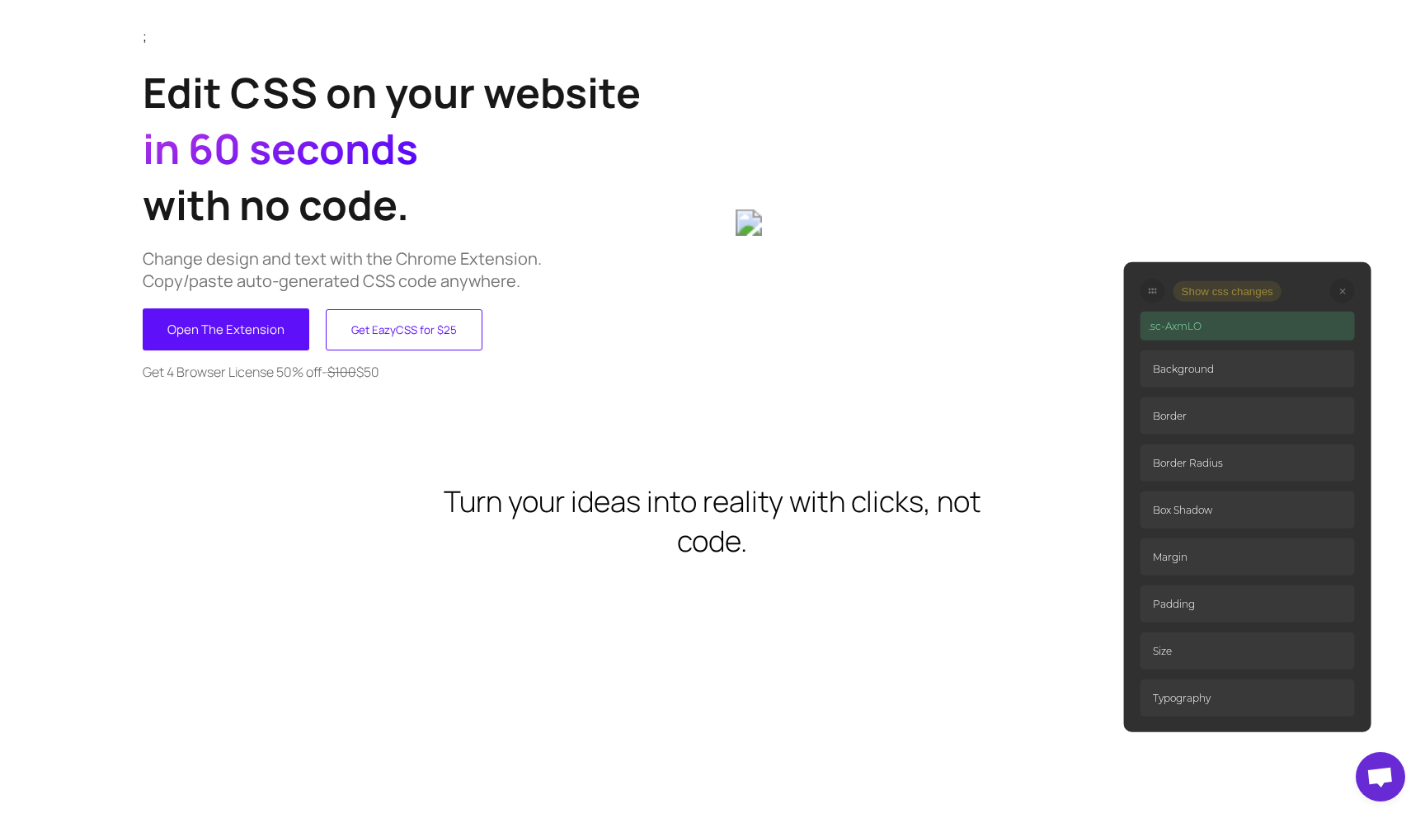
scroll to position [68, 0]
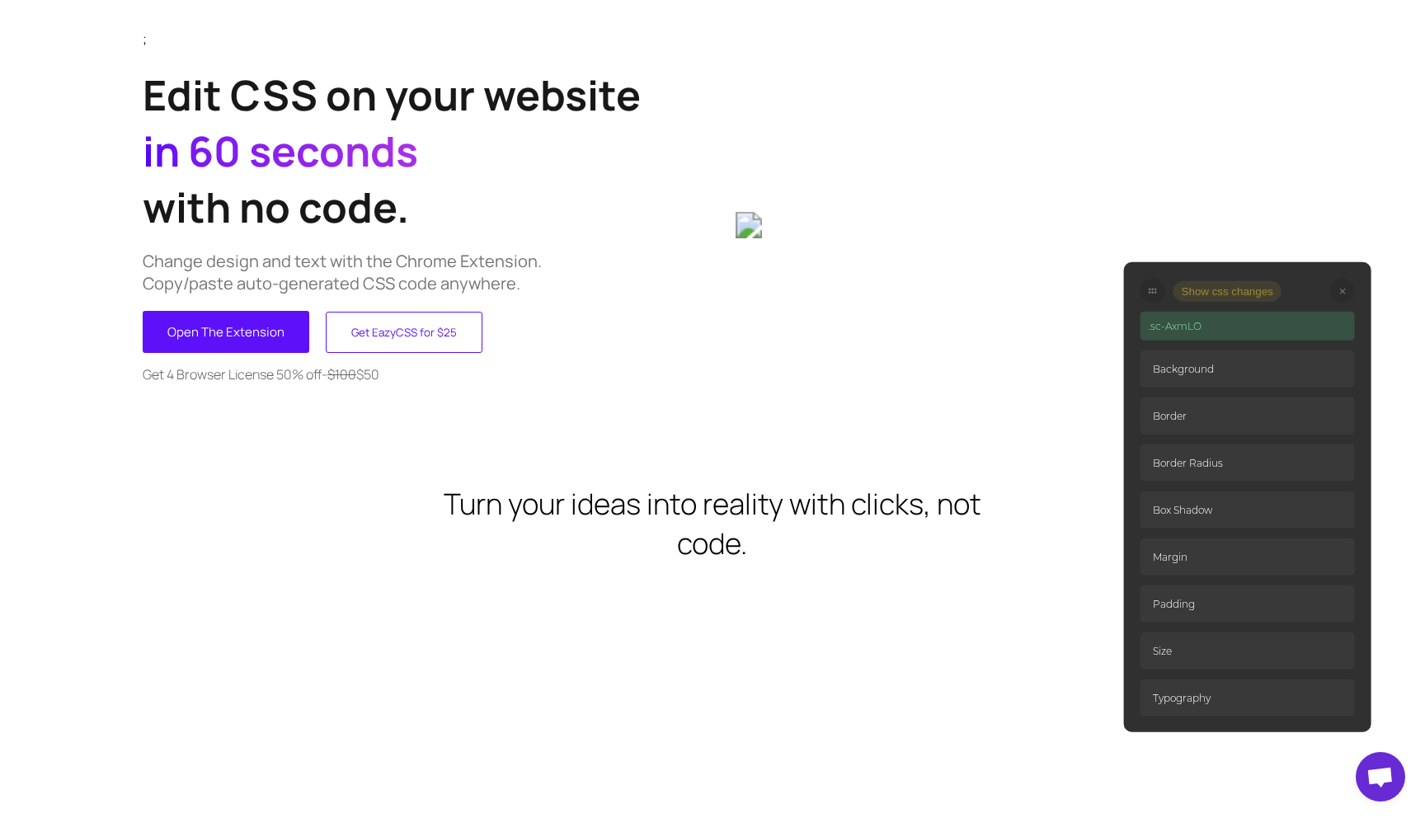
click at [1169, 648] on p "Size" at bounding box center [1247, 650] width 214 height 37
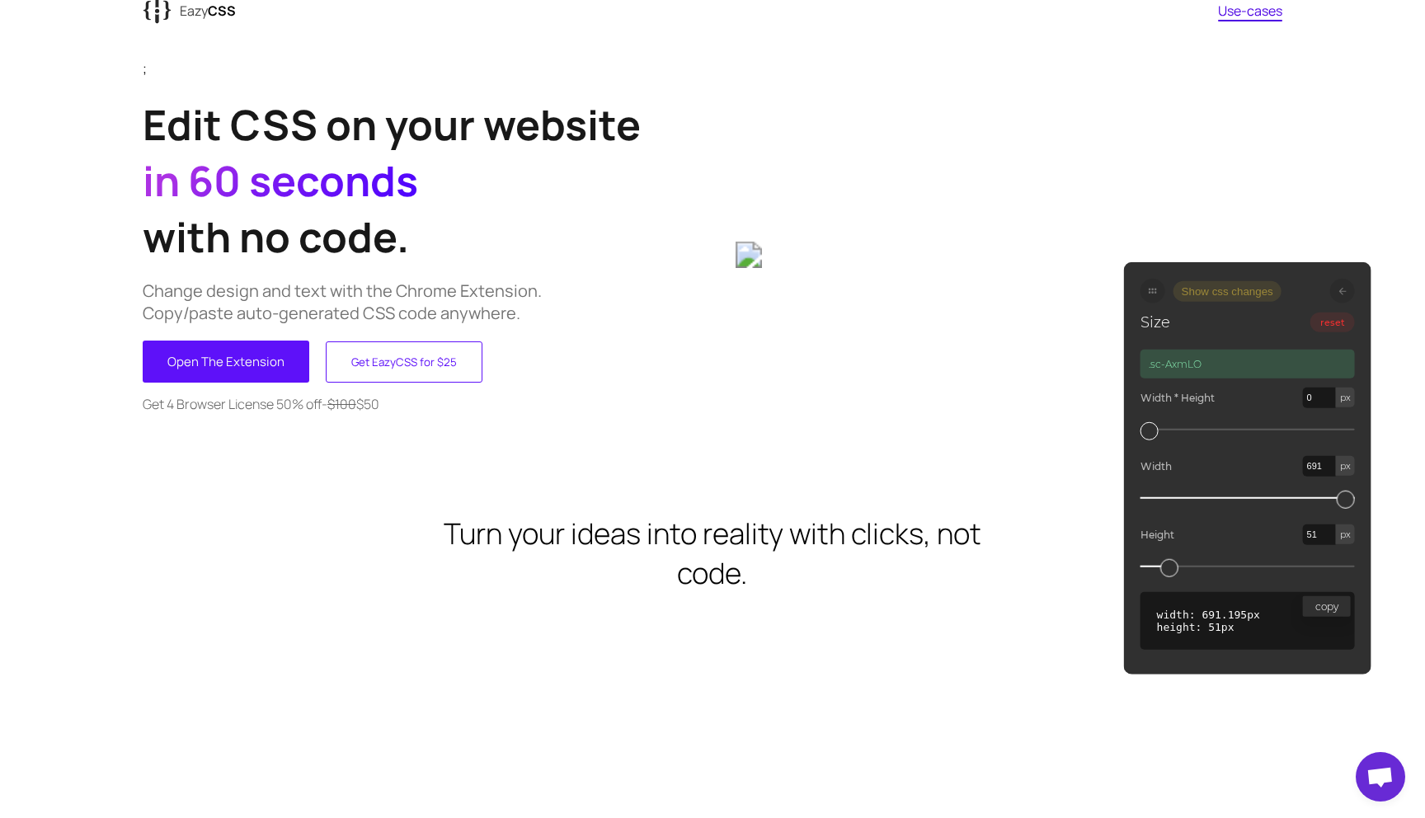
scroll to position [31, 0]
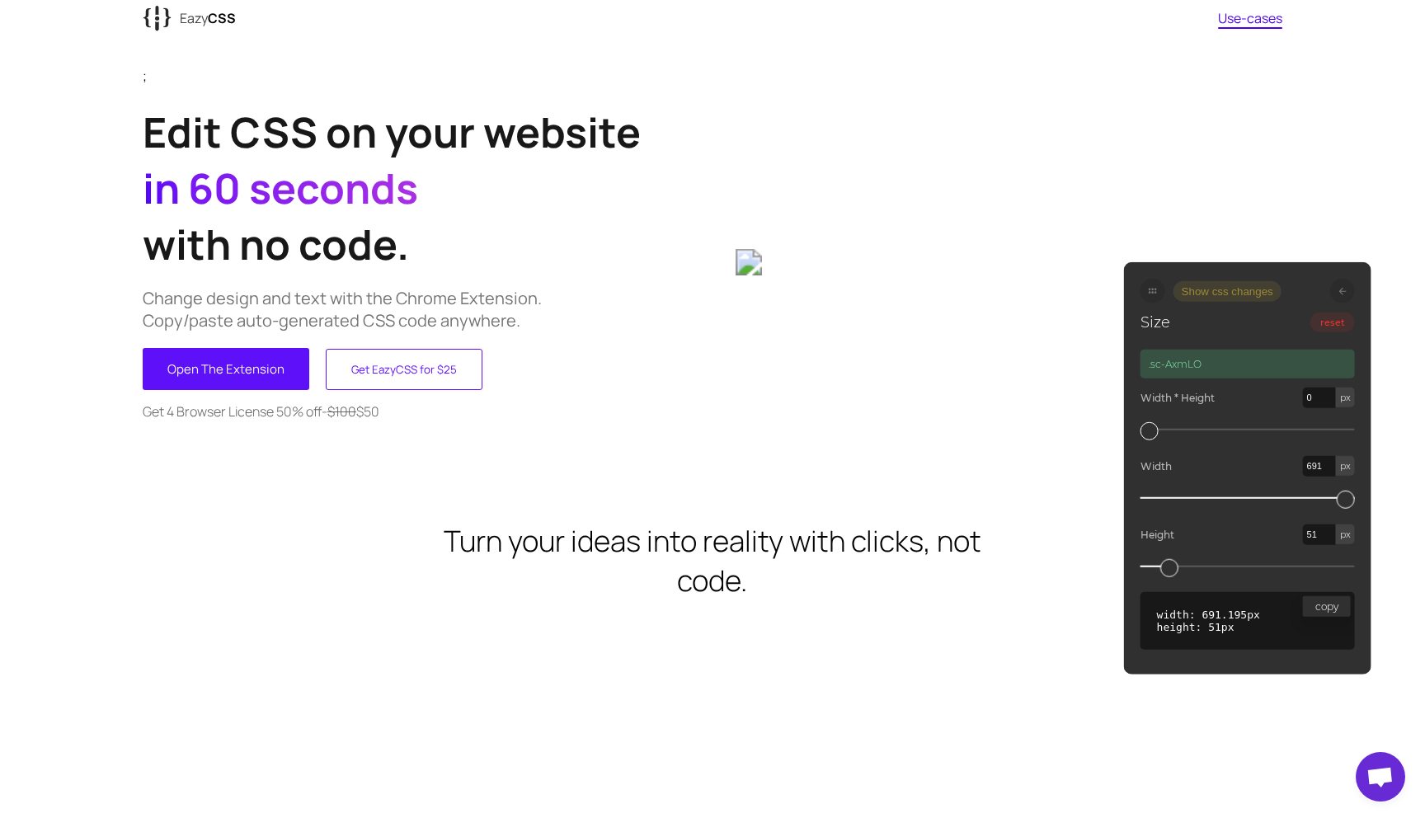
click at [1343, 292] on icon at bounding box center [1341, 290] width 7 height 7
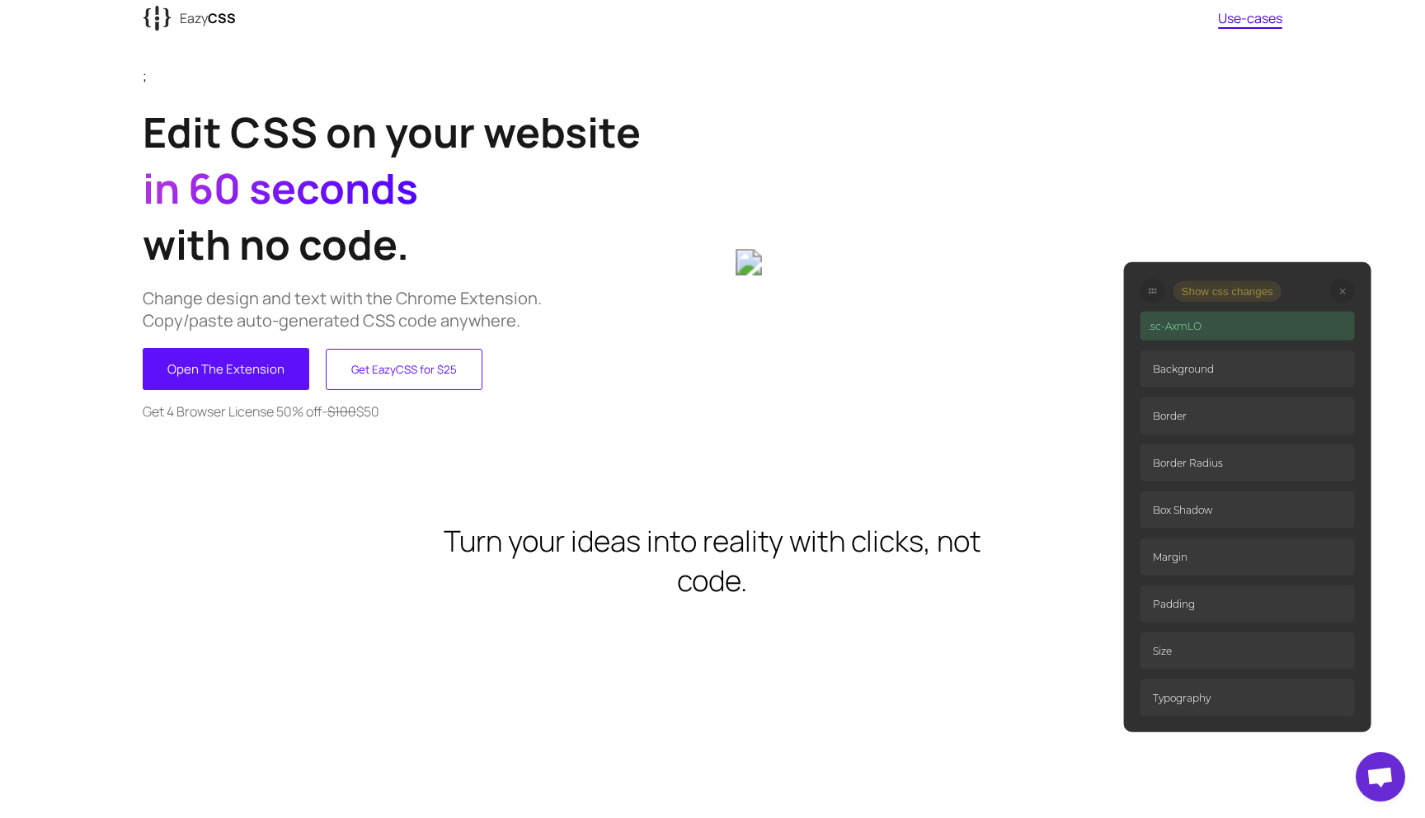
click at [1210, 462] on p "Border Radius" at bounding box center [1247, 462] width 214 height 37
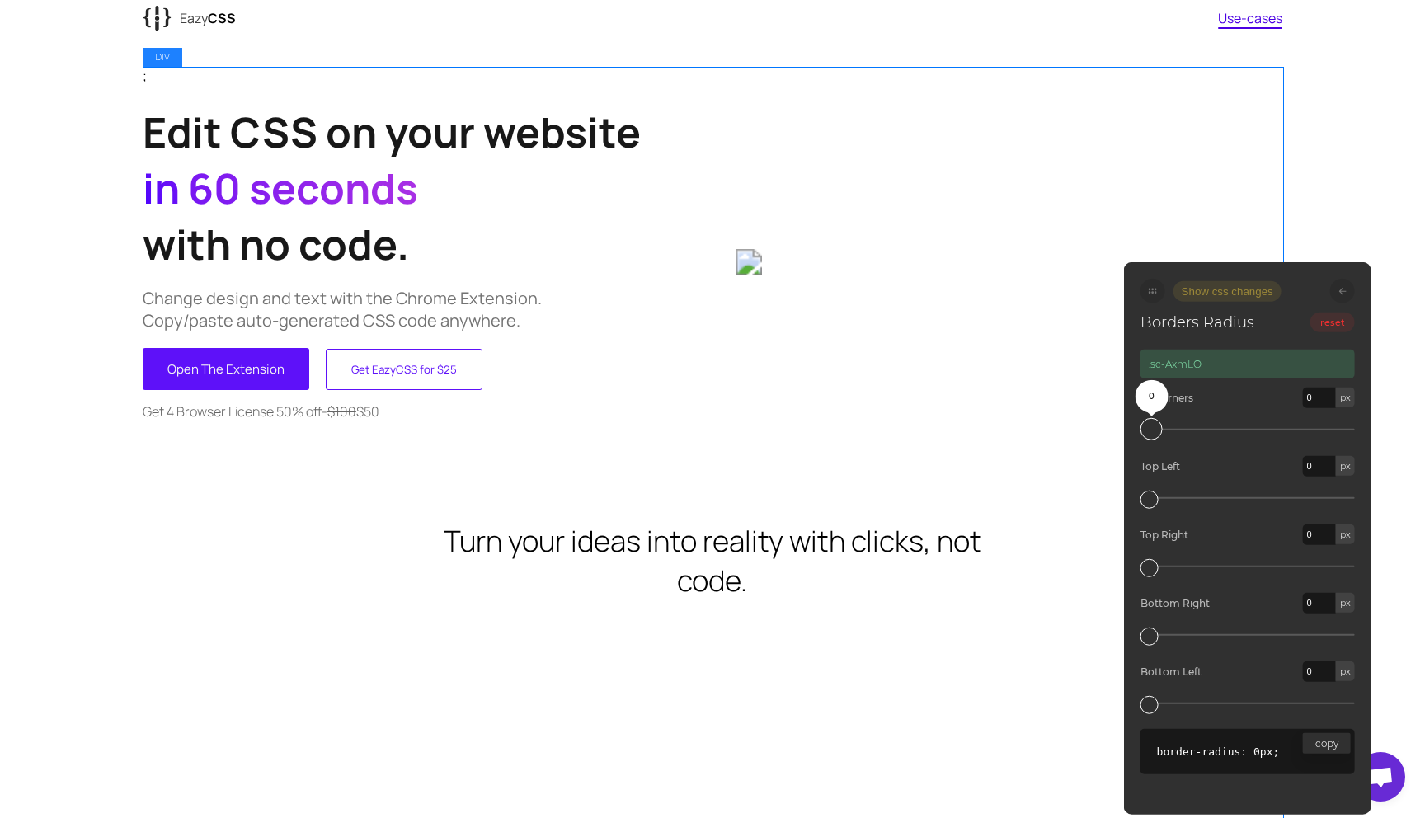
drag, startPoint x: 1148, startPoint y: 429, endPoint x: 1020, endPoint y: 436, distance: 128.0
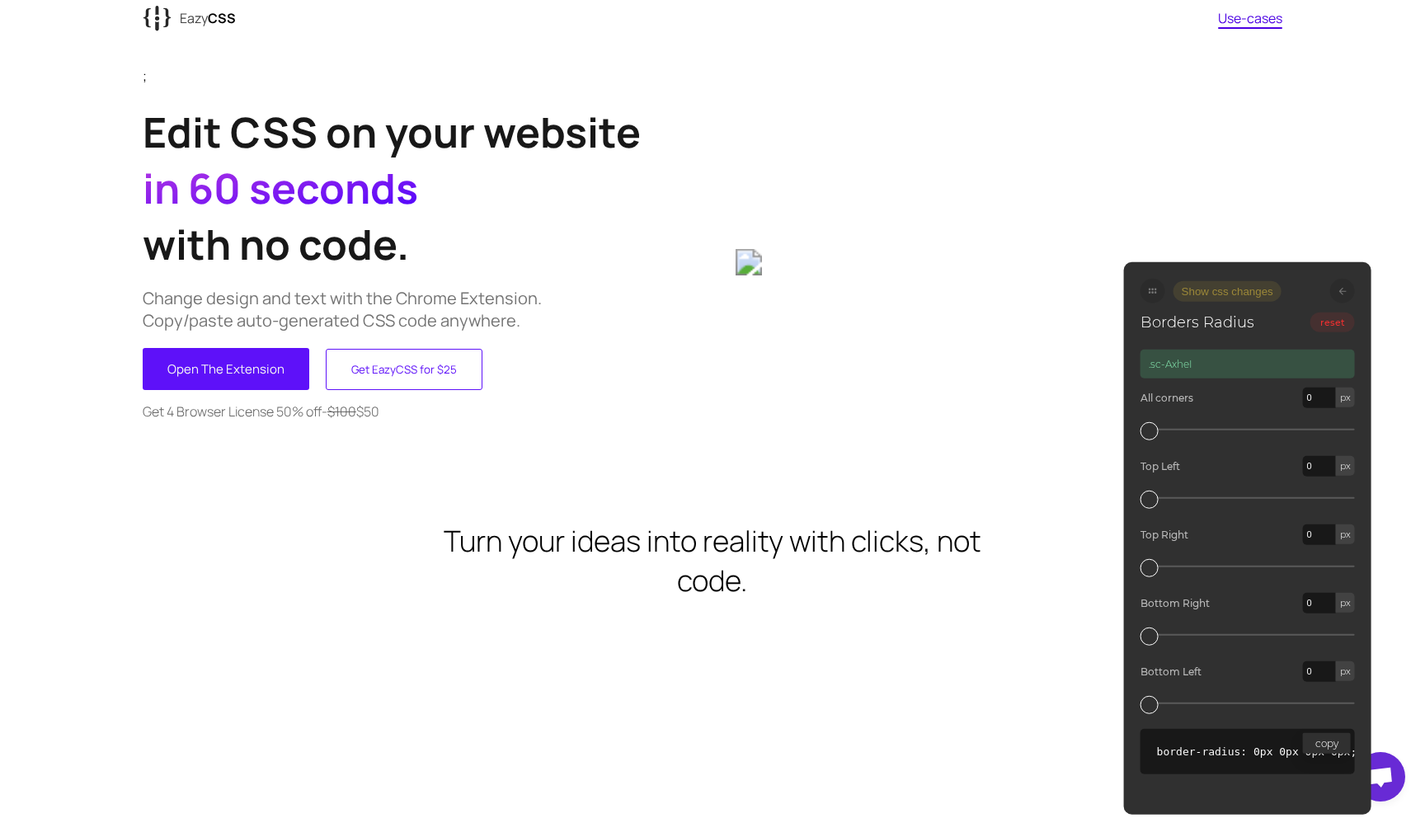
click at [1344, 290] on icon at bounding box center [1341, 290] width 7 height 7
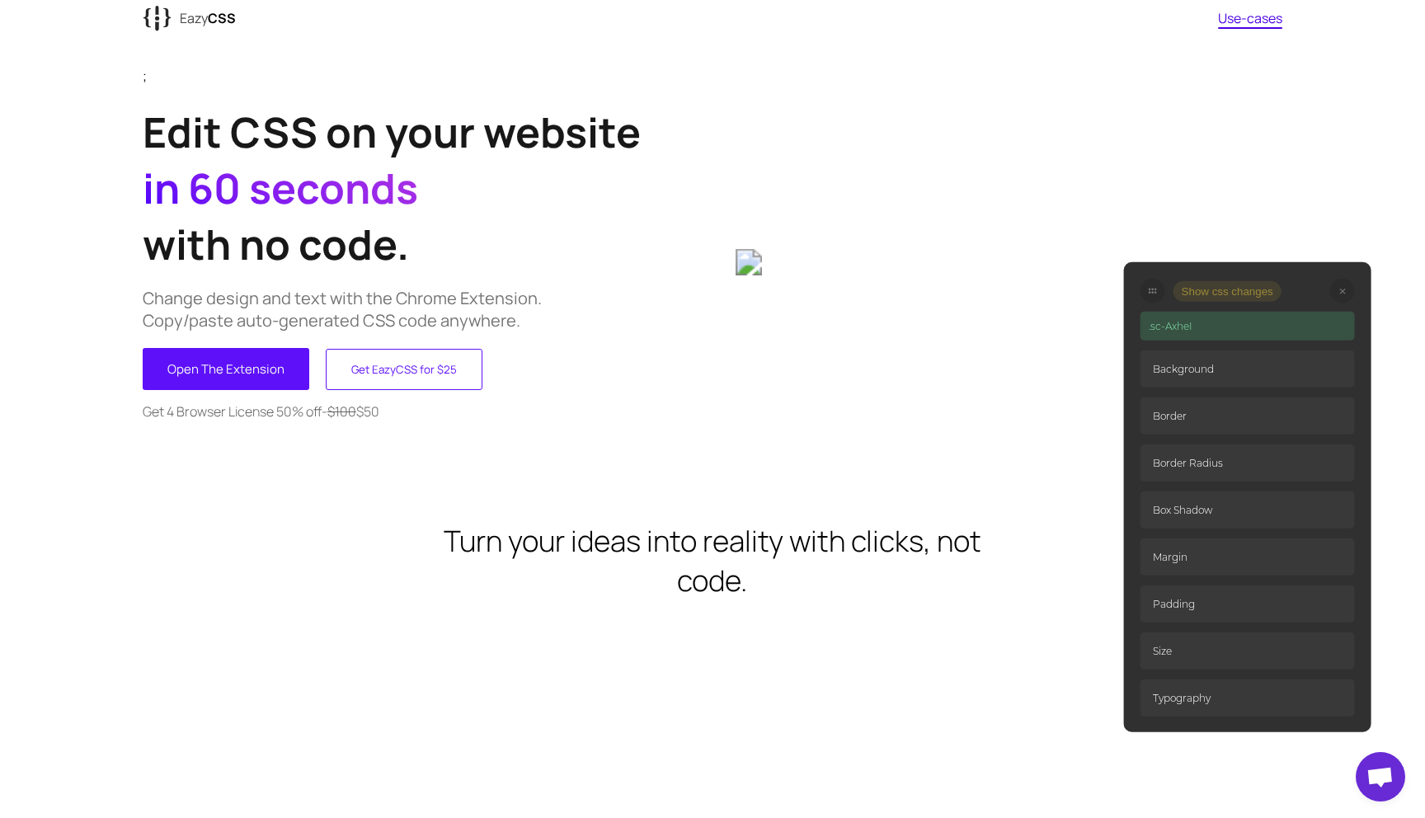
click at [1193, 598] on p "Padding" at bounding box center [1247, 603] width 214 height 37
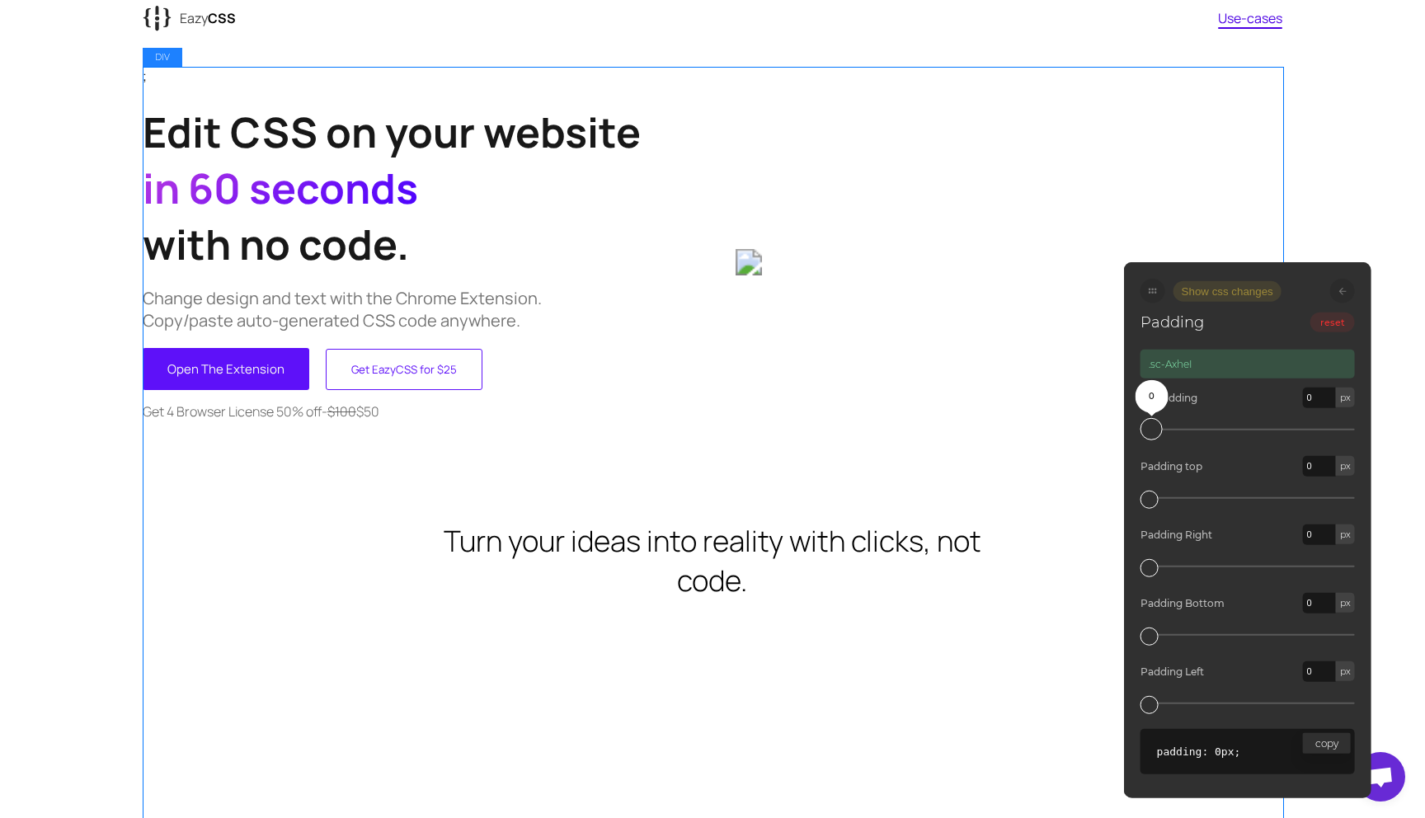
drag, startPoint x: 1144, startPoint y: 428, endPoint x: 1099, endPoint y: 449, distance: 49.4
drag, startPoint x: 1152, startPoint y: 501, endPoint x: 1013, endPoint y: 515, distance: 139.2
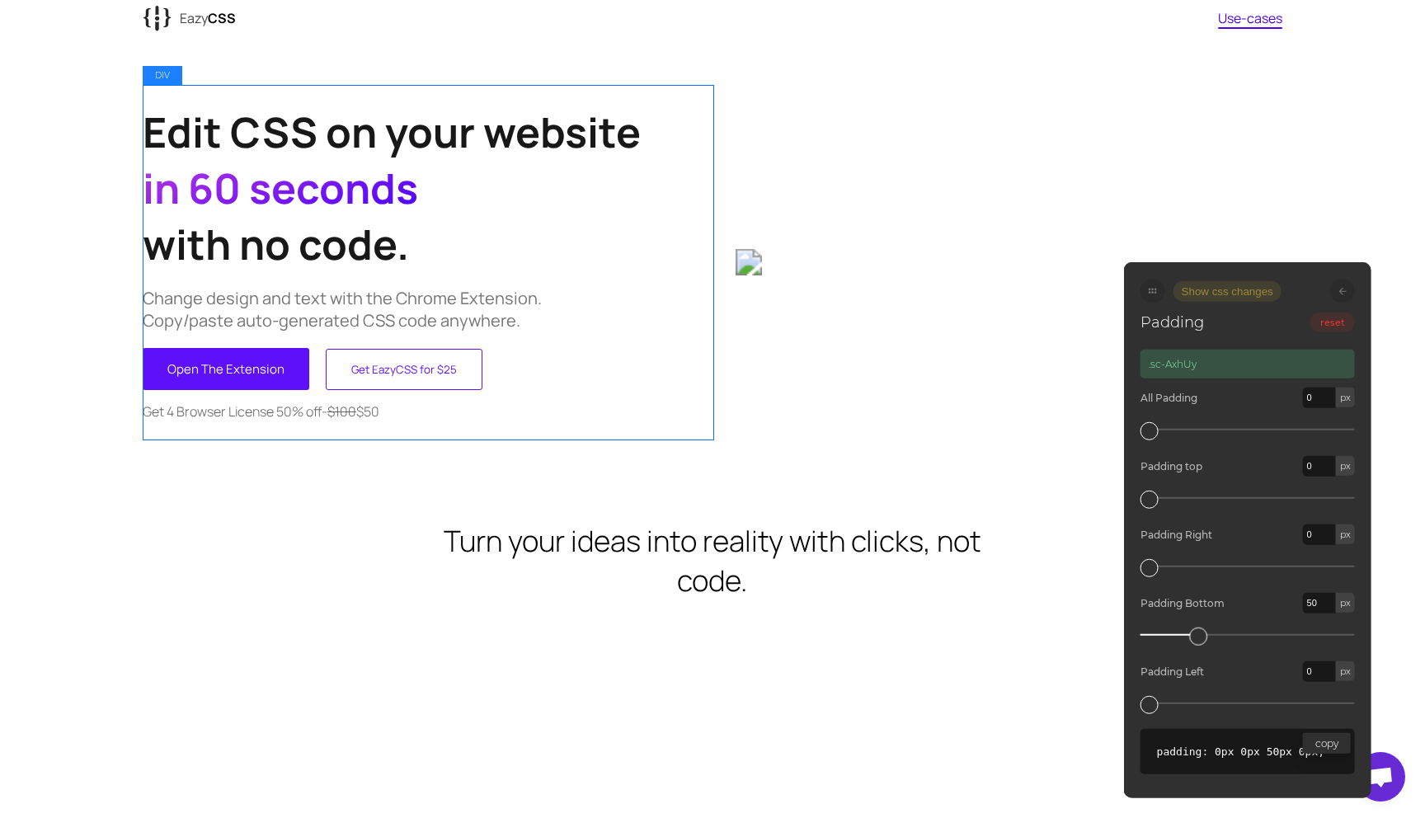
click at [454, 94] on div "Edit CSS on your website in 60 seconds with no code. Change design and text wit…" at bounding box center [428, 262] width 570 height 354
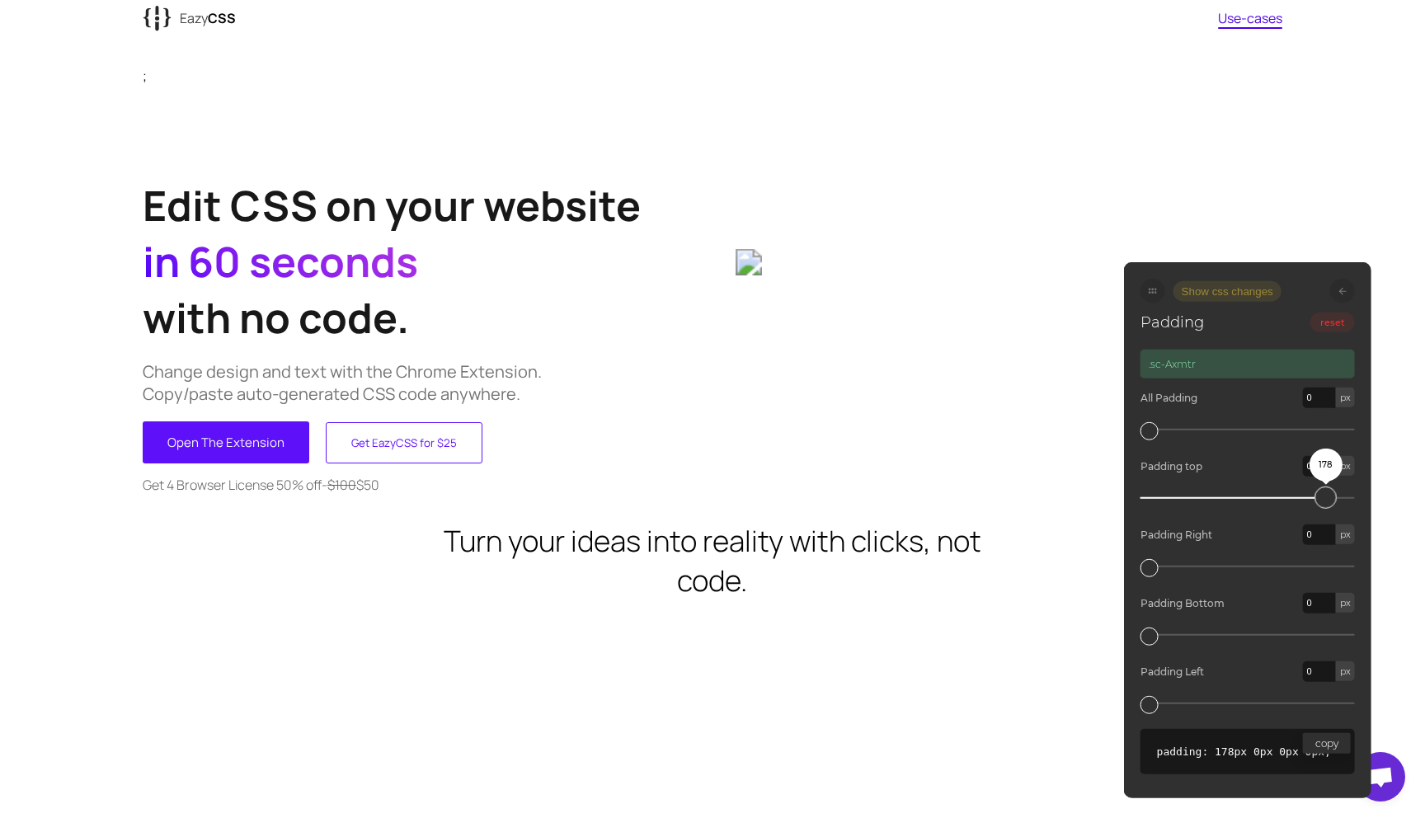
drag, startPoint x: 1150, startPoint y: 497, endPoint x: 994, endPoint y: 534, distance: 161.0
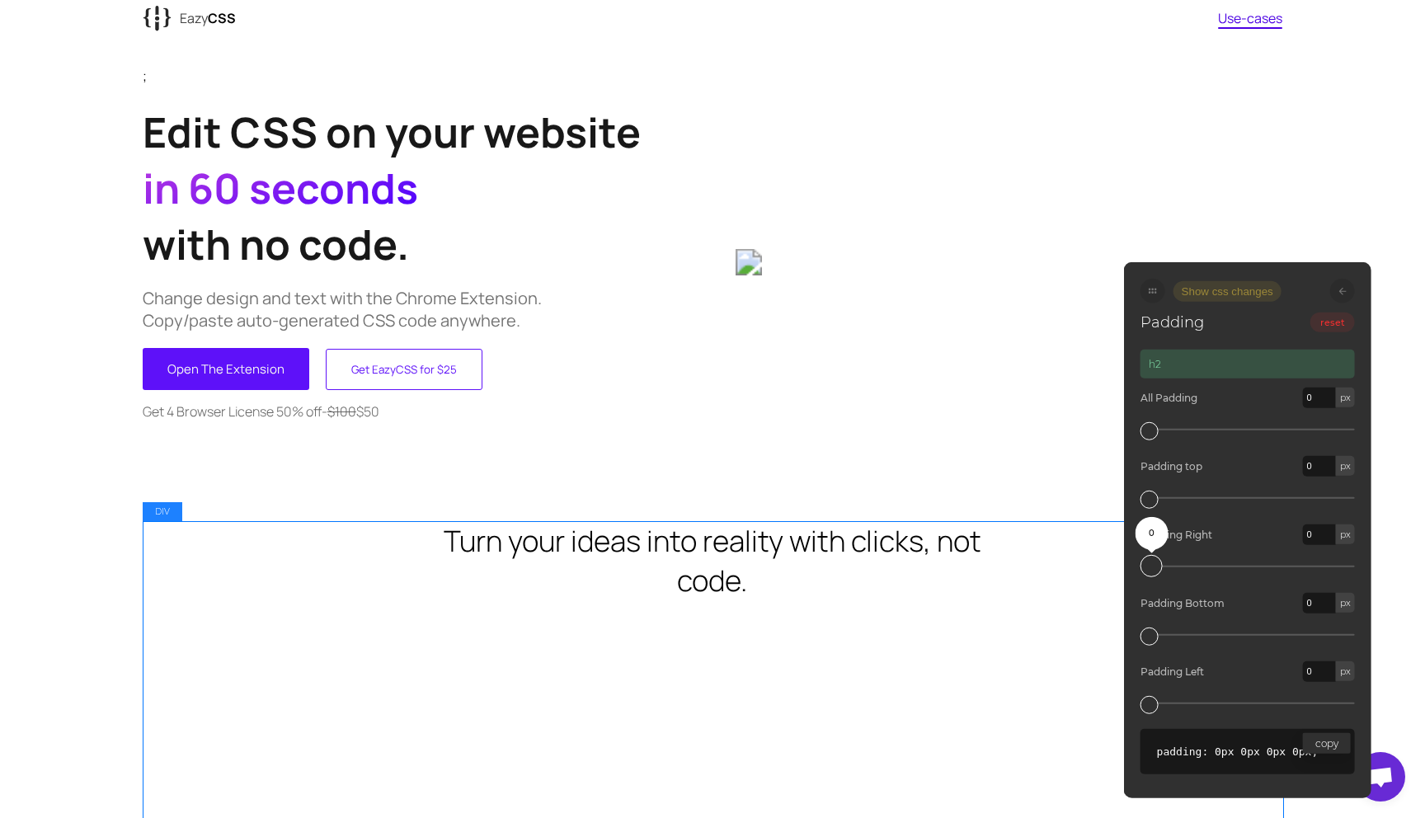
drag, startPoint x: 1145, startPoint y: 566, endPoint x: 1101, endPoint y: 576, distance: 44.6
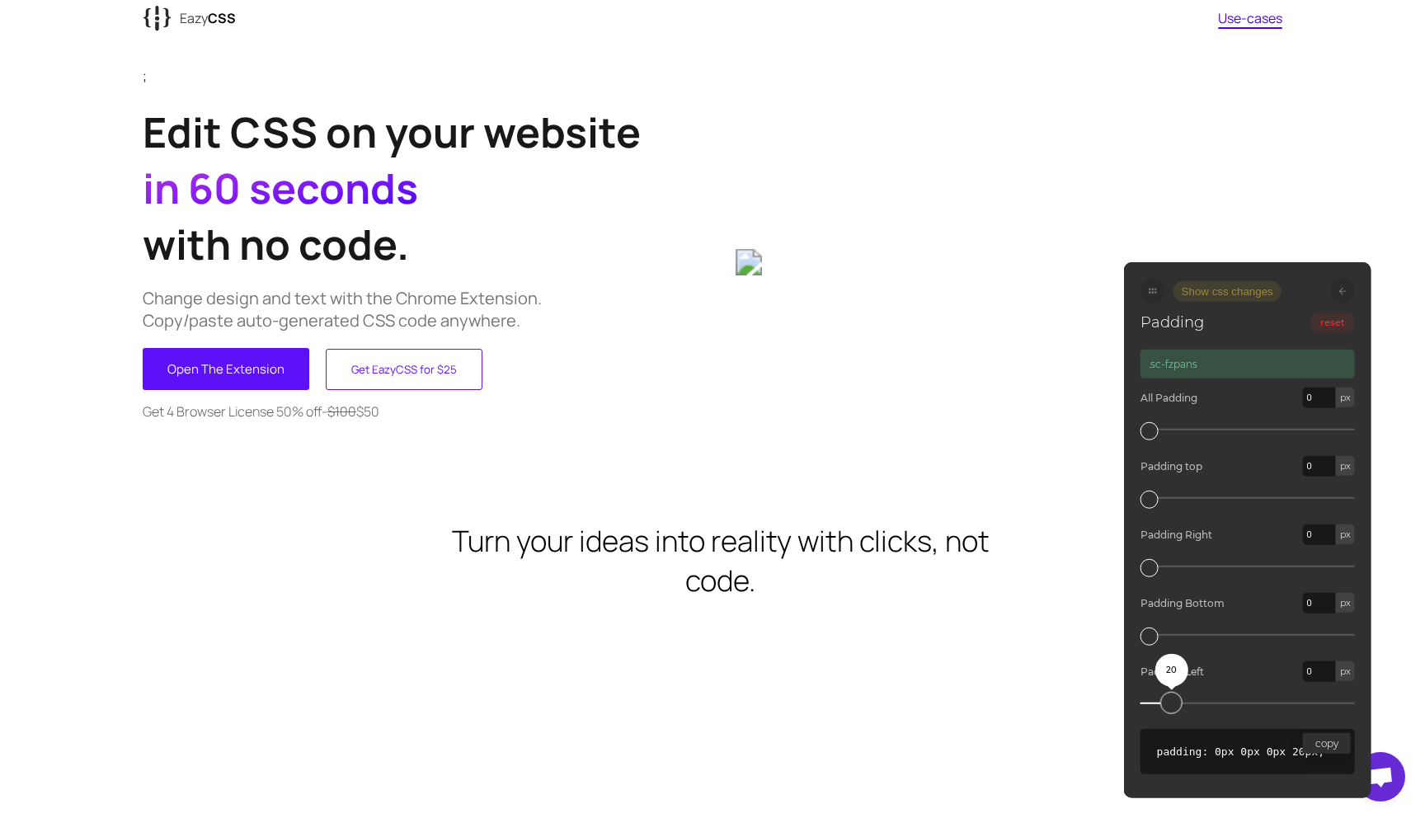
drag, startPoint x: 1152, startPoint y: 701, endPoint x: 1102, endPoint y: 694, distance: 50.7
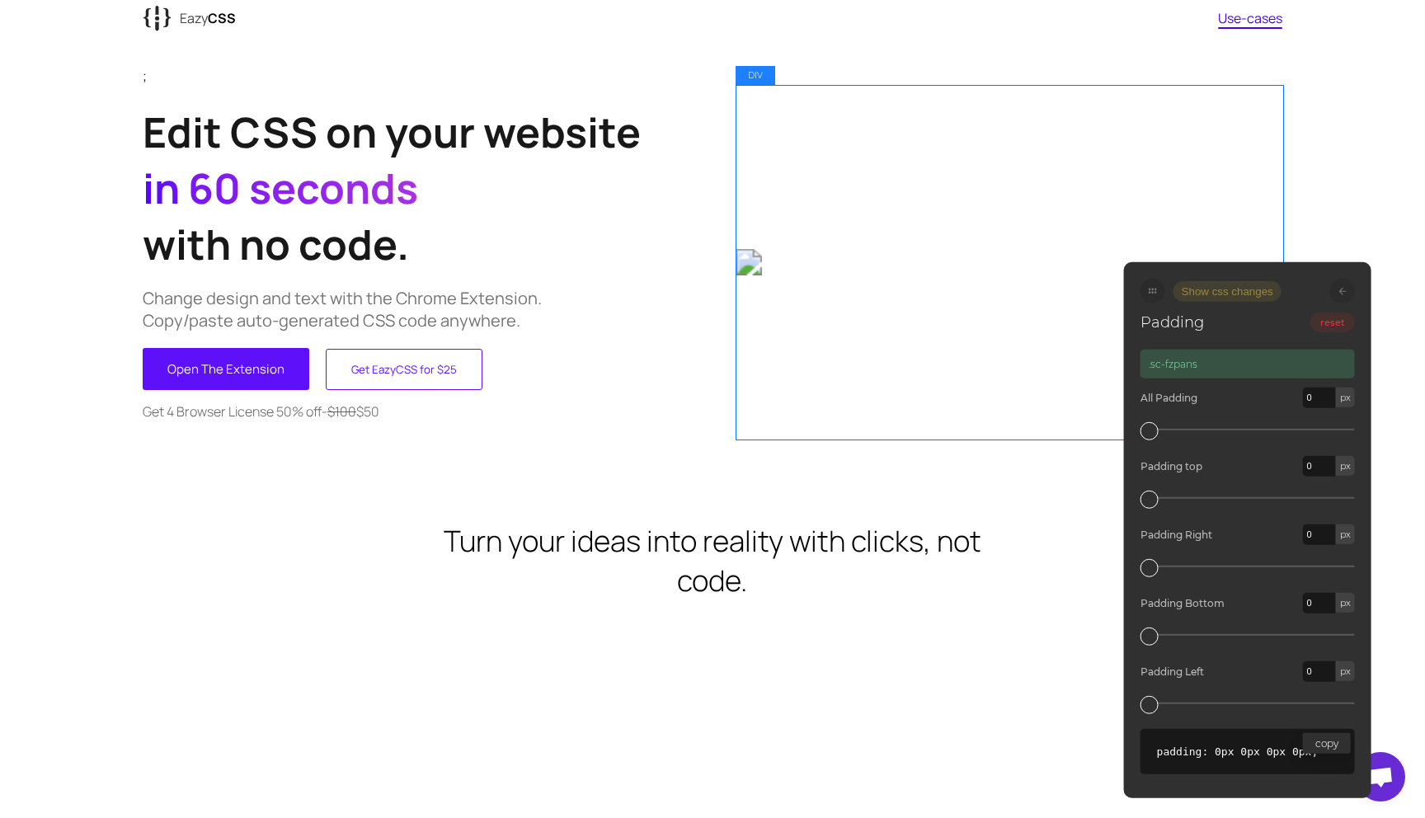
click at [913, 423] on div at bounding box center [1010, 262] width 548 height 354
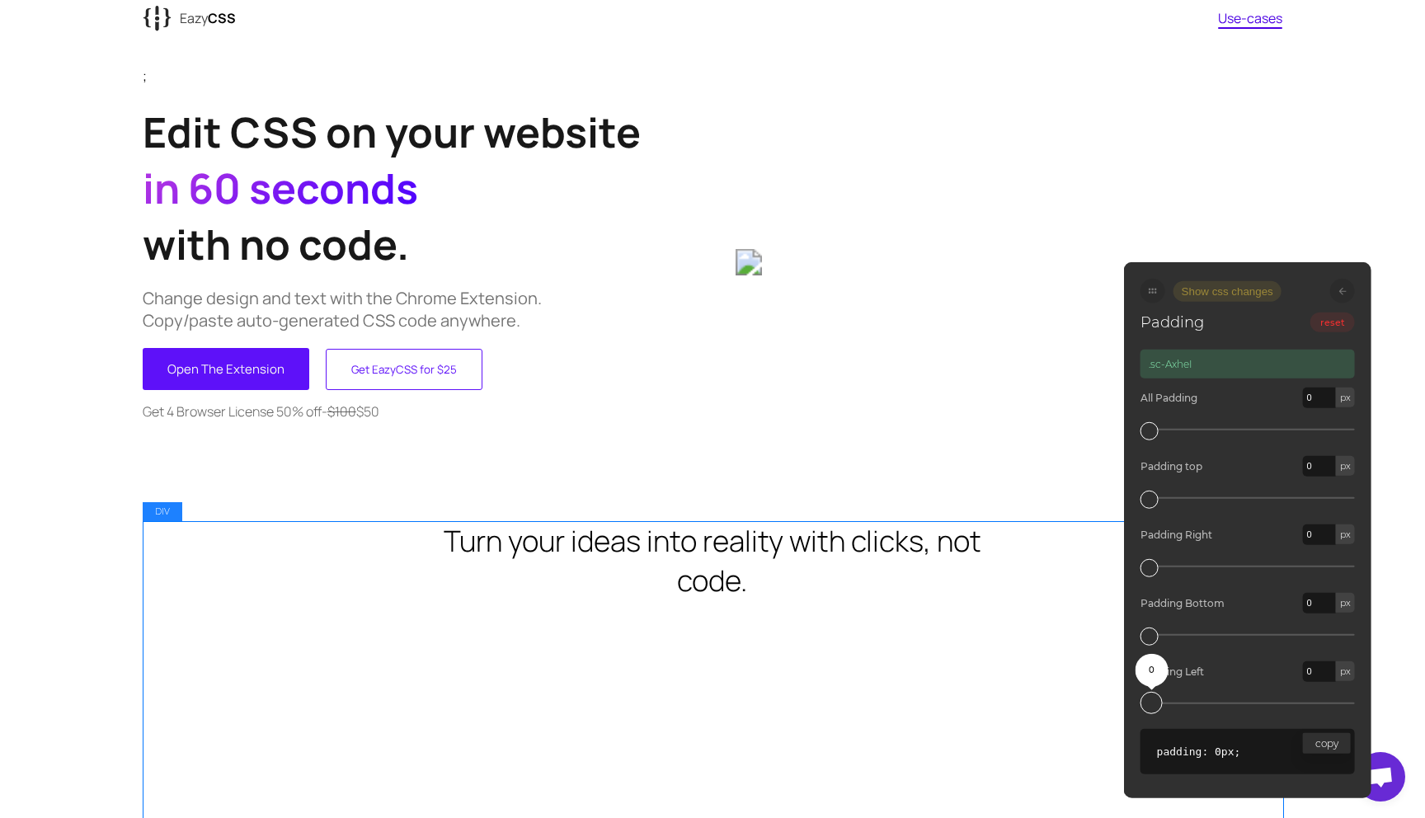
drag, startPoint x: 1150, startPoint y: 706, endPoint x: 1087, endPoint y: 698, distance: 63.9
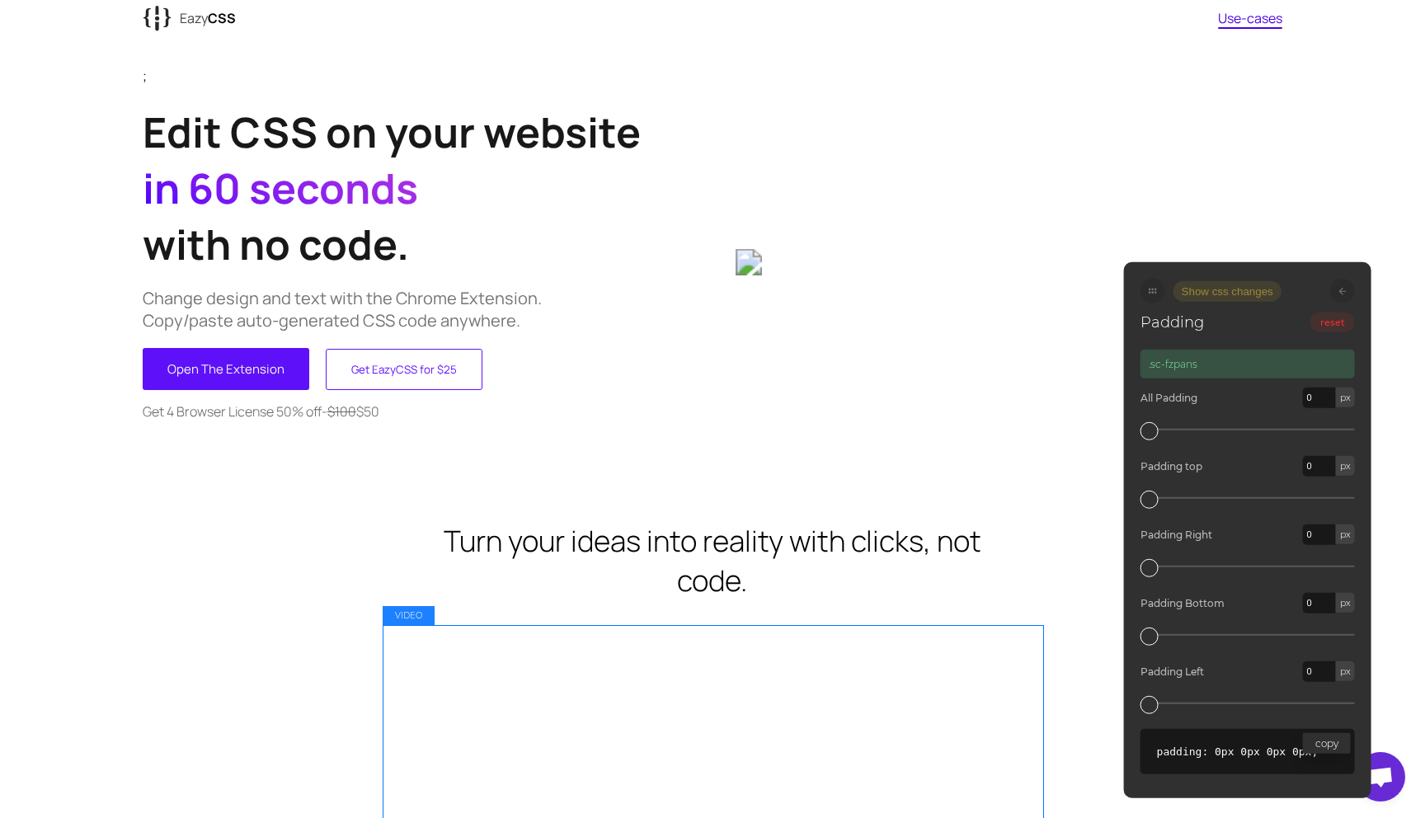
click at [1013, 657] on video at bounding box center [713, 809] width 660 height 369
drag, startPoint x: 1153, startPoint y: 703, endPoint x: 1012, endPoint y: 698, distance: 141.1
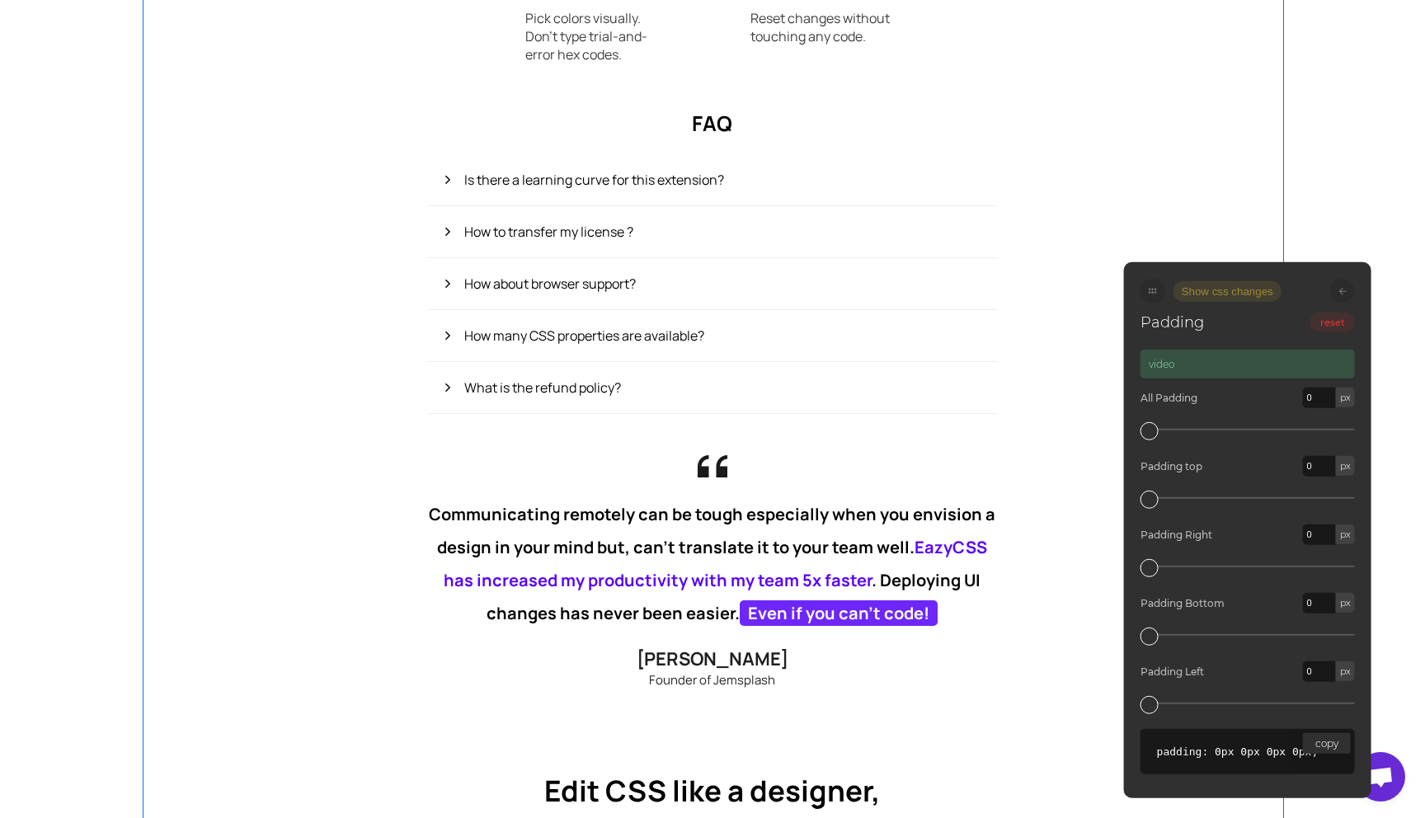
scroll to position [1648, 0]
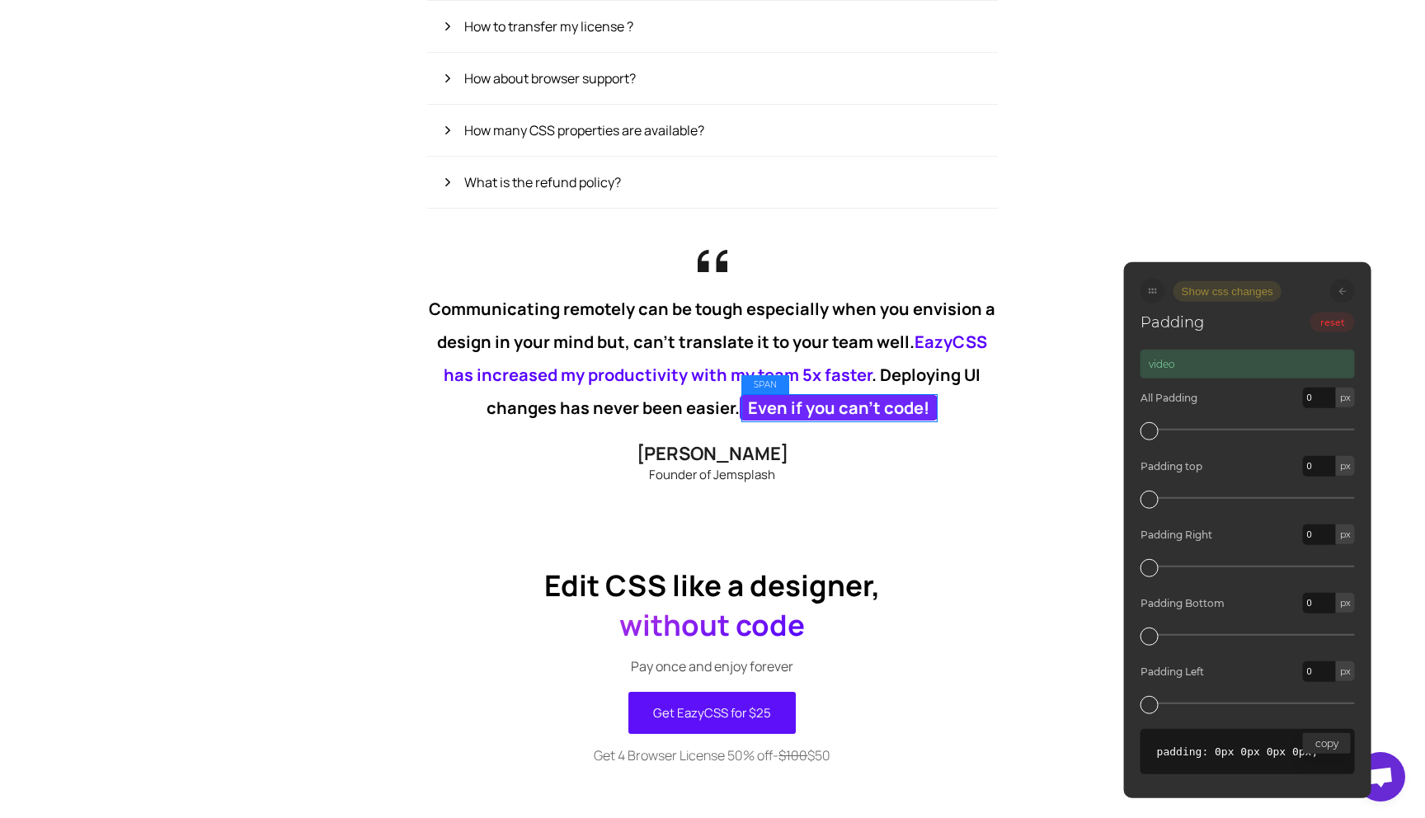
click at [809, 419] on span "Even if you can't code!" at bounding box center [839, 408] width 198 height 26
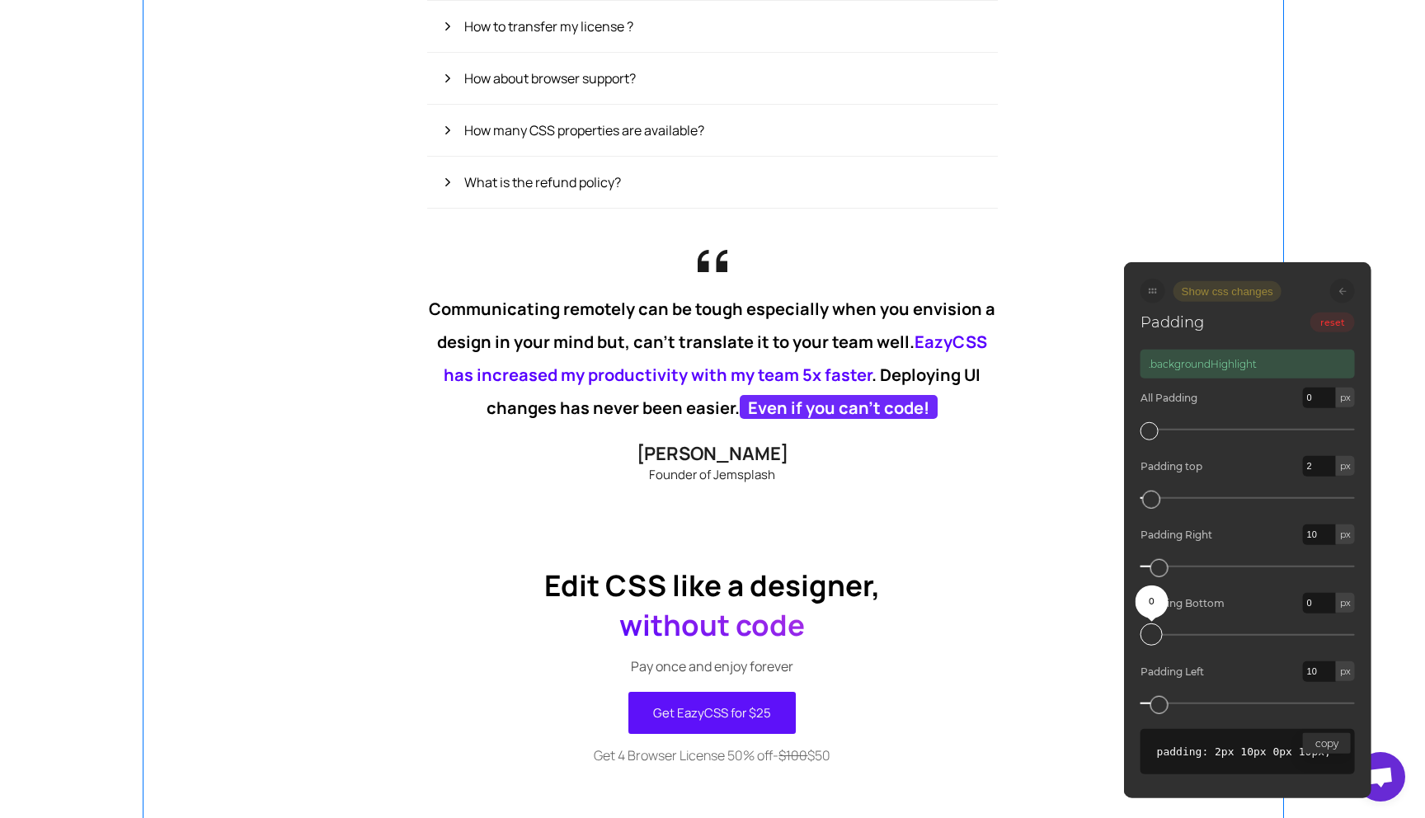
drag, startPoint x: 1150, startPoint y: 635, endPoint x: 1000, endPoint y: 683, distance: 157.5
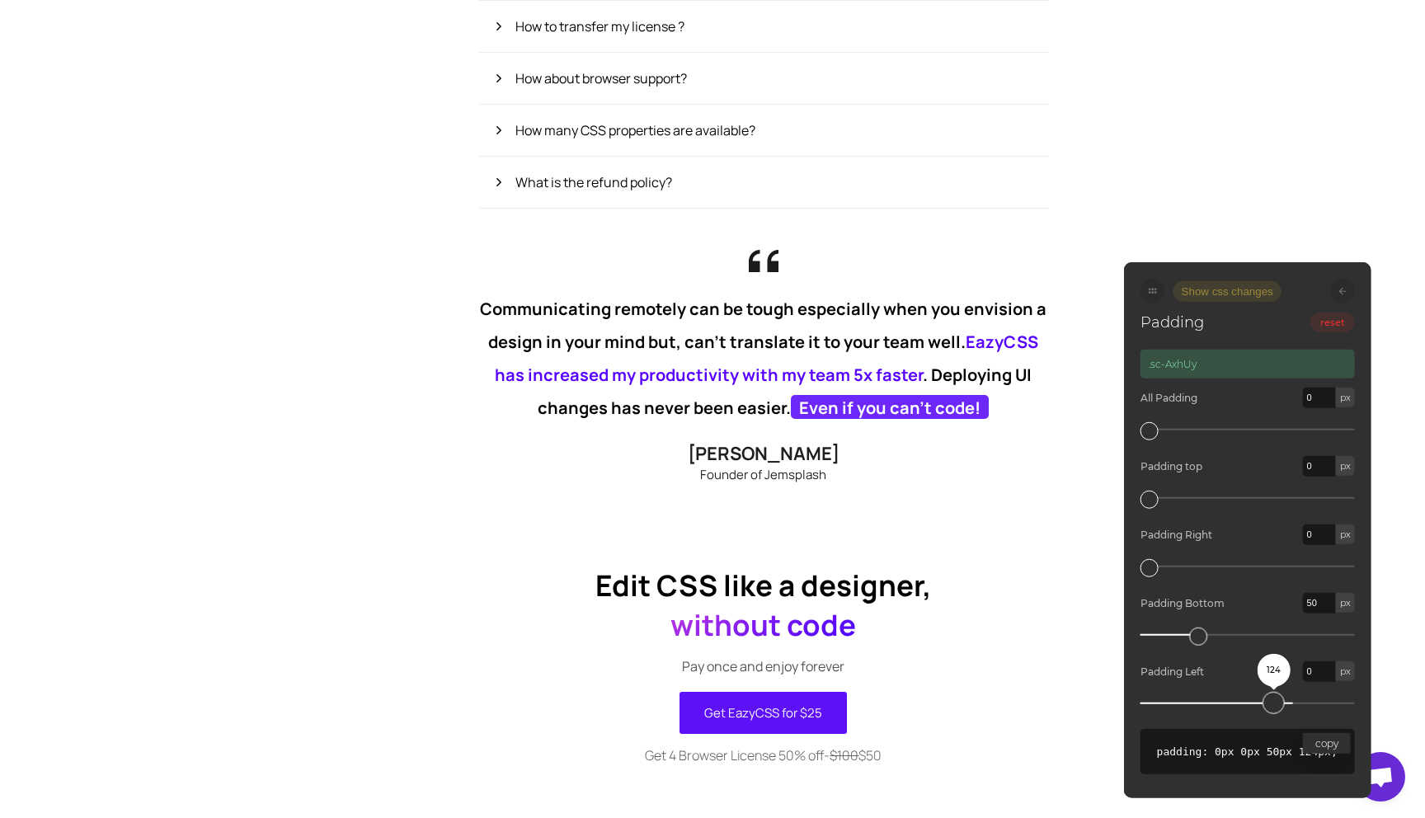
drag, startPoint x: 1150, startPoint y: 704, endPoint x: 995, endPoint y: 689, distance: 155.7
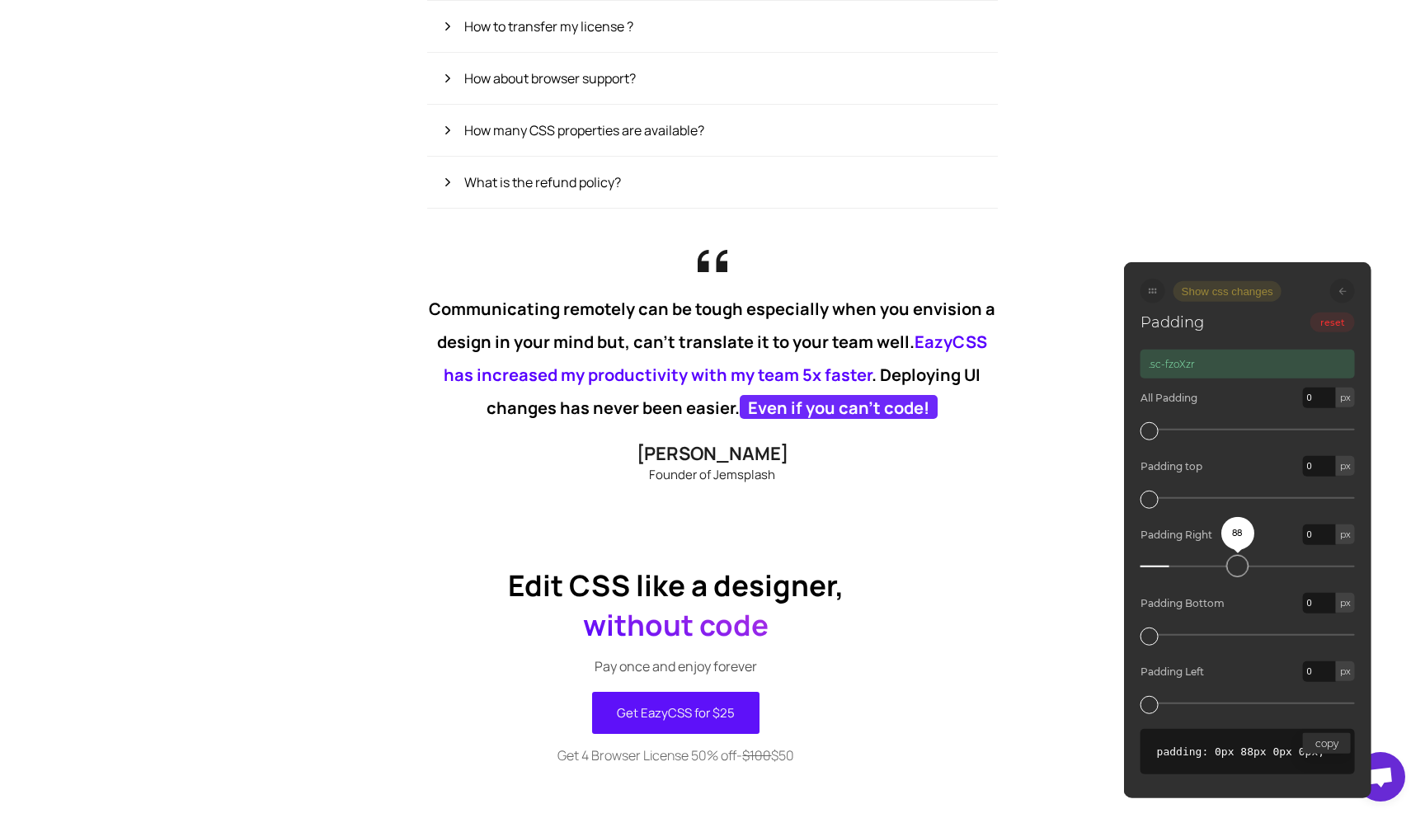
drag, startPoint x: 1152, startPoint y: 562, endPoint x: 459, endPoint y: 515, distance: 694.3
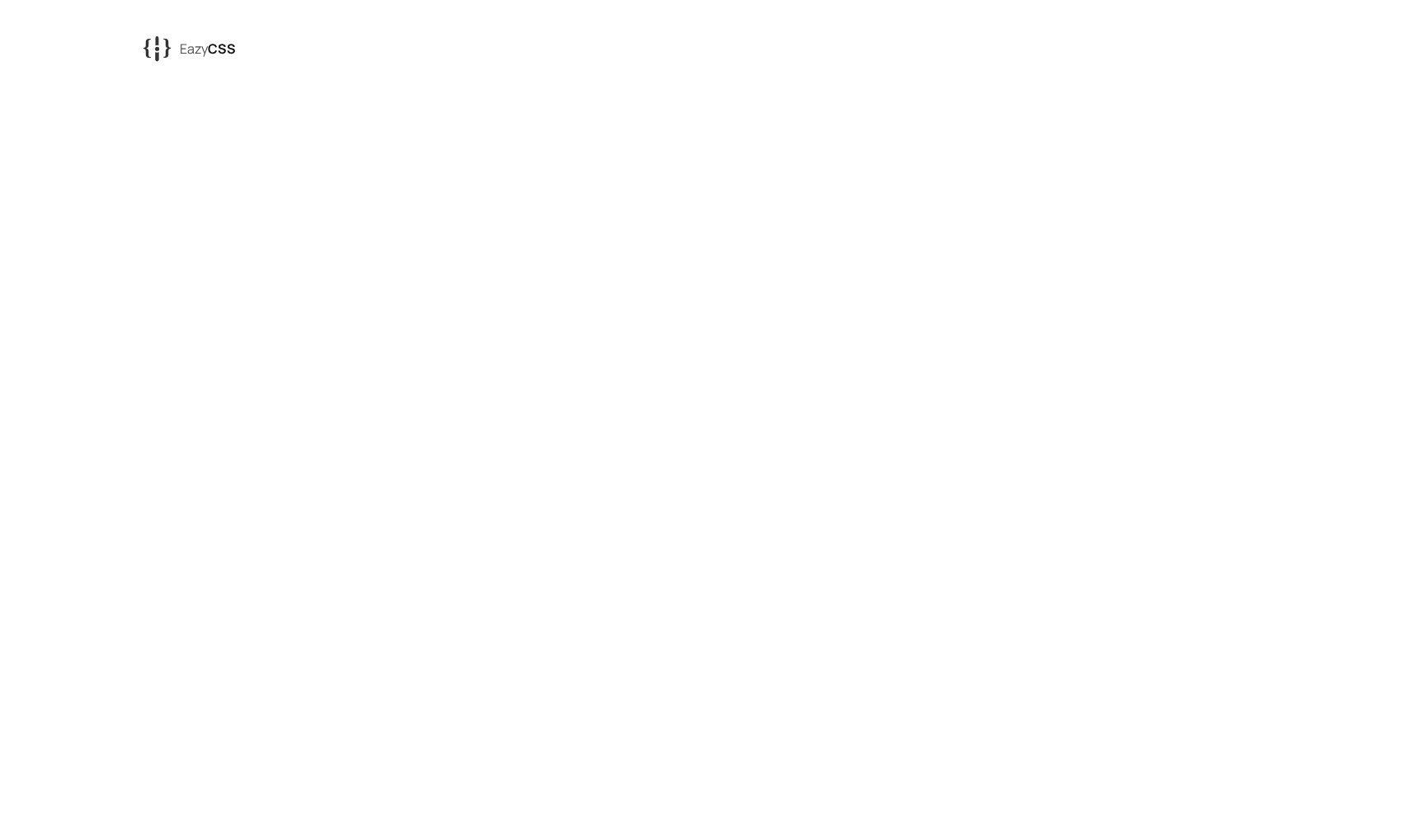
scroll to position [1626, 0]
